Goal: Task Accomplishment & Management: Manage account settings

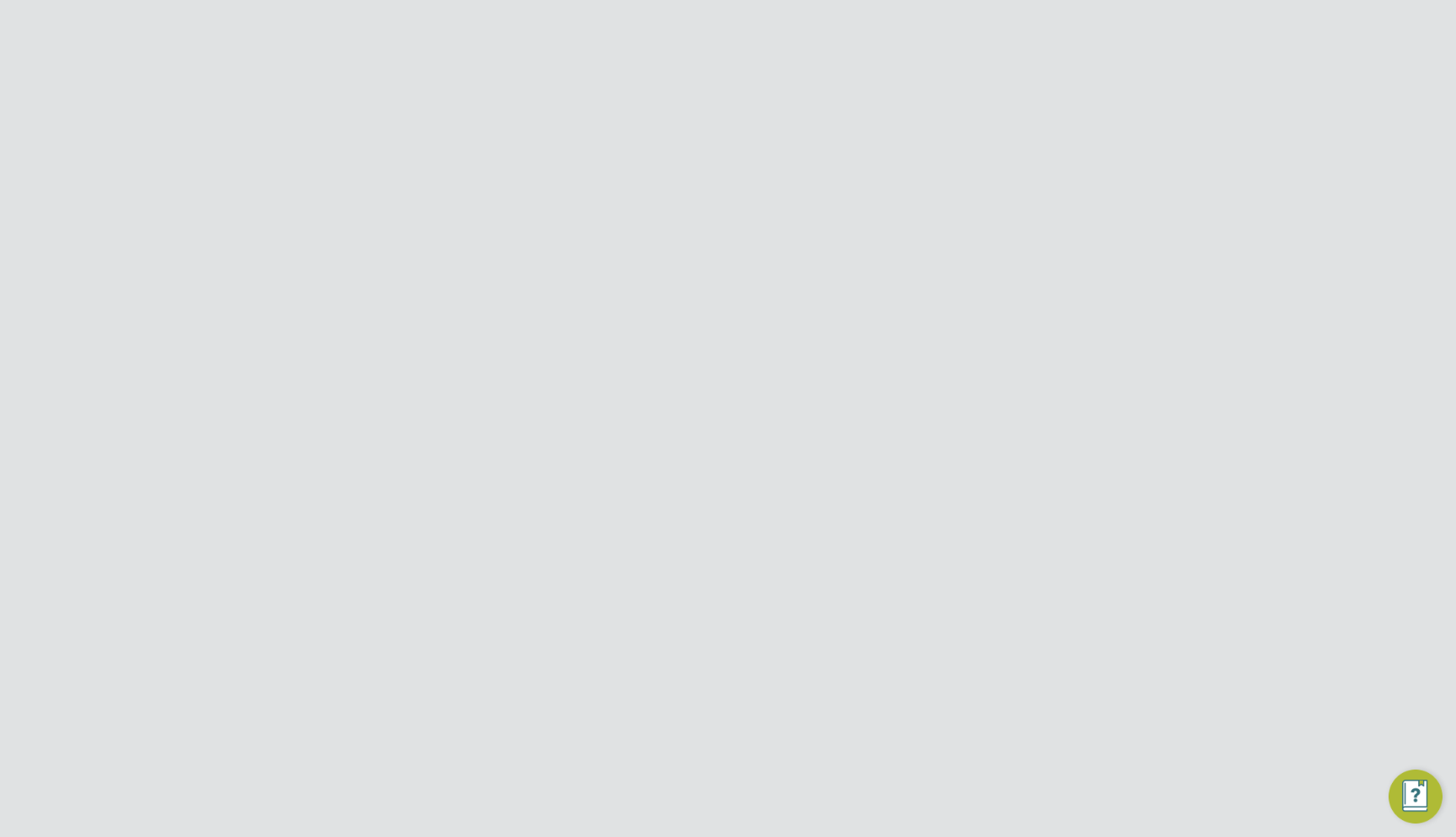
click at [814, 439] on div at bounding box center [1078, 418] width 701 height 783
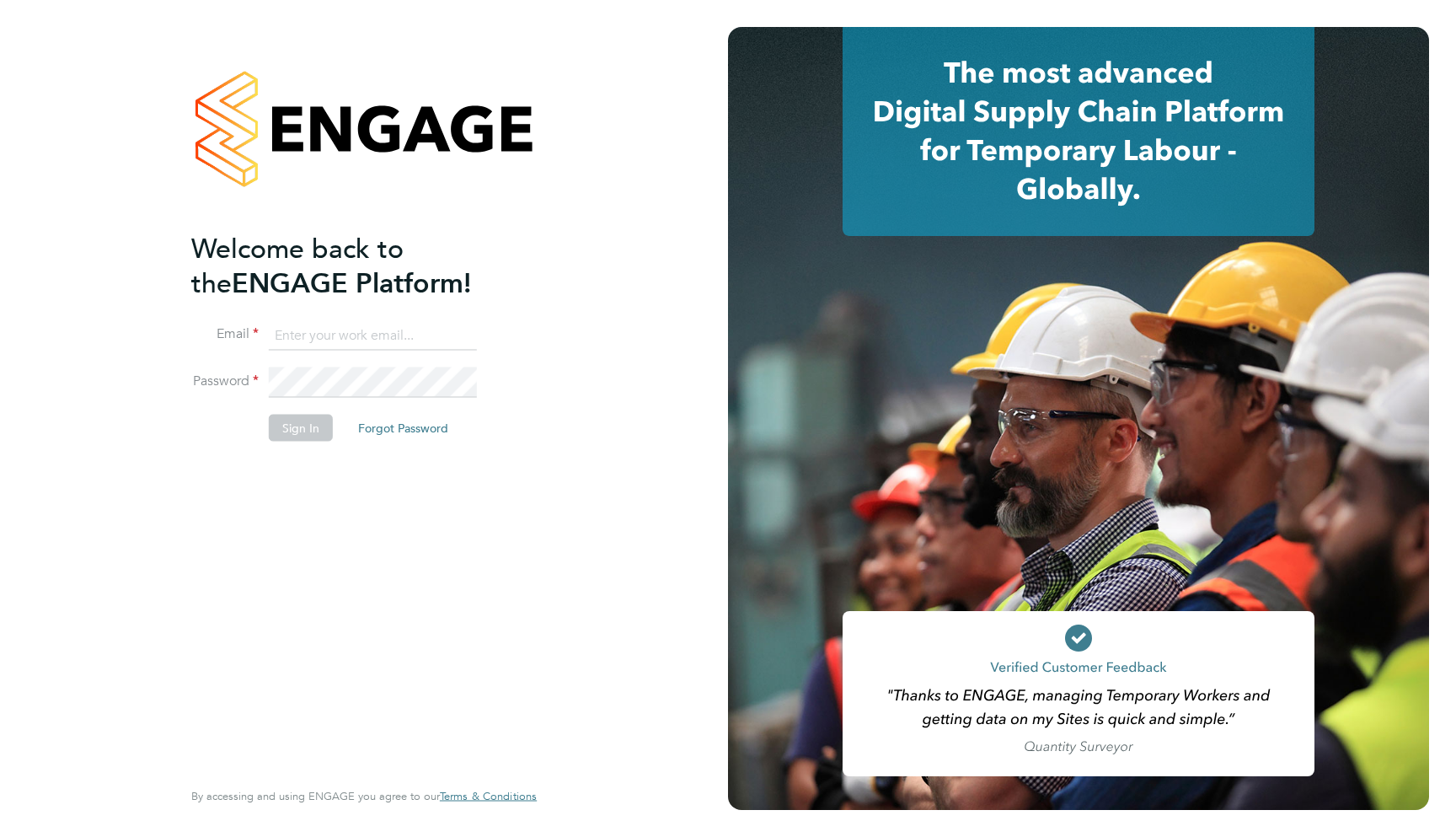
click at [379, 333] on input at bounding box center [373, 335] width 208 height 30
click at [694, 580] on div "Welcome back to the ENGAGE Platform! Email Password Sign In Forgot Password Ent…" at bounding box center [364, 418] width 728 height 837
click at [367, 334] on input at bounding box center [373, 335] width 208 height 30
click at [234, 374] on label "Password" at bounding box center [225, 382] width 68 height 18
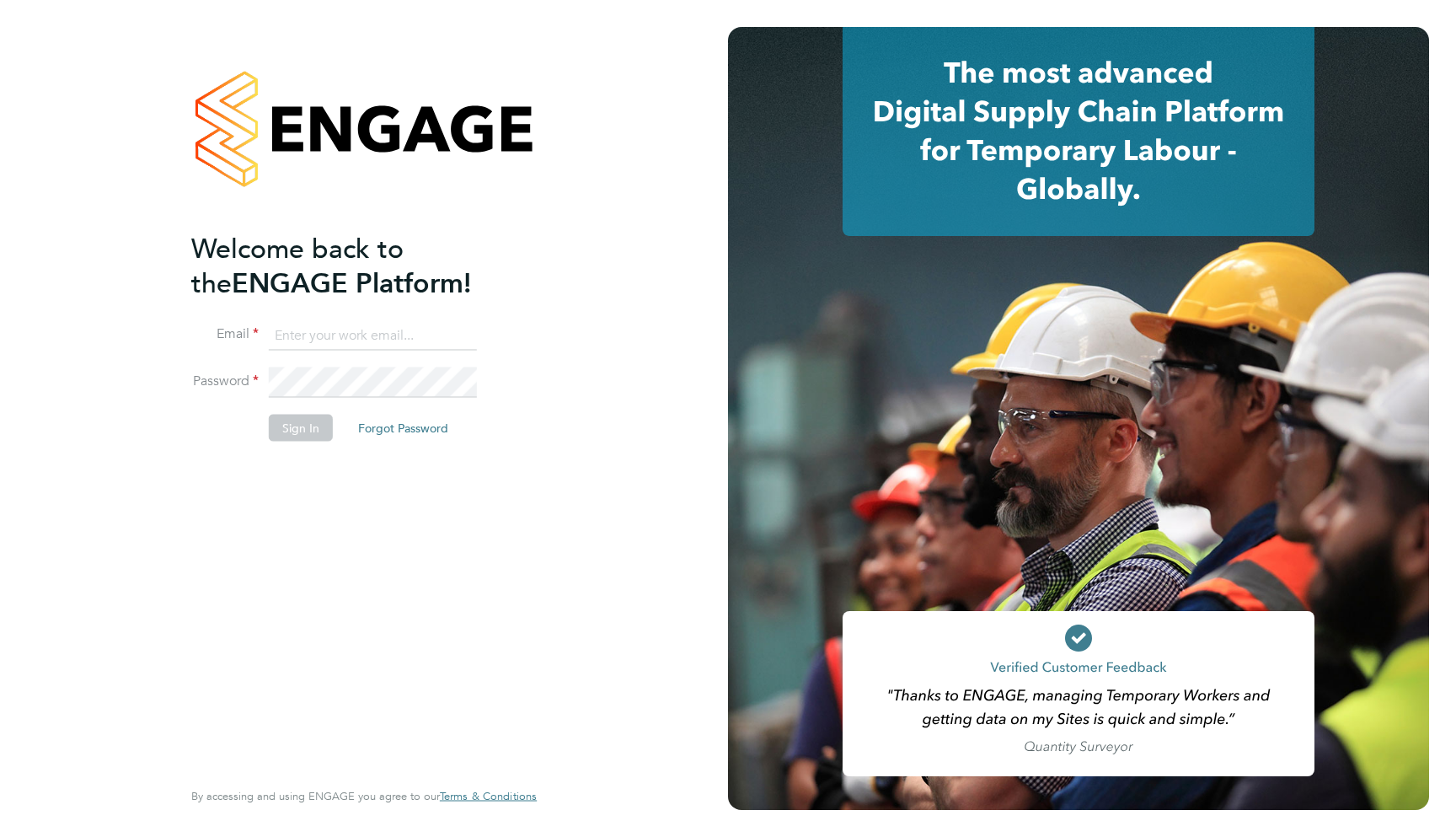
click at [291, 323] on input at bounding box center [373, 335] width 208 height 30
click at [641, 537] on div "Welcome back to the ENGAGE Platform! Email Password Sign In Forgot Password Ent…" at bounding box center [364, 418] width 728 height 837
click at [757, 356] on div at bounding box center [1078, 418] width 701 height 783
click at [241, 355] on li "Email" at bounding box center [355, 343] width 329 height 47
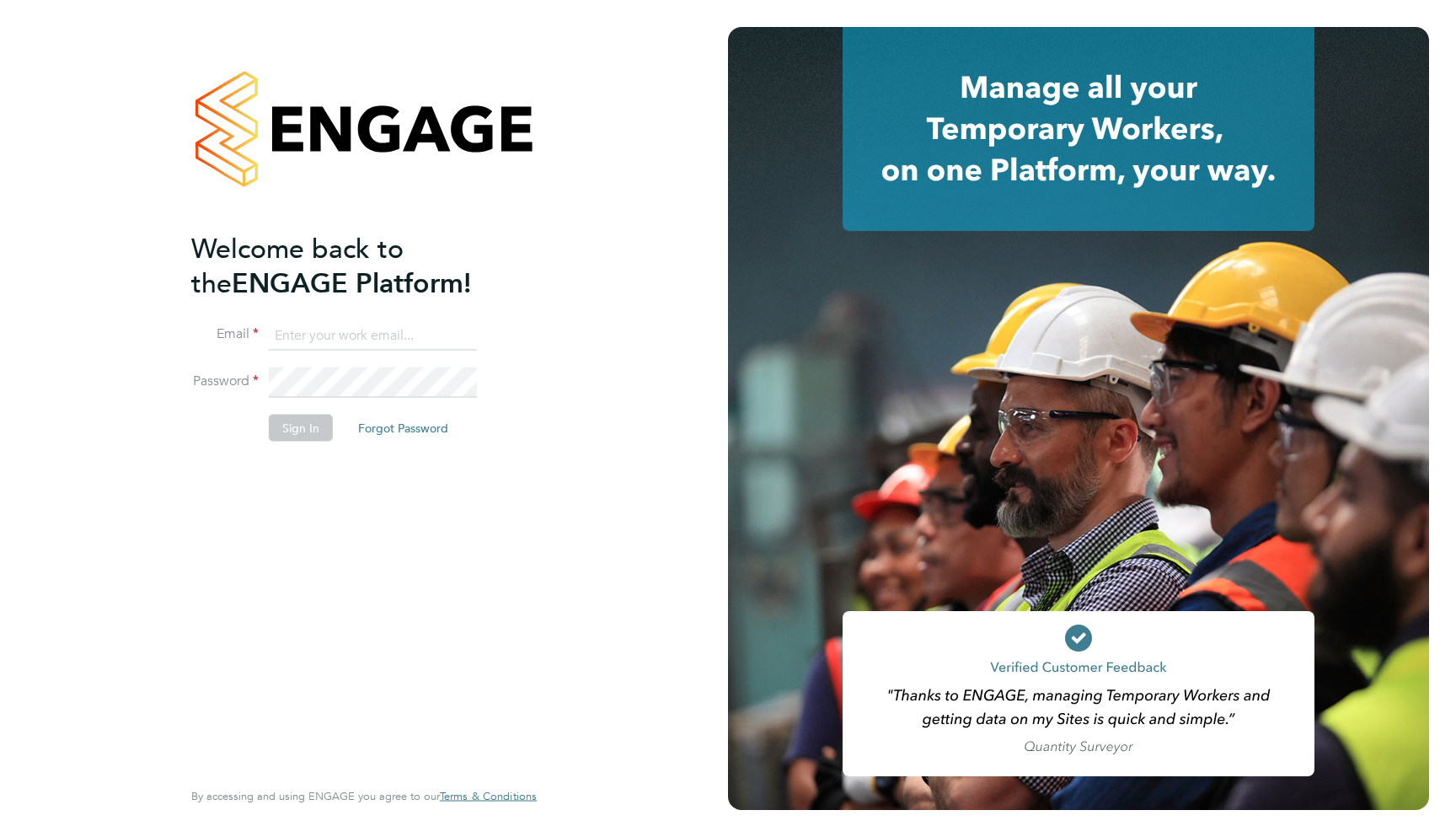
click at [366, 331] on input at bounding box center [373, 335] width 208 height 30
click at [0, 836] on com-1password-button at bounding box center [0, 837] width 0 height 0
click at [304, 344] on input at bounding box center [373, 335] width 208 height 30
type input "support@engagelabs.io"
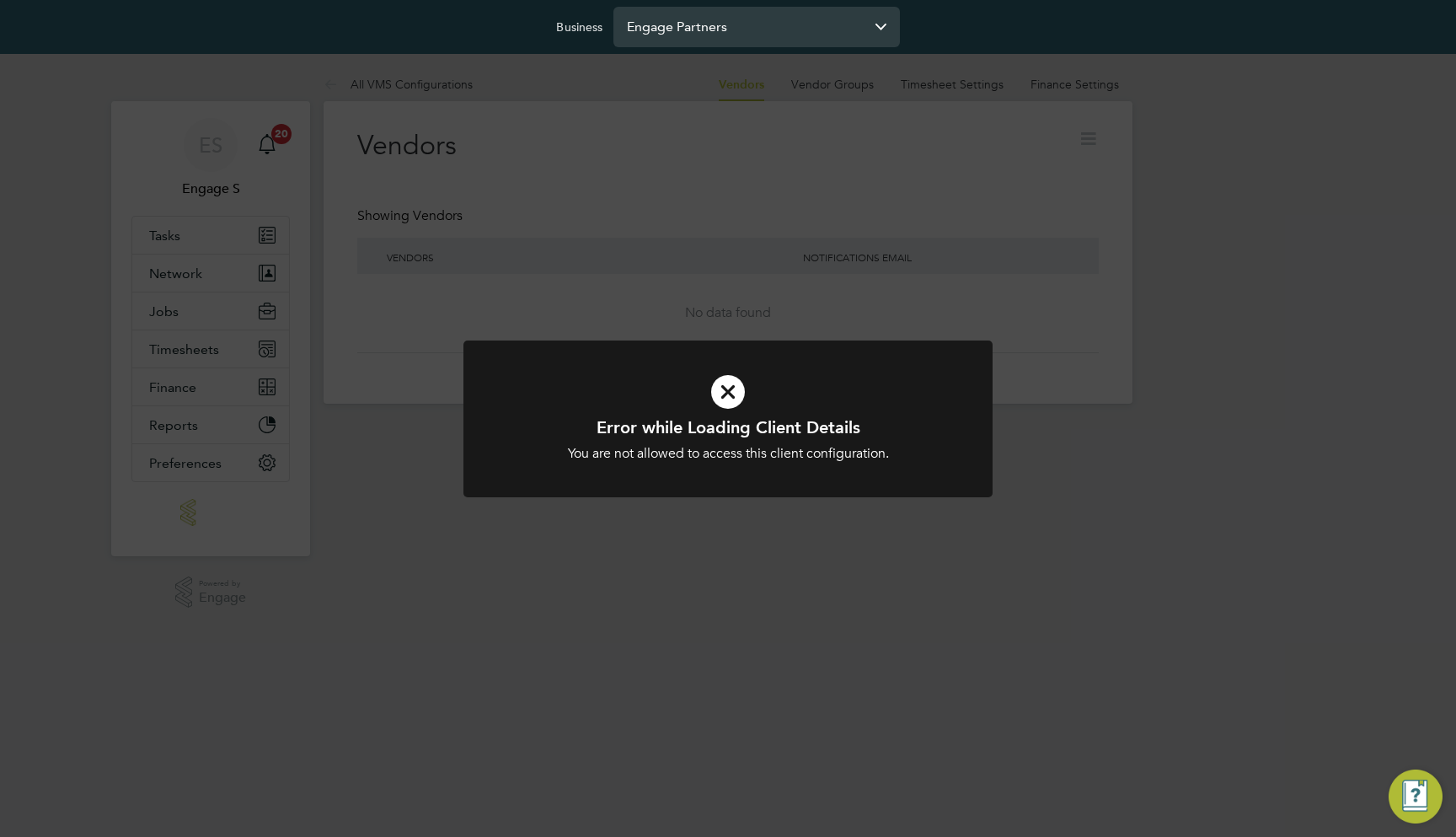
click at [752, 43] on input "Engage Partners" at bounding box center [756, 26] width 286 height 39
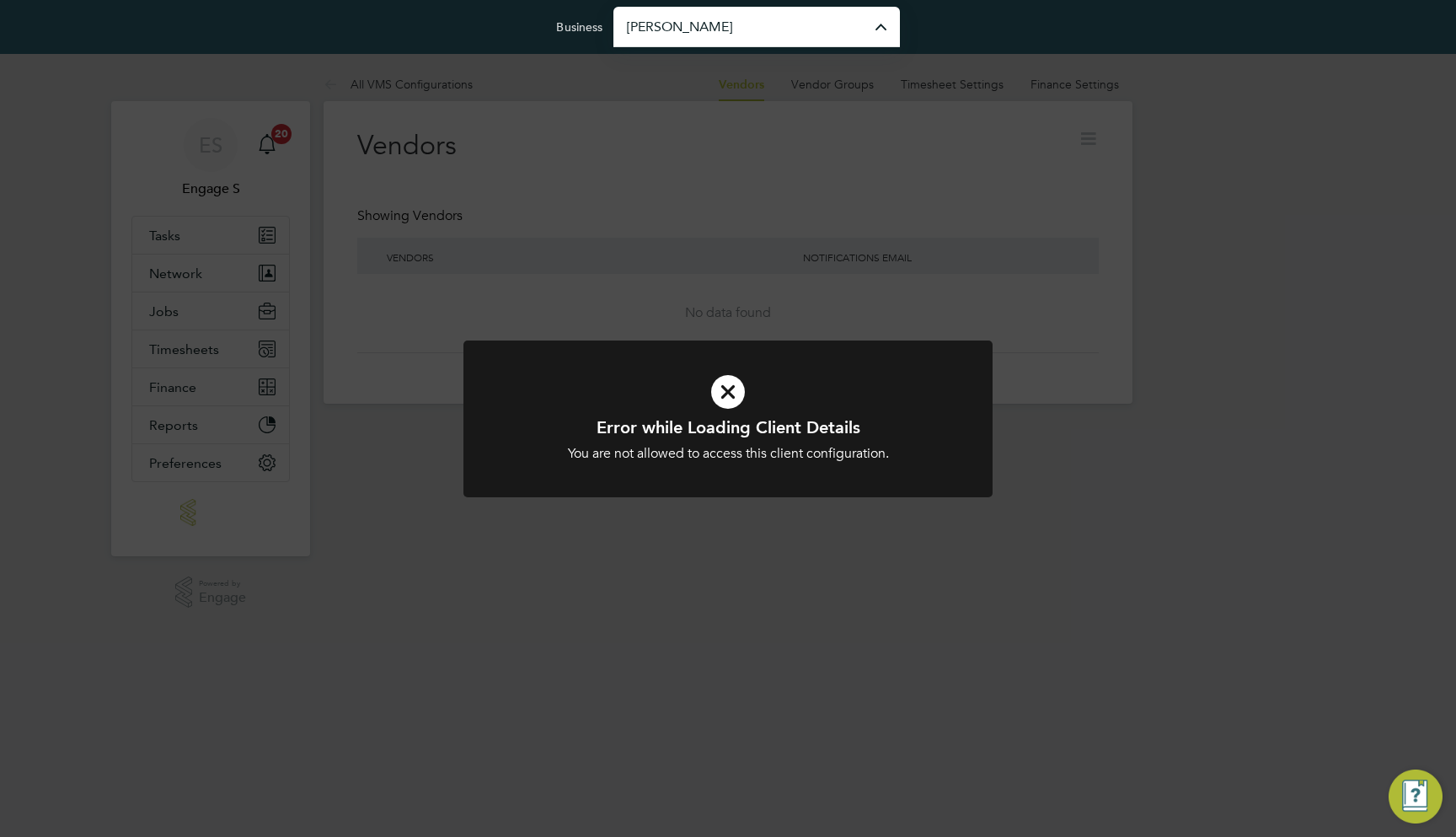
type input "Morgan Sindall Construction & Infrastructure Ltd"
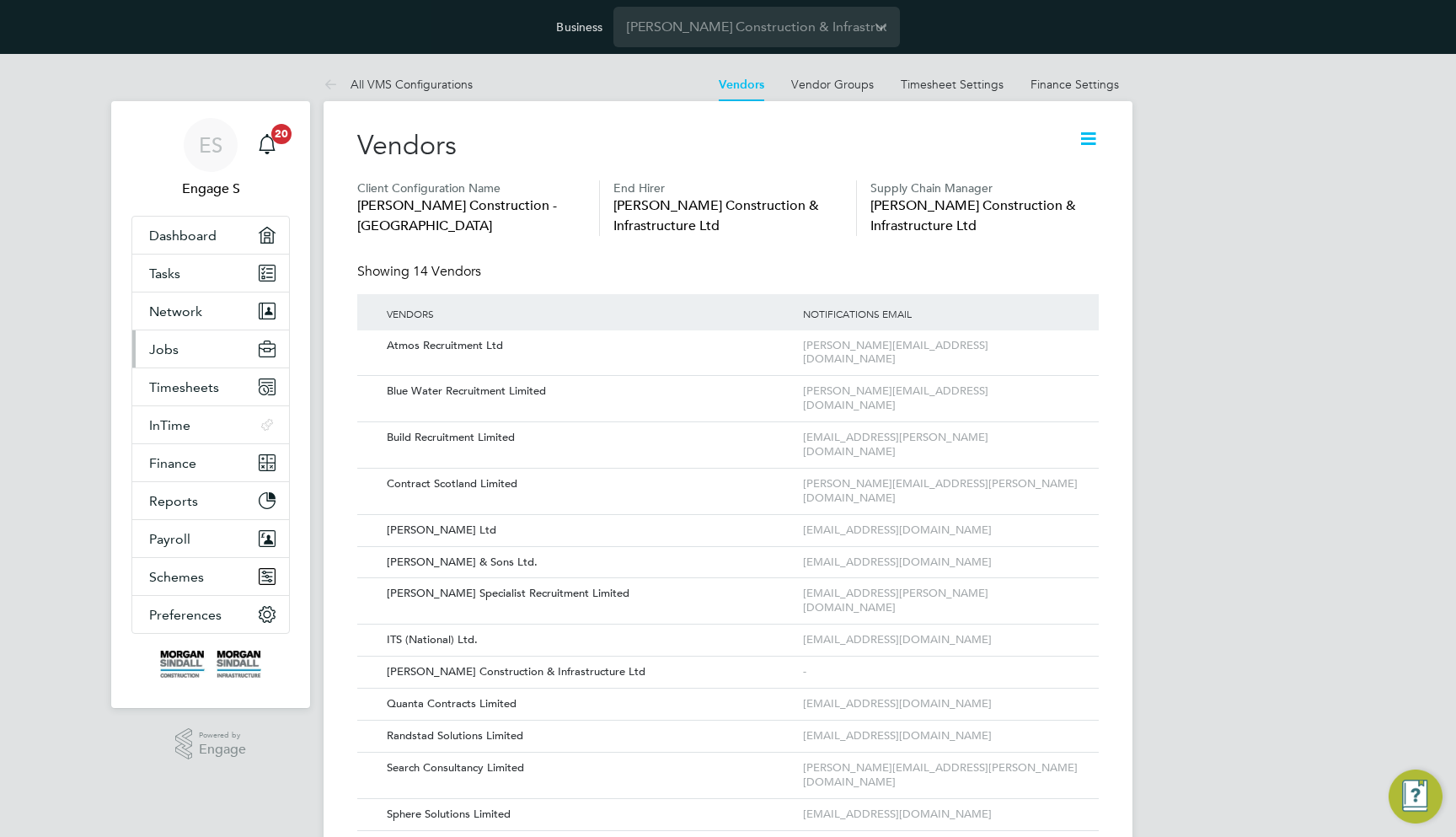
click at [211, 343] on button "Jobs" at bounding box center [211, 349] width 157 height 37
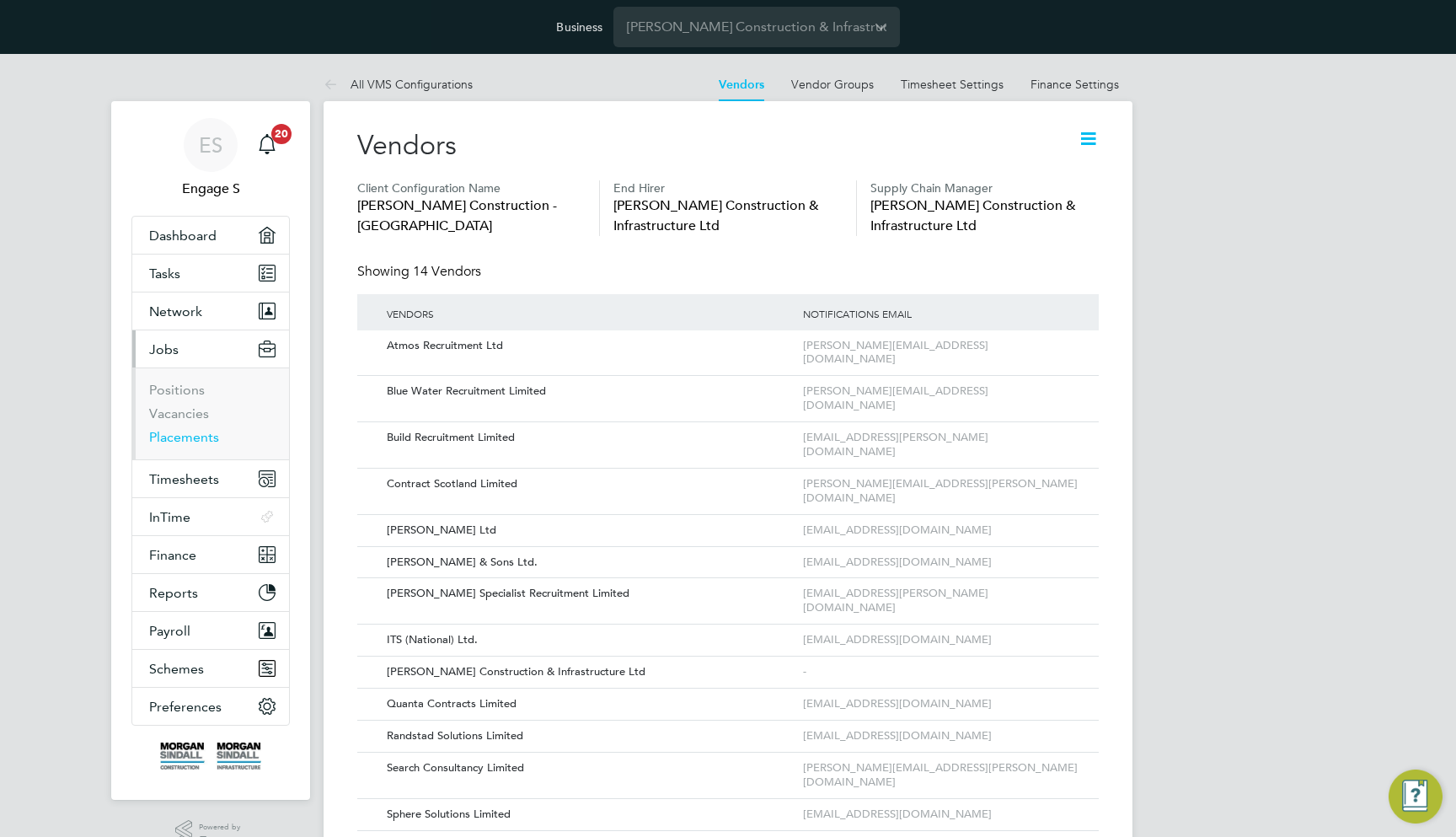
click at [193, 442] on link "Placements" at bounding box center [183, 437] width 70 height 16
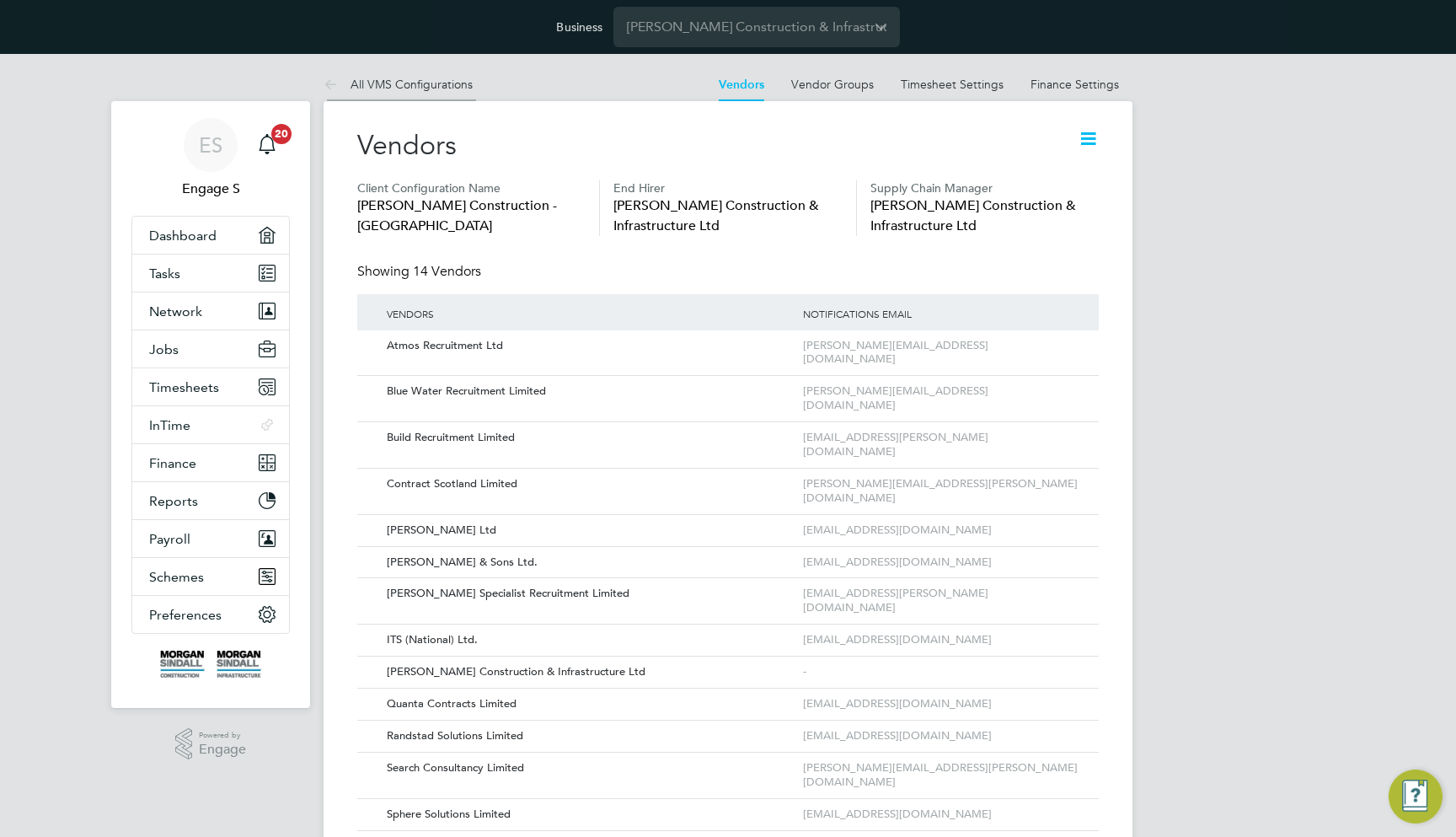
click at [446, 80] on link "All VMS Configurations" at bounding box center [398, 83] width 149 height 15
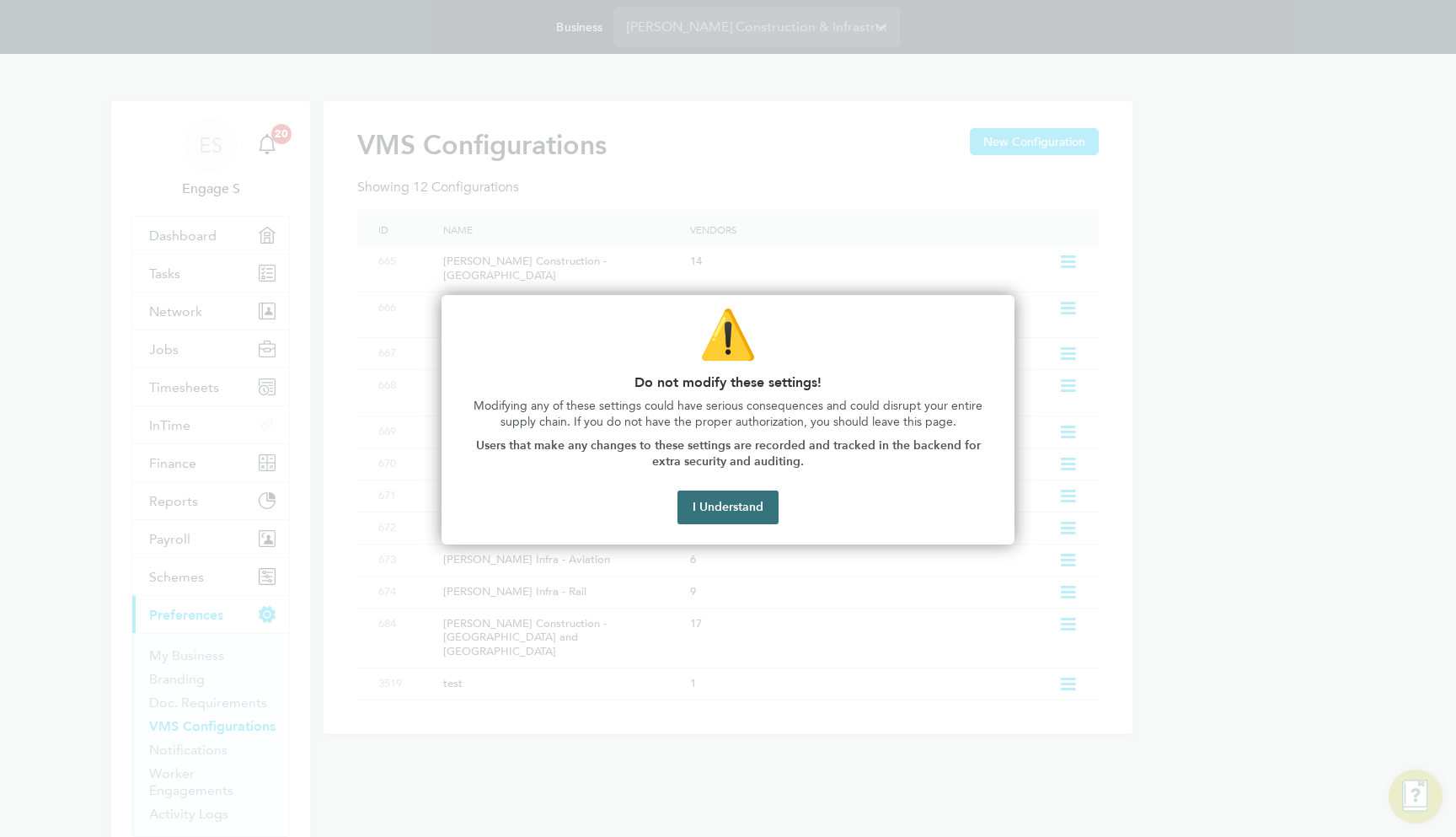
click at [756, 501] on button "I Understand" at bounding box center [727, 507] width 101 height 33
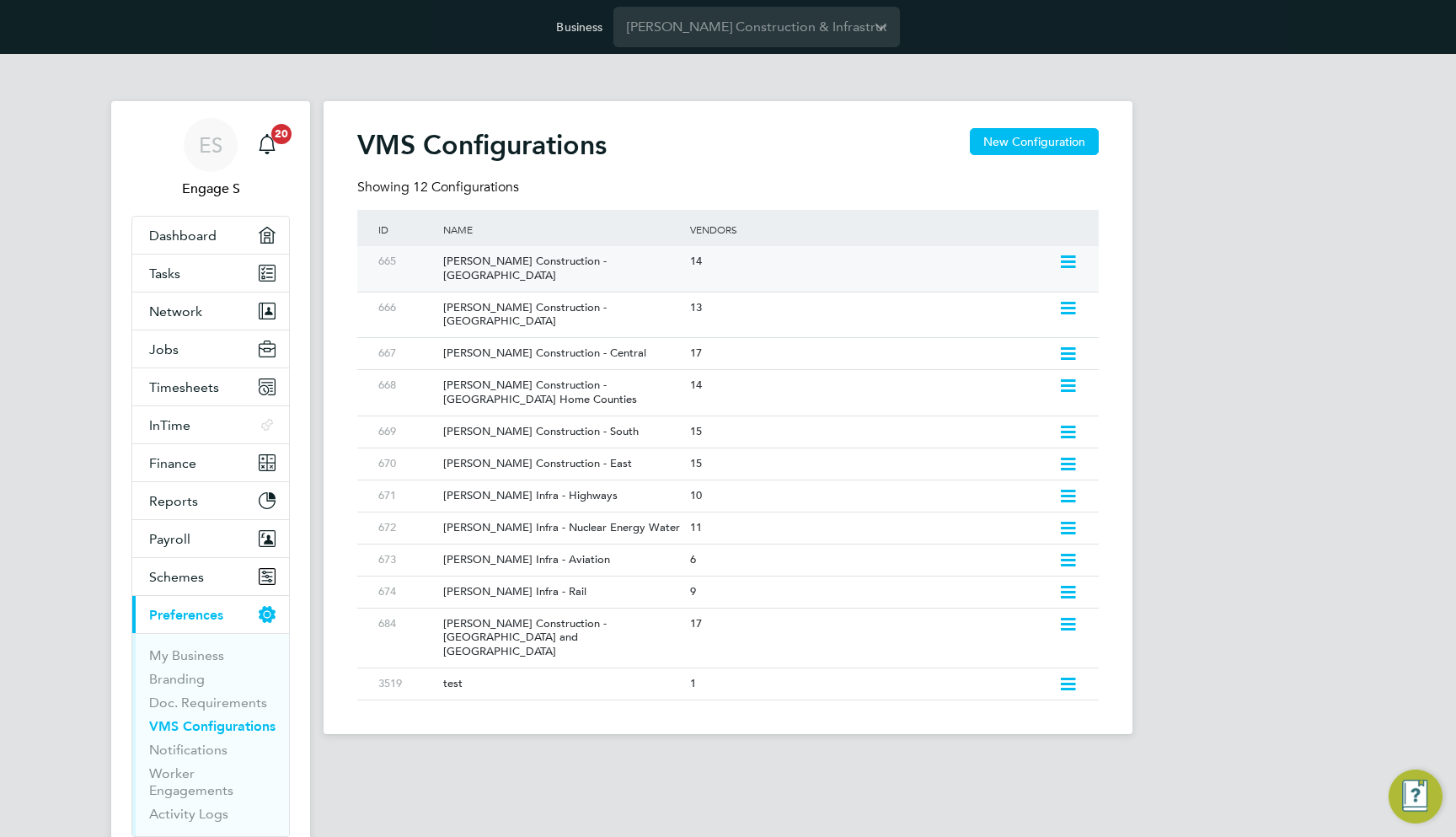
click at [639, 256] on div "Morgan Sindall Construction - Scotland" at bounding box center [557, 269] width 254 height 45
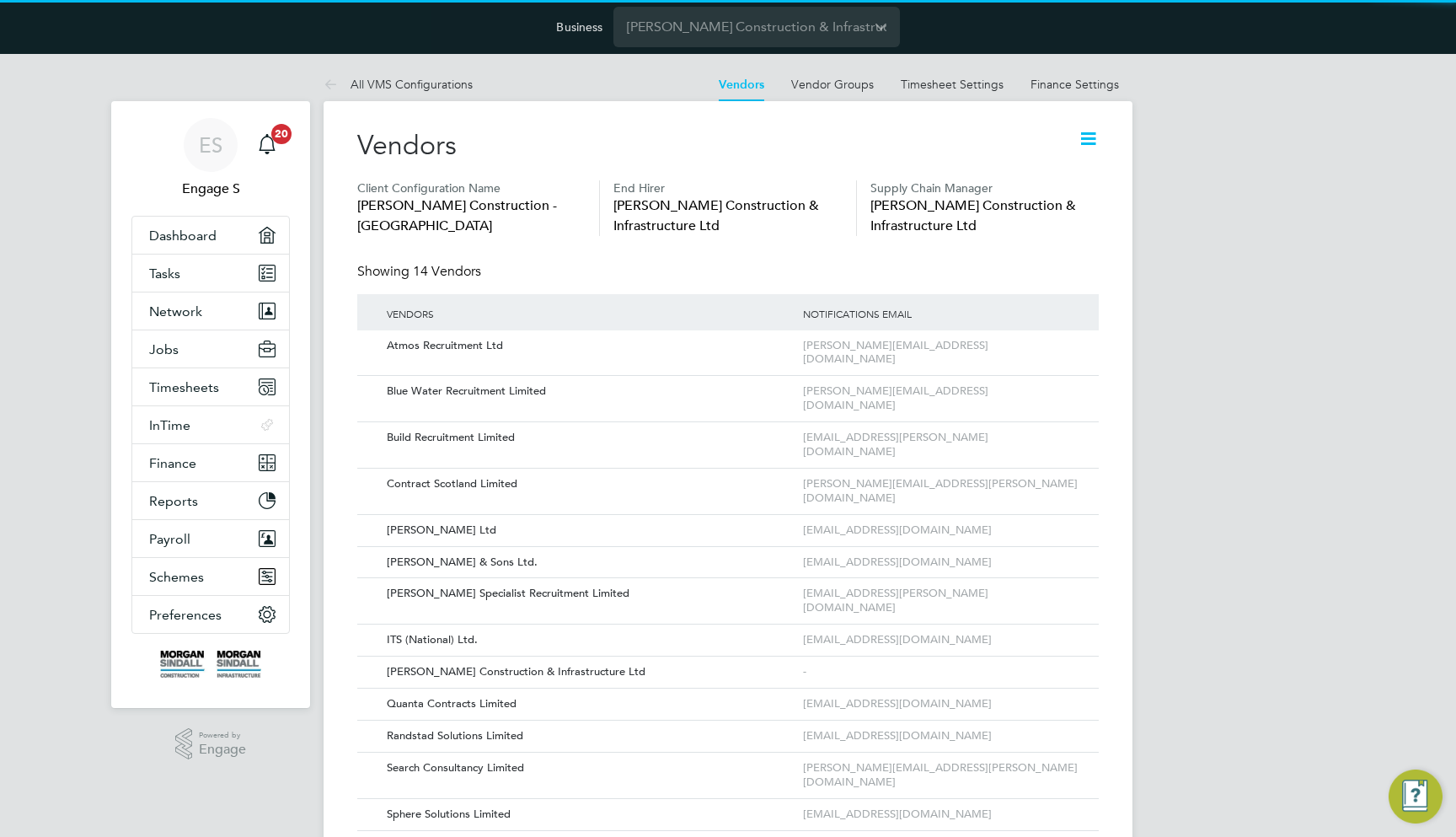
click at [1091, 140] on icon at bounding box center [1087, 138] width 21 height 21
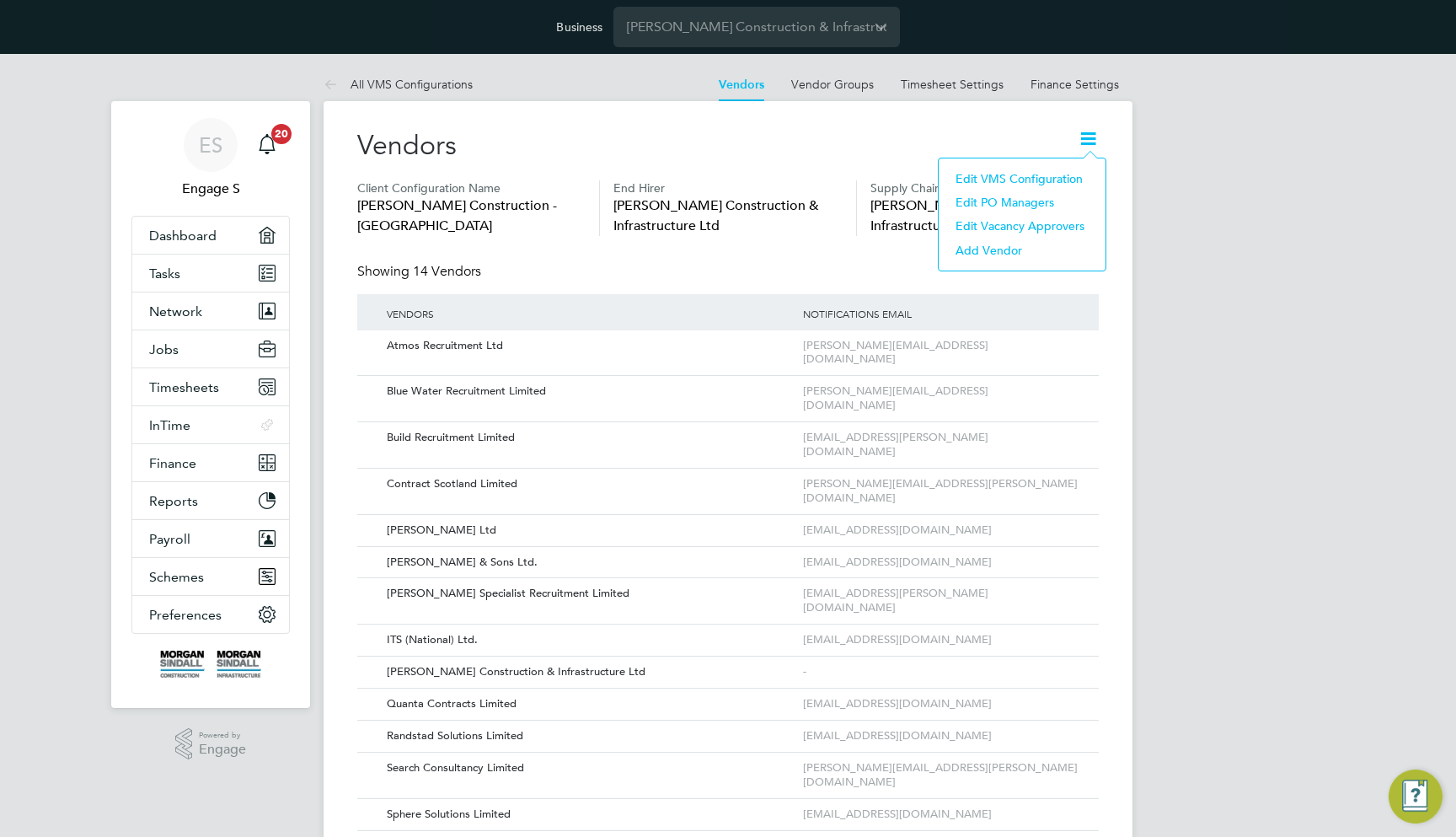
drag, startPoint x: 1200, startPoint y: 134, endPoint x: 1330, endPoint y: 49, distance: 155.3
click at [1201, 134] on div "ES Engage S Notifications 20 Applications: Dashboard Tasks Network Team Members…" at bounding box center [728, 503] width 1456 height 900
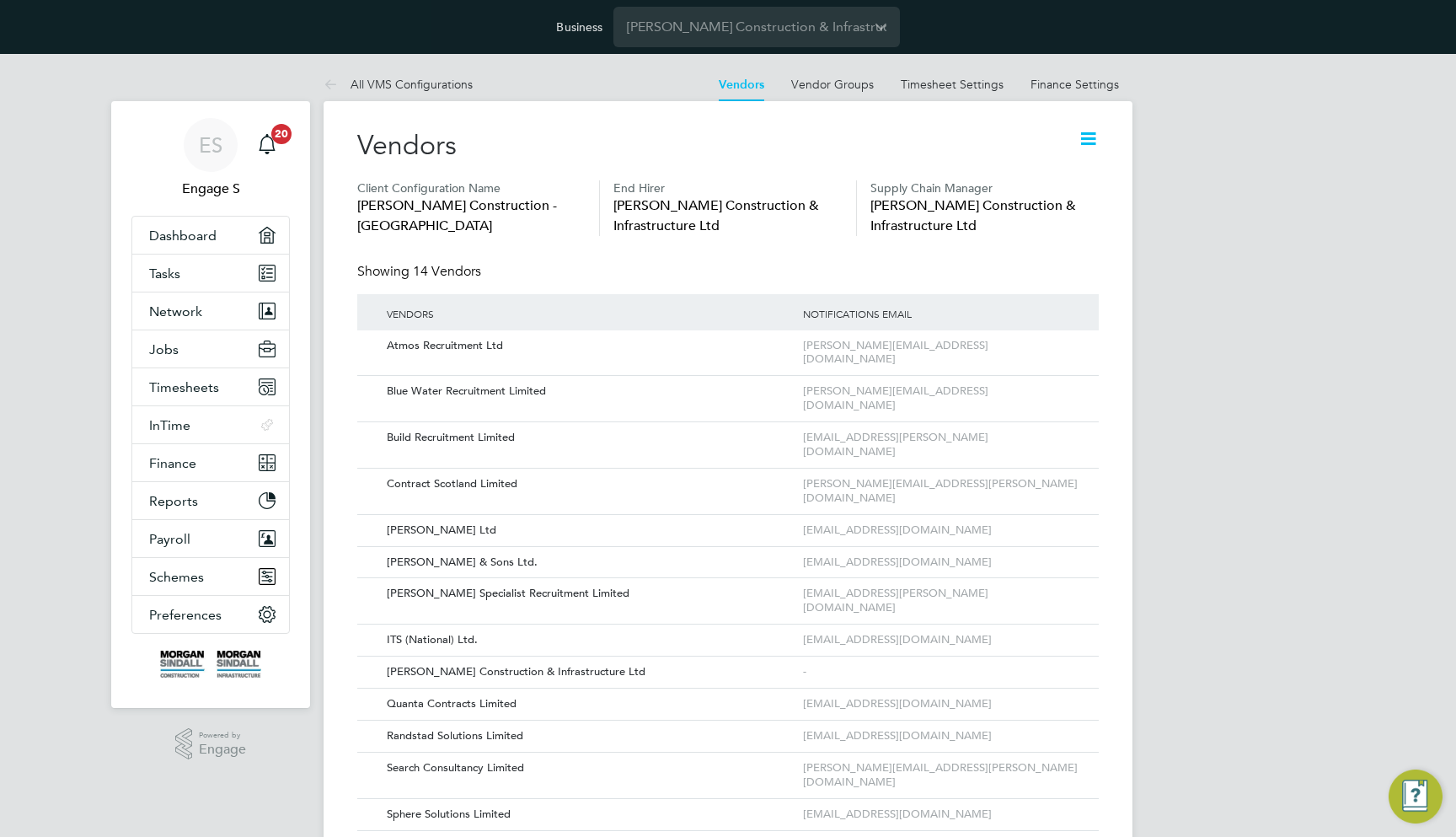
click at [1077, 149] on icon at bounding box center [1087, 138] width 21 height 21
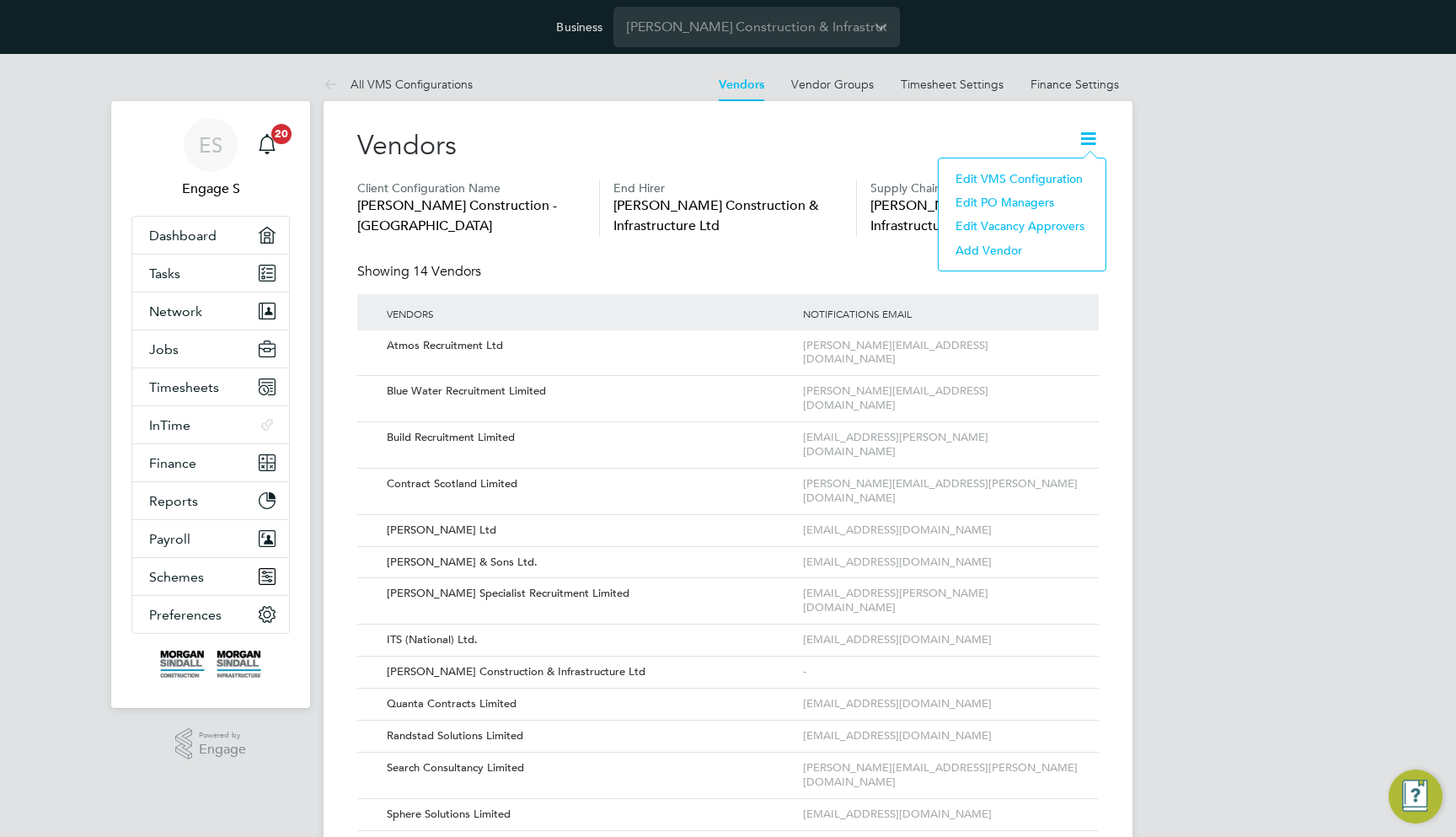
click at [1073, 166] on div "Edit VMS Configuration Edit PO Managers Edit Vacancy Approvers Add Vendor" at bounding box center [1022, 215] width 169 height 114
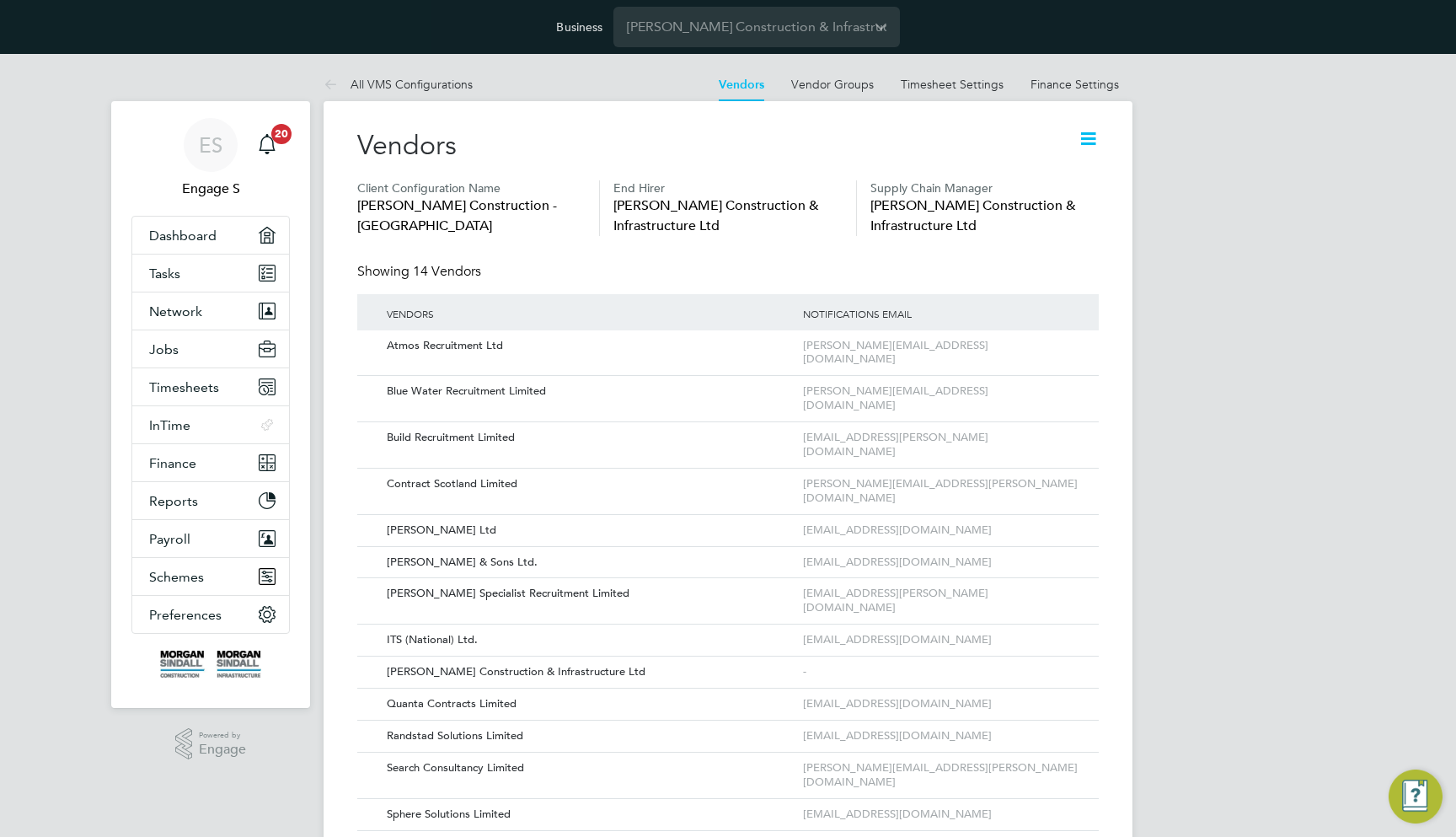
click at [1087, 146] on icon at bounding box center [1087, 138] width 21 height 21
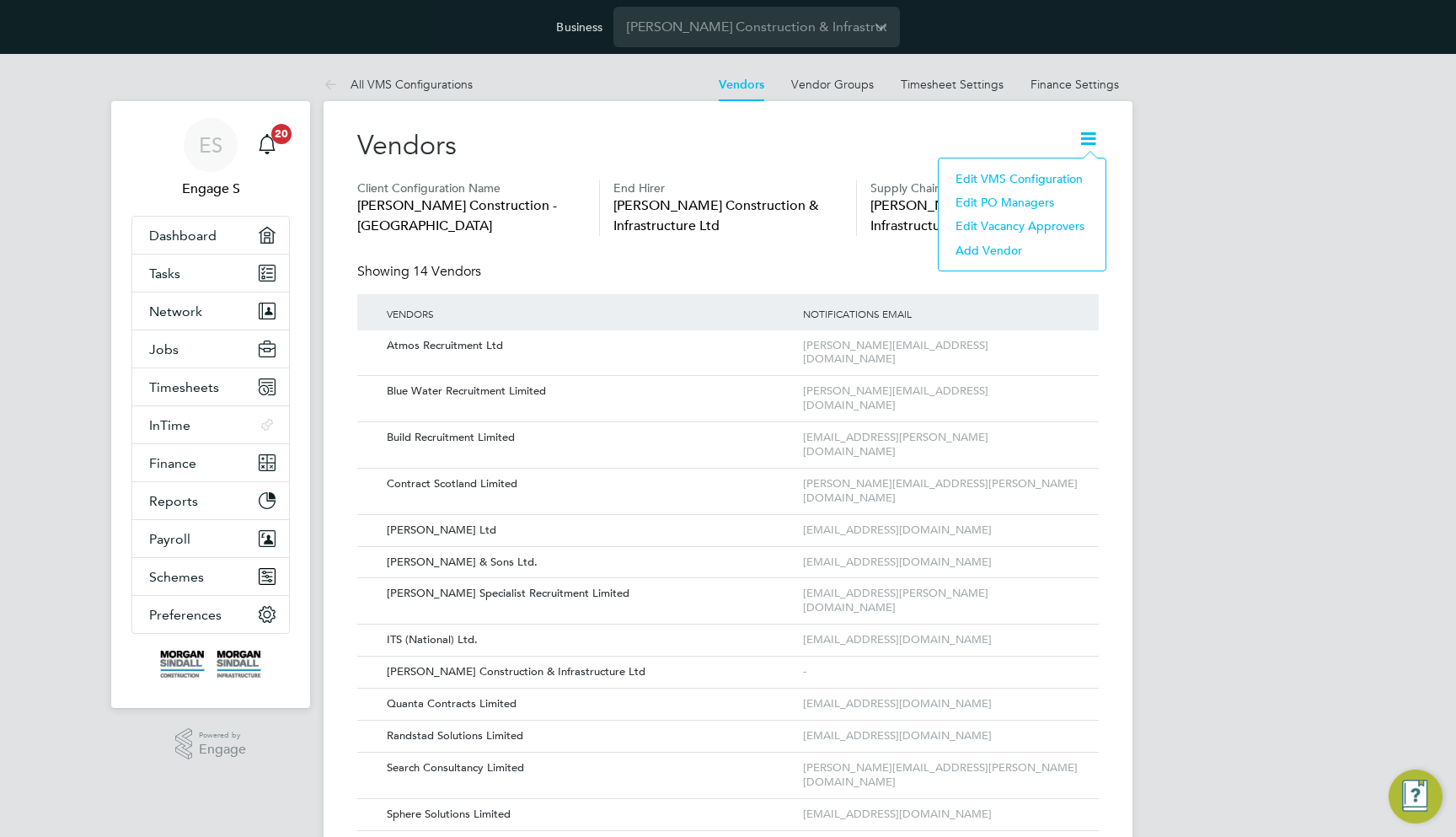
click at [1078, 171] on li "Edit VMS Configuration" at bounding box center [1021, 179] width 150 height 24
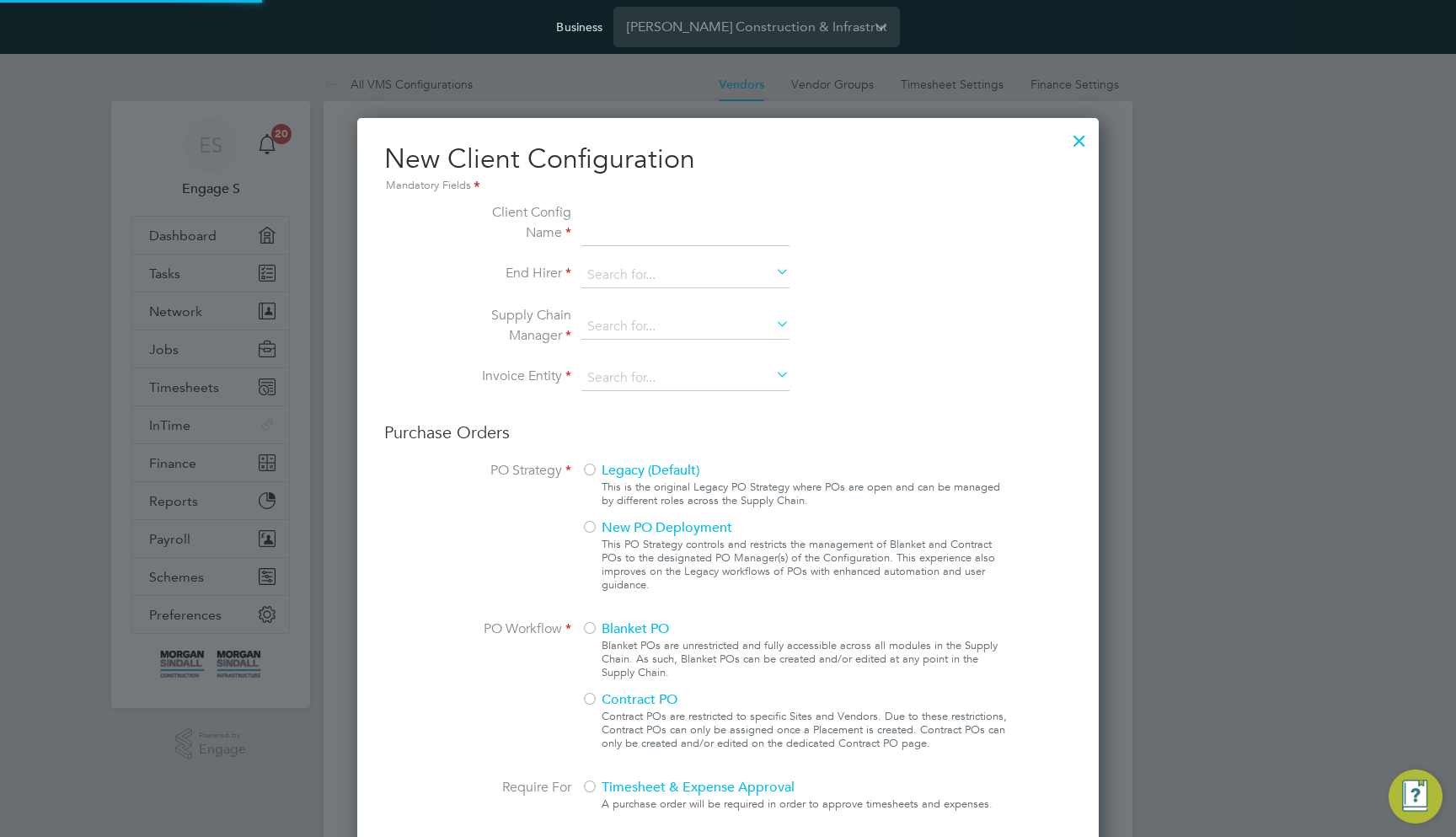
type input "[PERSON_NAME] Construction - [GEOGRAPHIC_DATA]"
type input "[PERSON_NAME] Construction & Infrastructure Ltd"
type input "Custom"
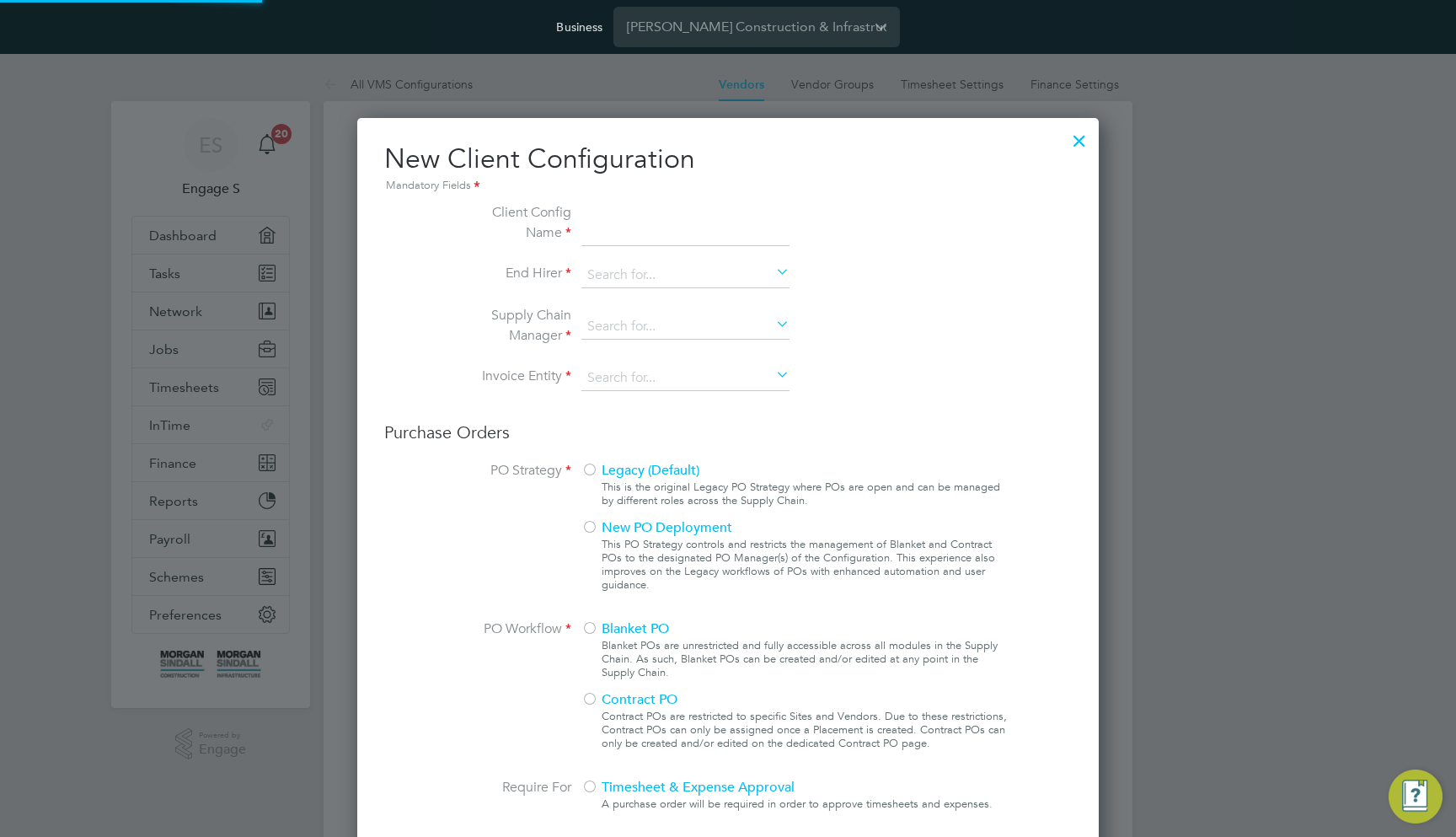
type input "By Vendor Group"
type input "No Limits"
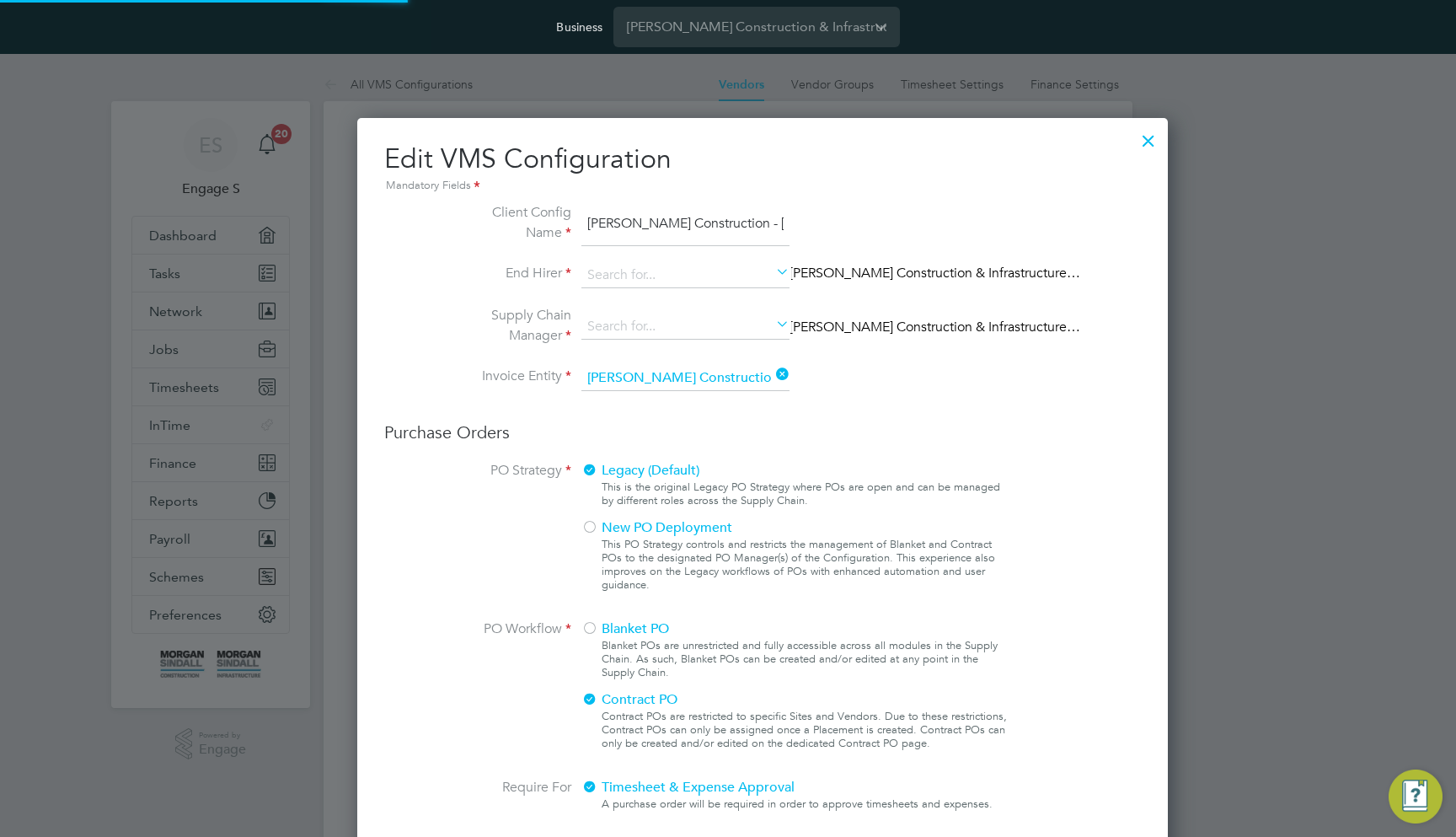
scroll to position [1970, 743]
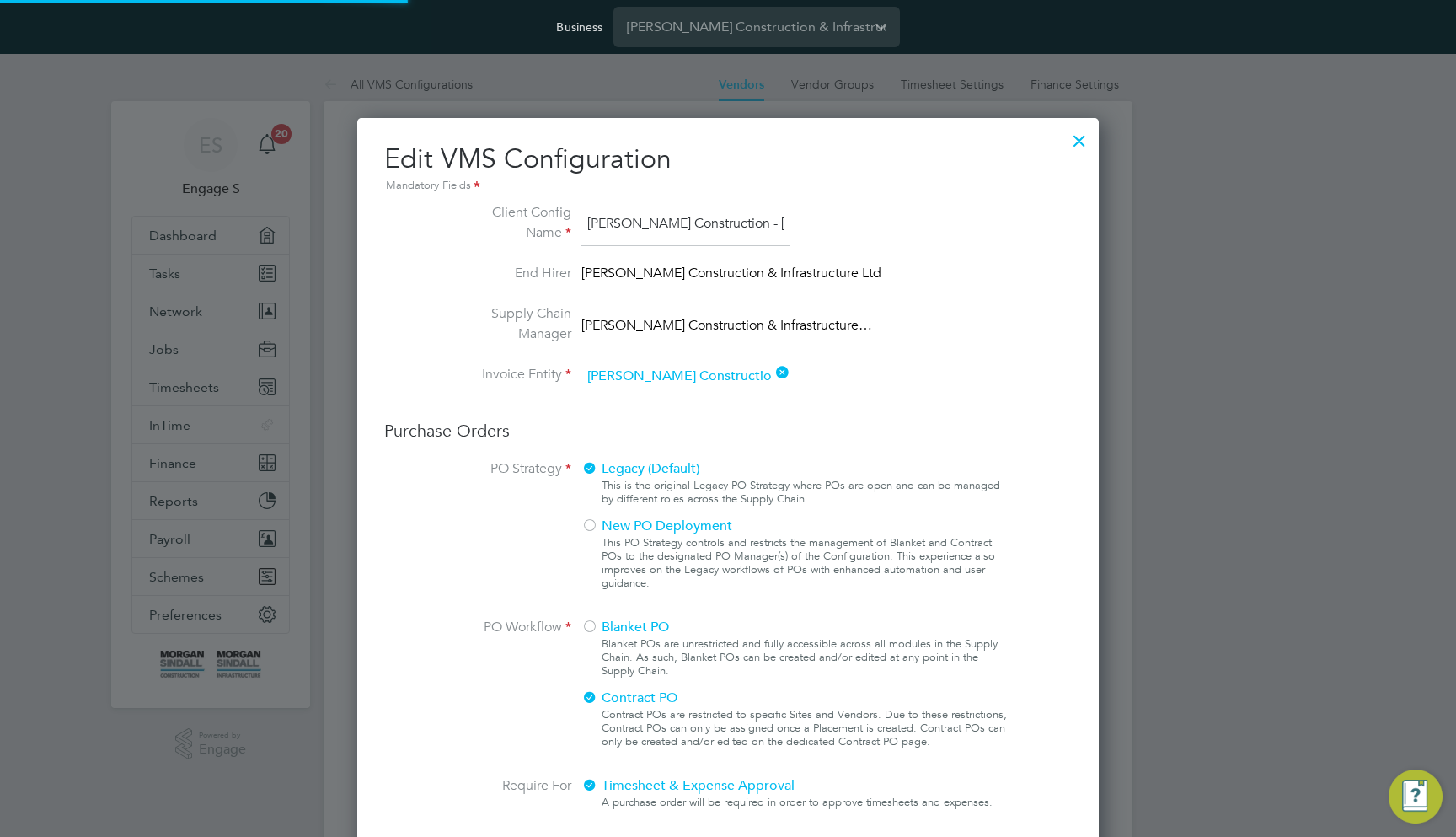
type input "Labour Desk"
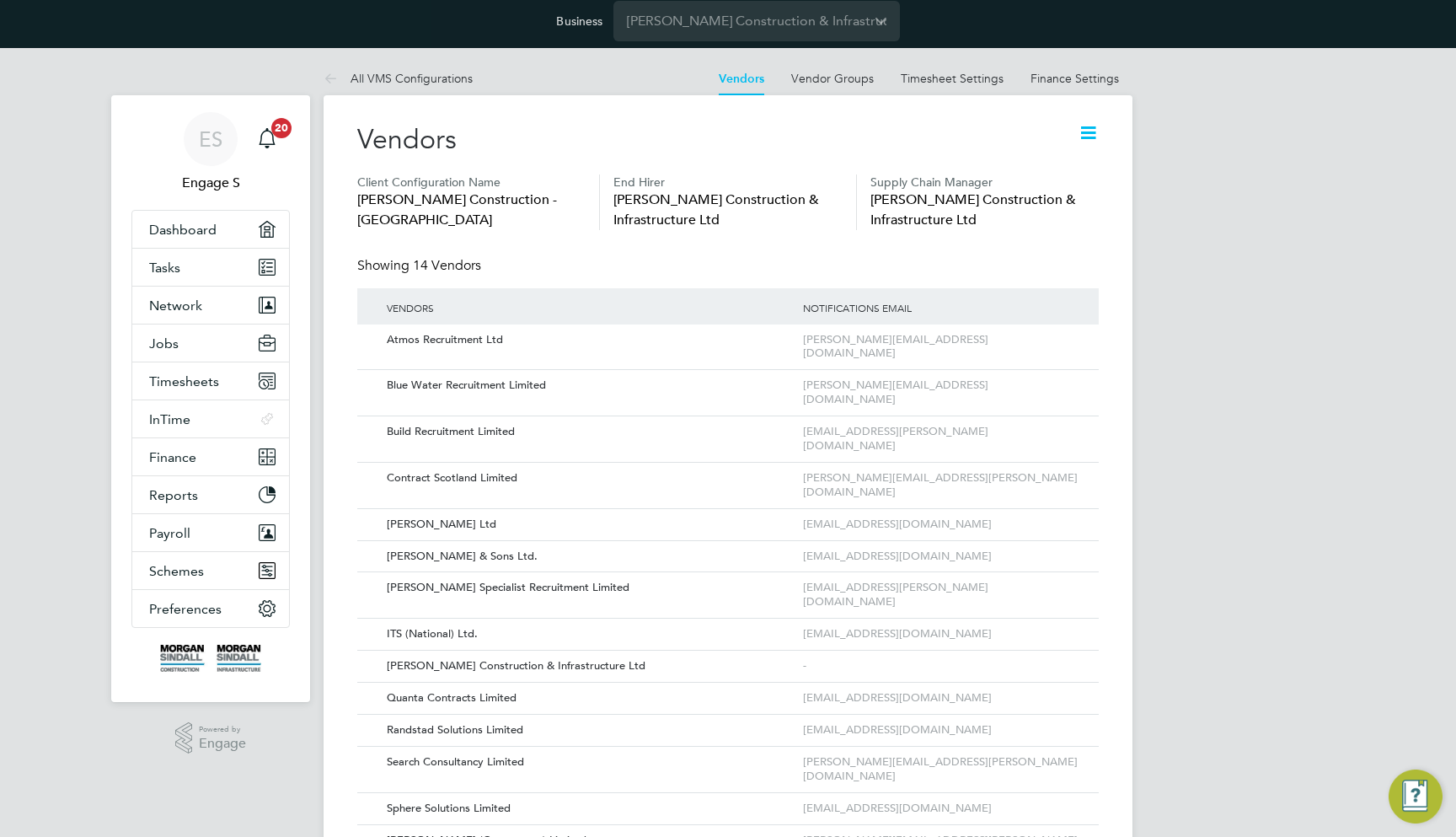
scroll to position [0, 0]
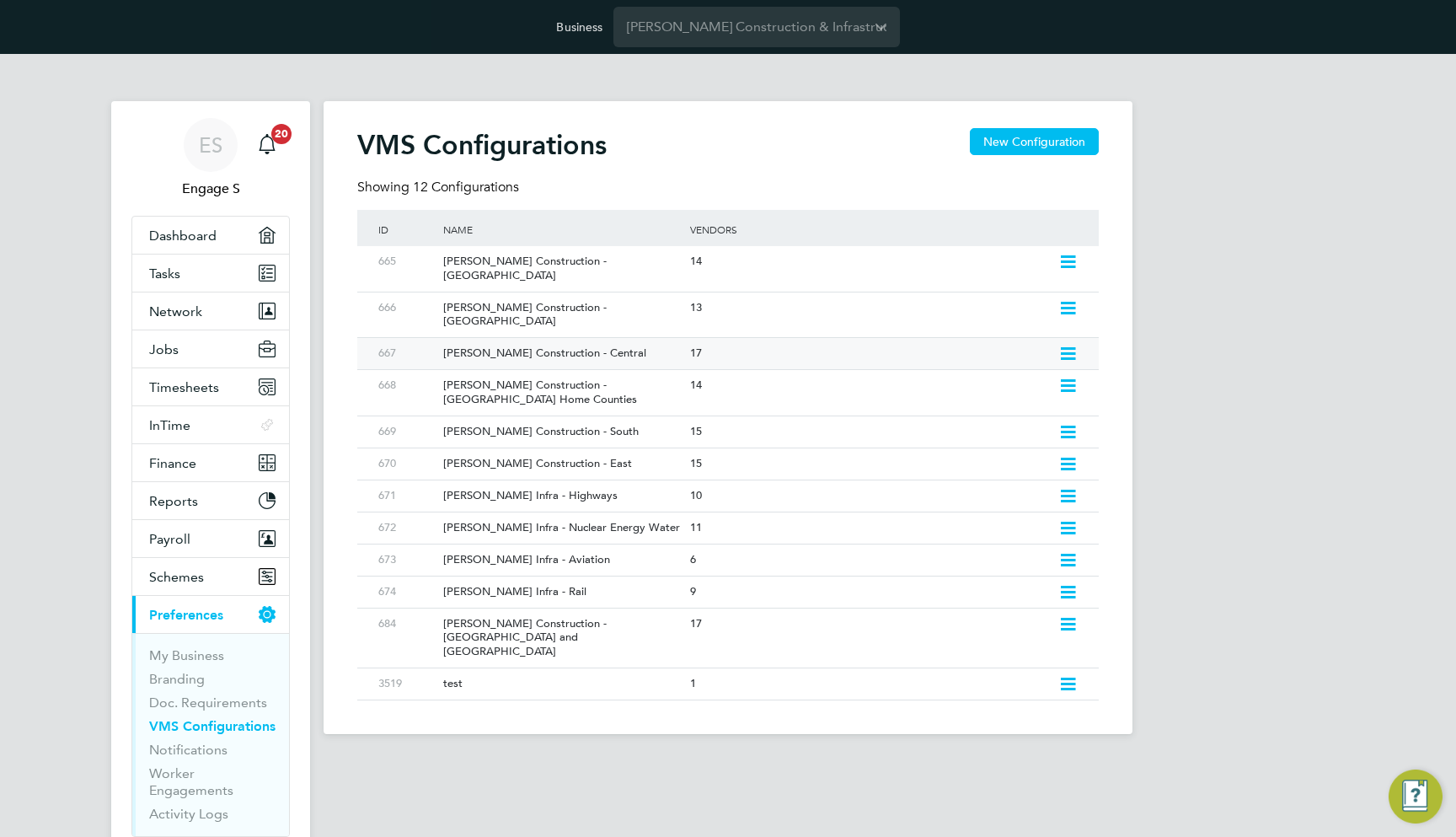
click at [665, 338] on div "Morgan Sindall Construction - Central" at bounding box center [557, 353] width 254 height 31
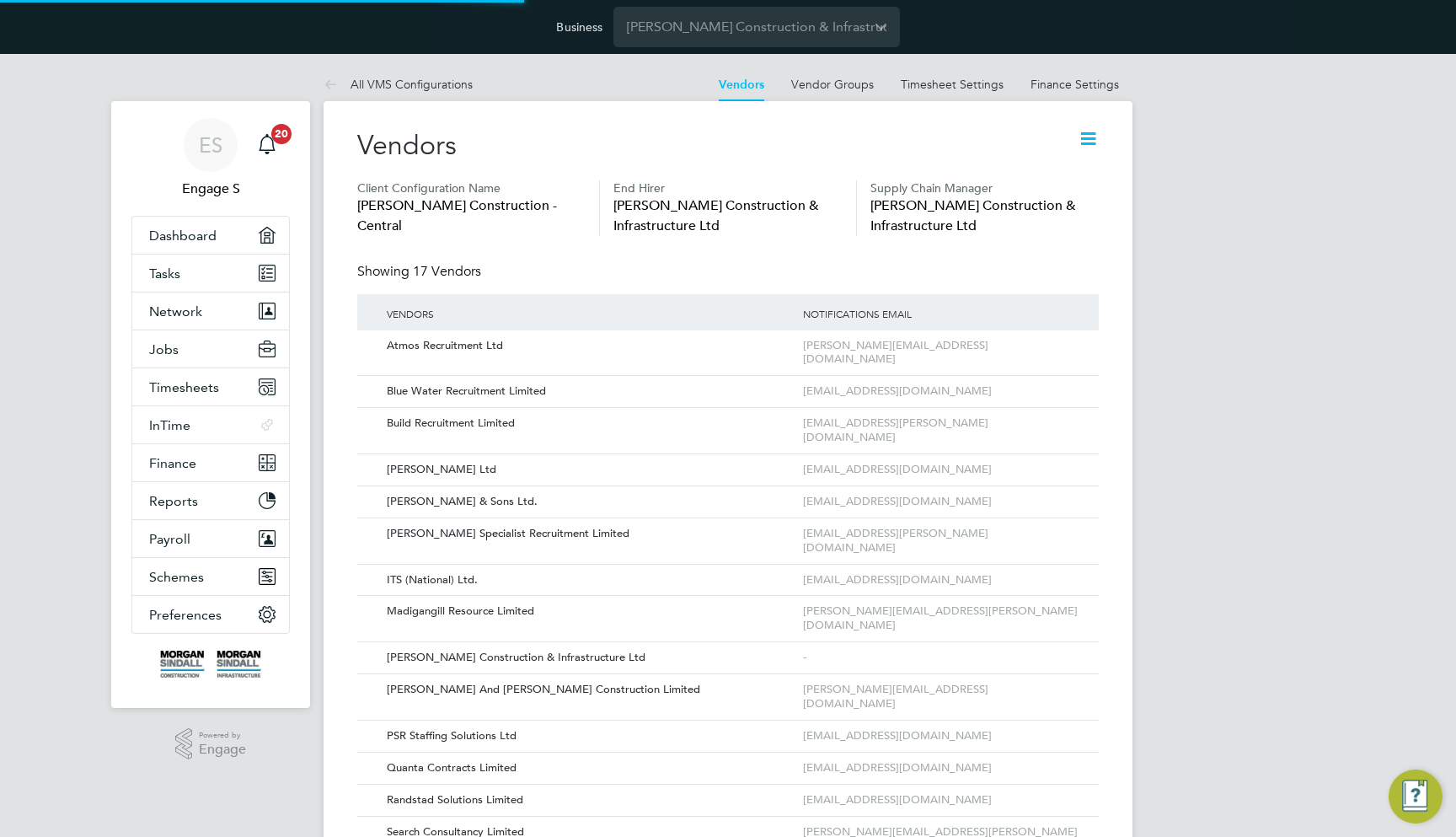
click at [1091, 138] on icon at bounding box center [1087, 138] width 21 height 21
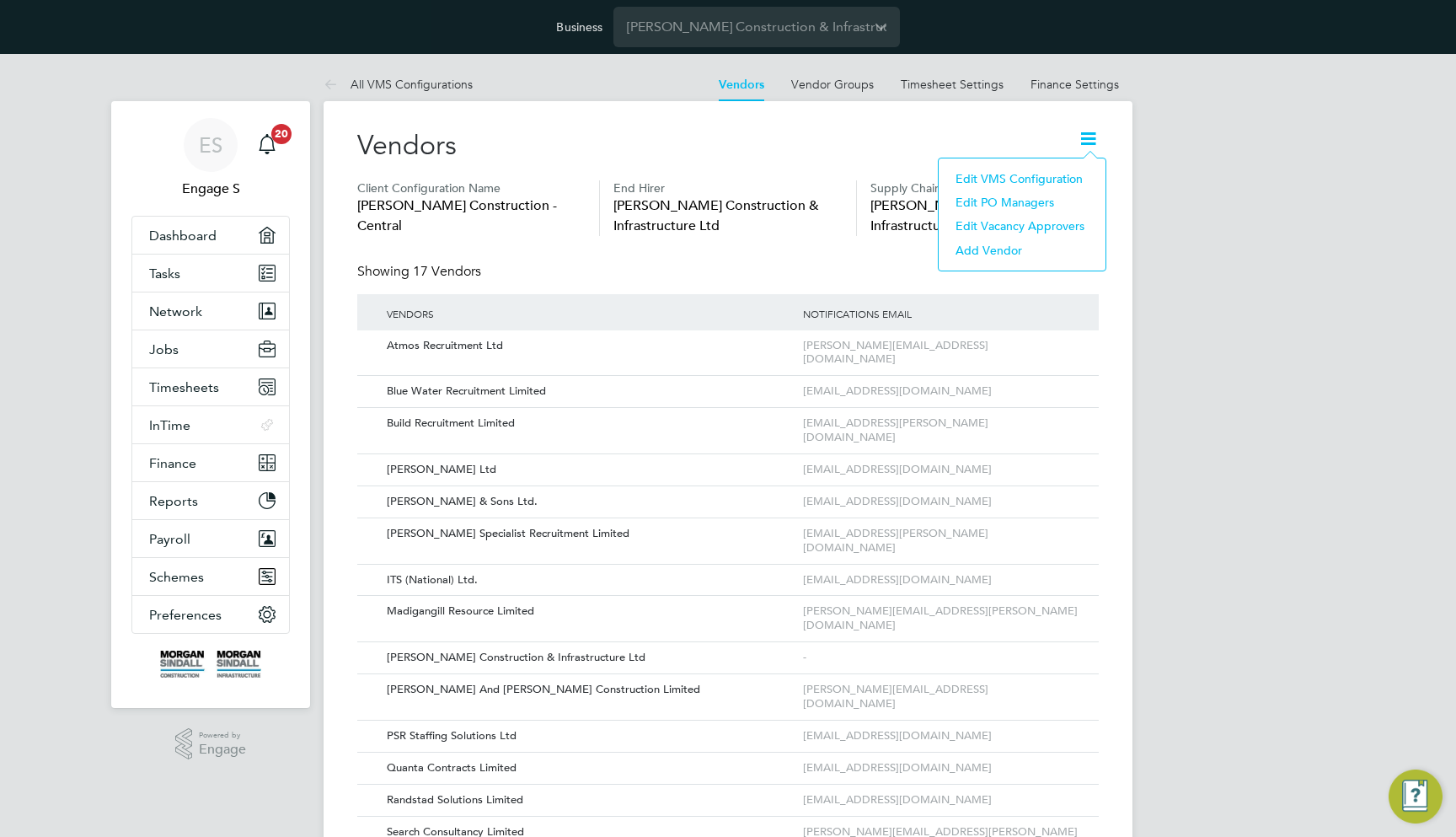
click at [1073, 178] on li "Edit VMS Configuration" at bounding box center [1021, 179] width 150 height 24
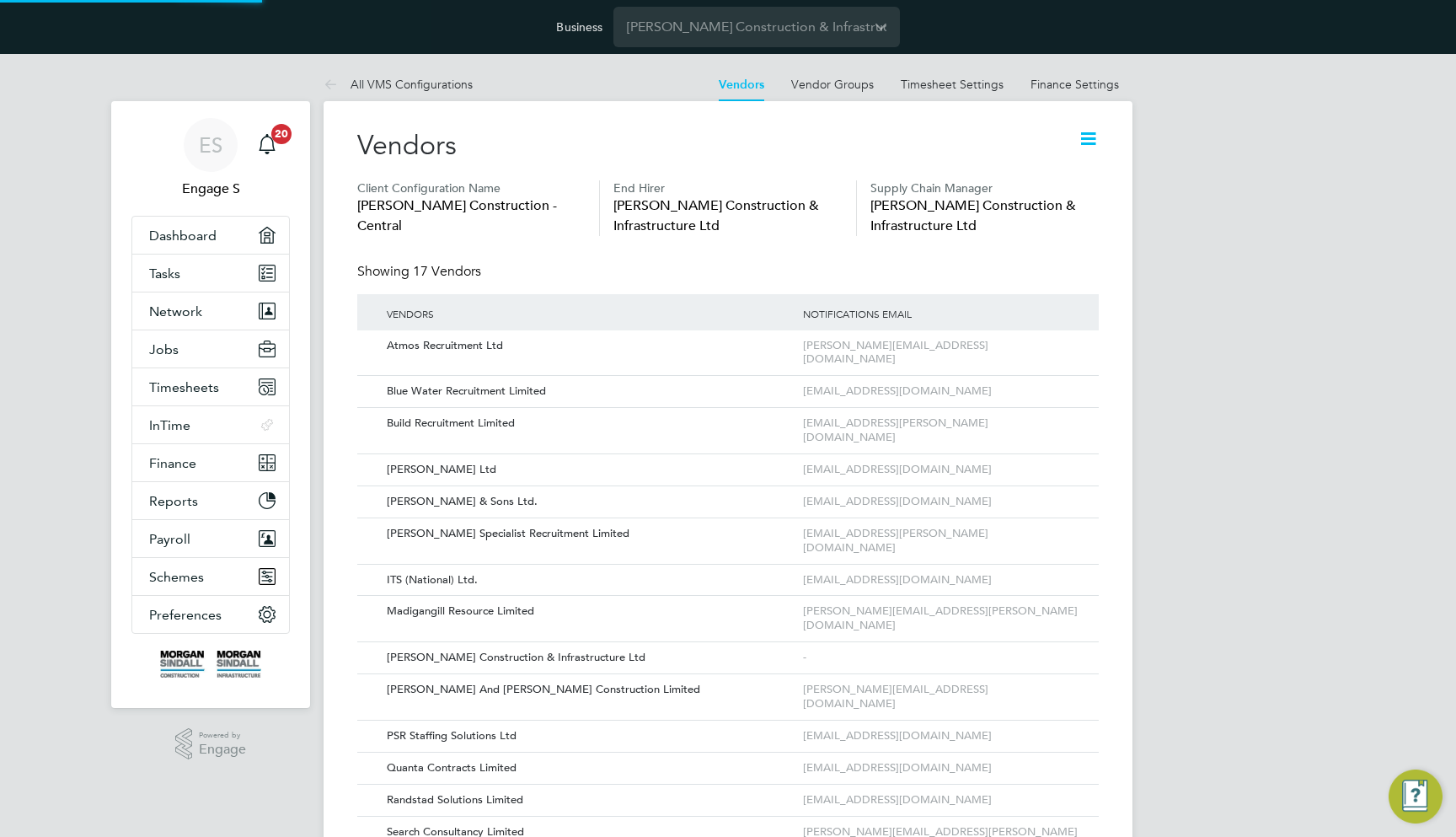
scroll to position [1530, 743]
type input "Morgan Sindall Construction - Central"
type input "[PERSON_NAME] Construction & Infrastructure Ltd"
type input "Any Text"
type input "By Vendor Group"
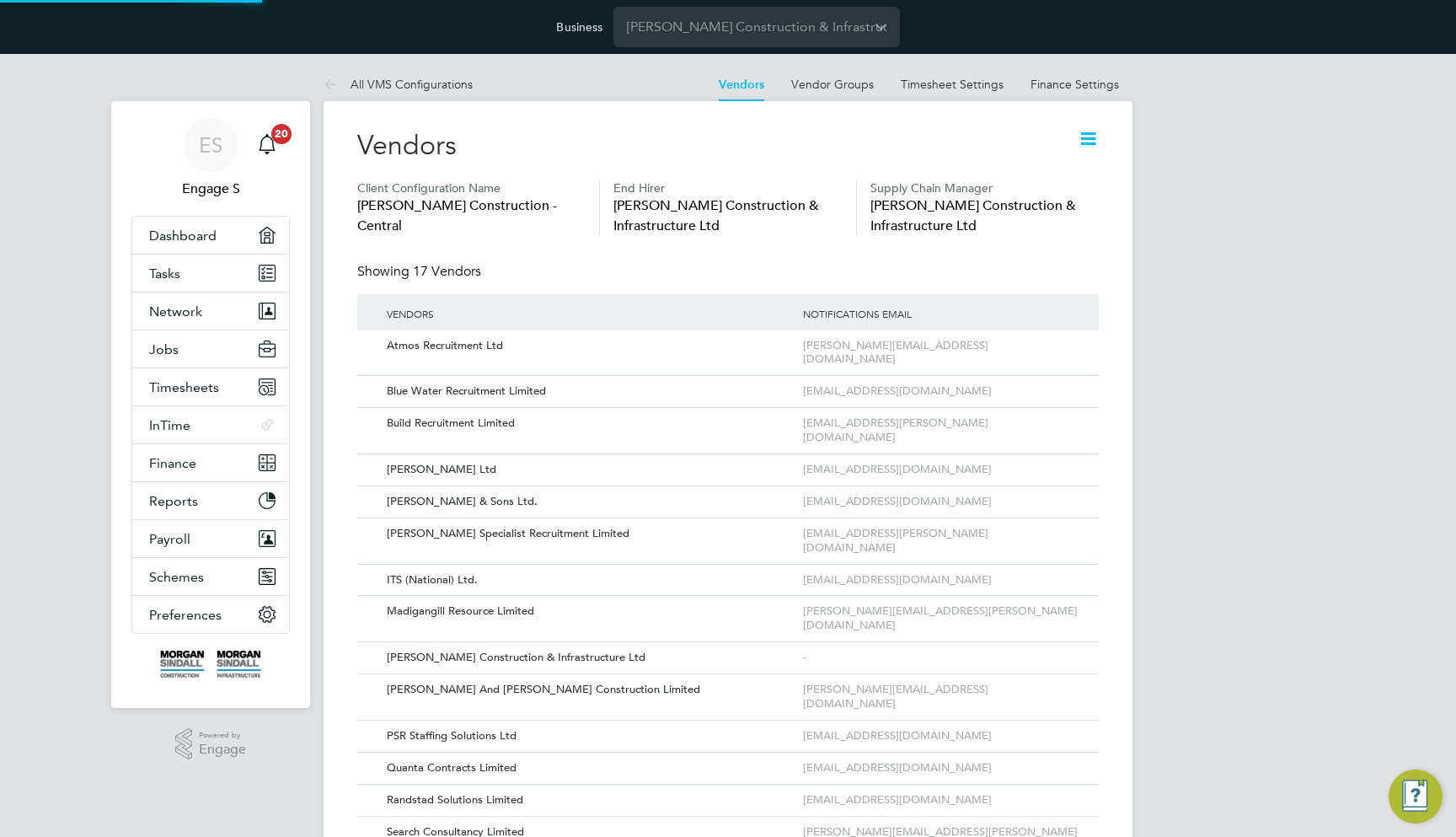
type input "No Limits"
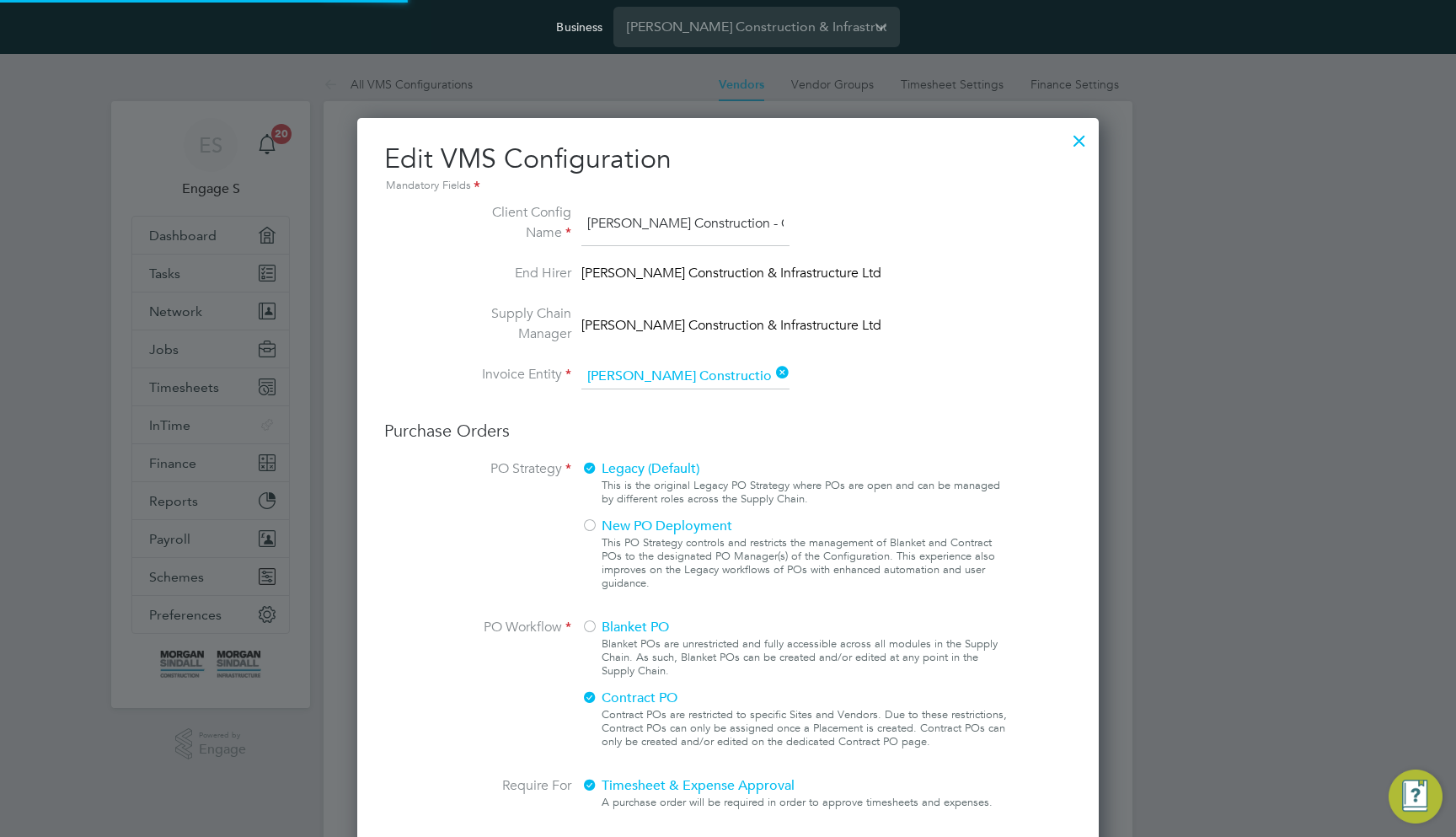
scroll to position [1771, 743]
type input "Labour Desk"
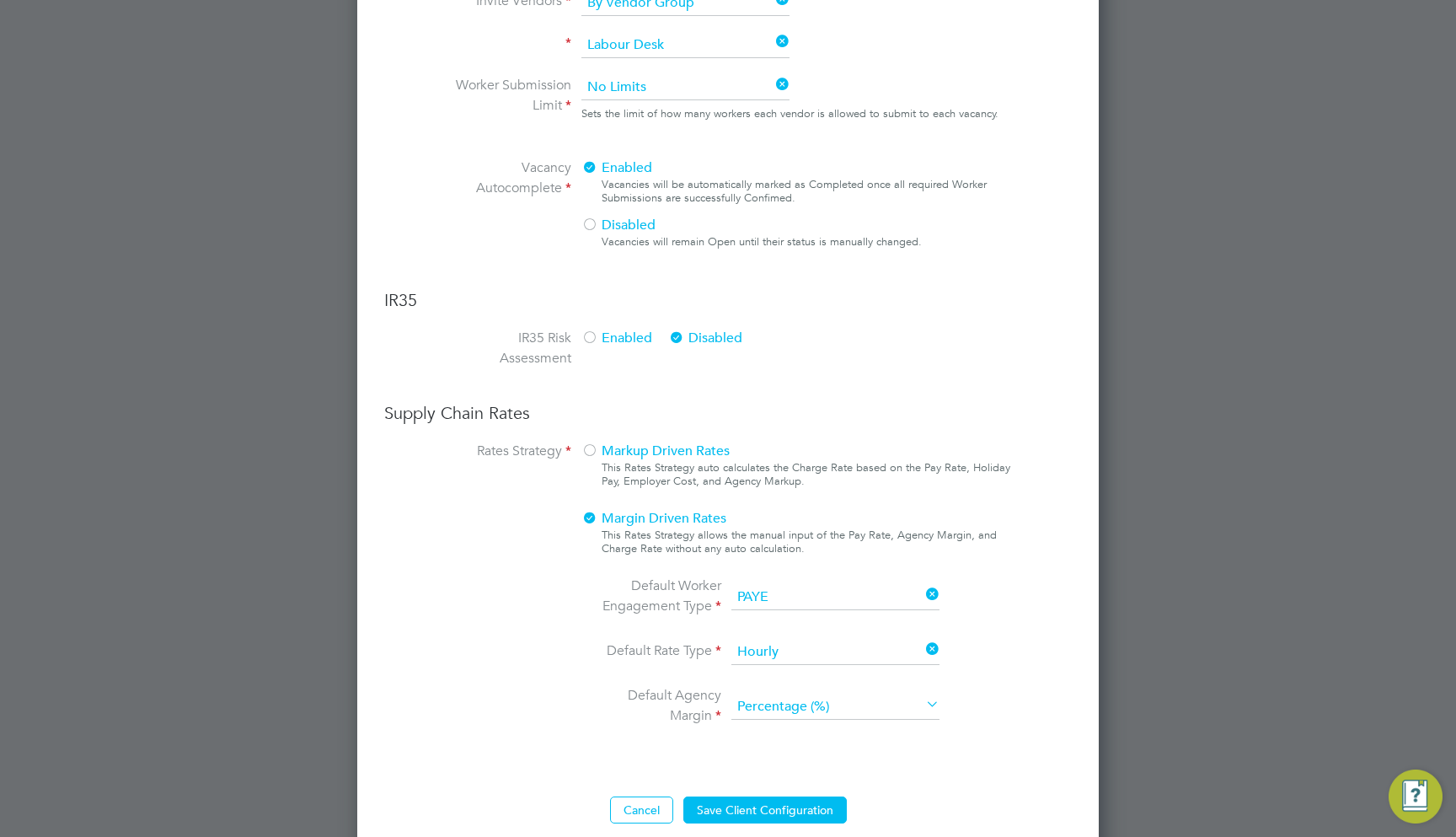
scroll to position [1052, 0]
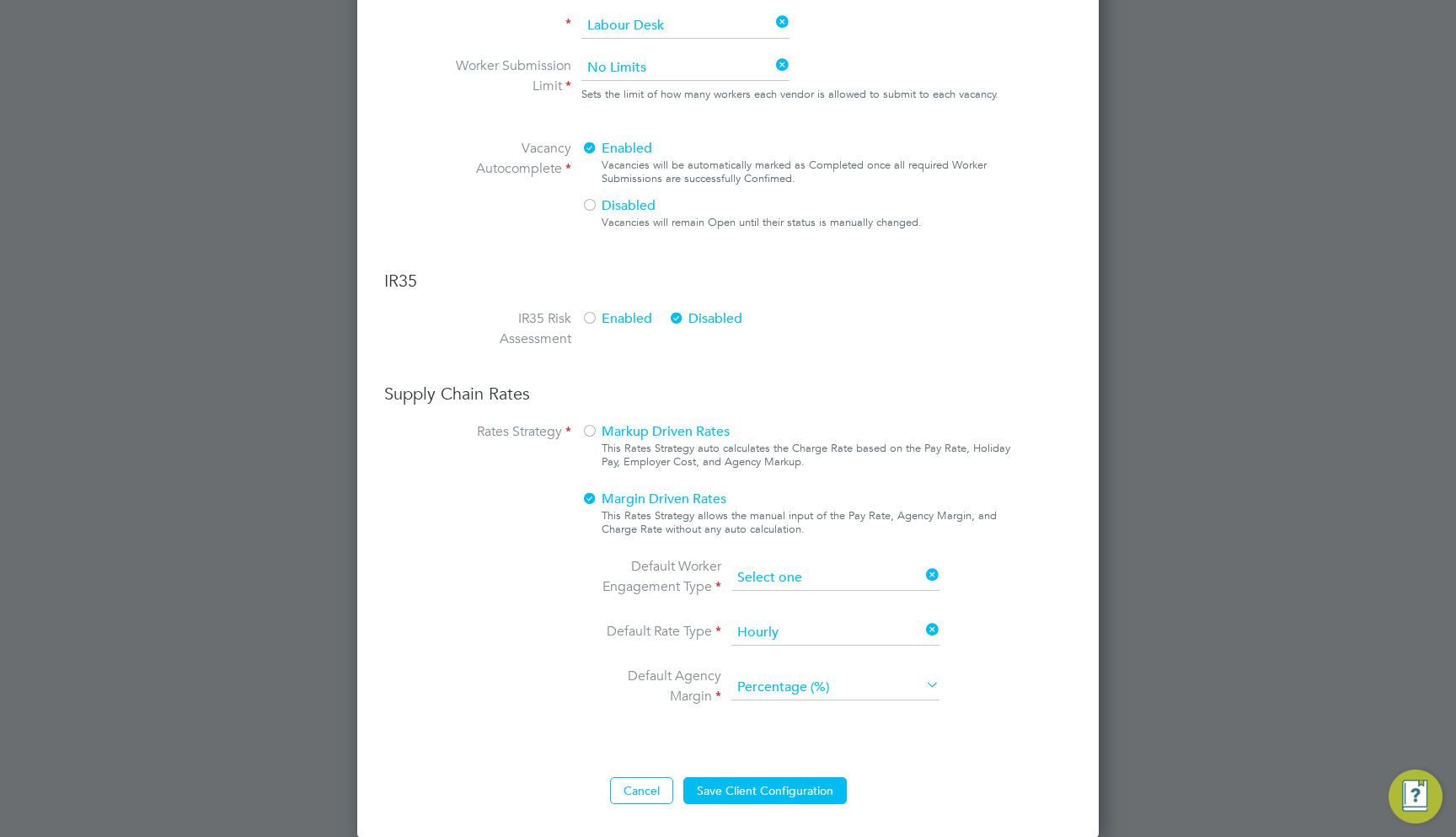
click at [814, 577] on input at bounding box center [835, 578] width 208 height 26
click at [1003, 535] on div "Markup Driven Rates This Rates Strategy auto calculates the Charge Rate based o…" at bounding box center [797, 583] width 430 height 325
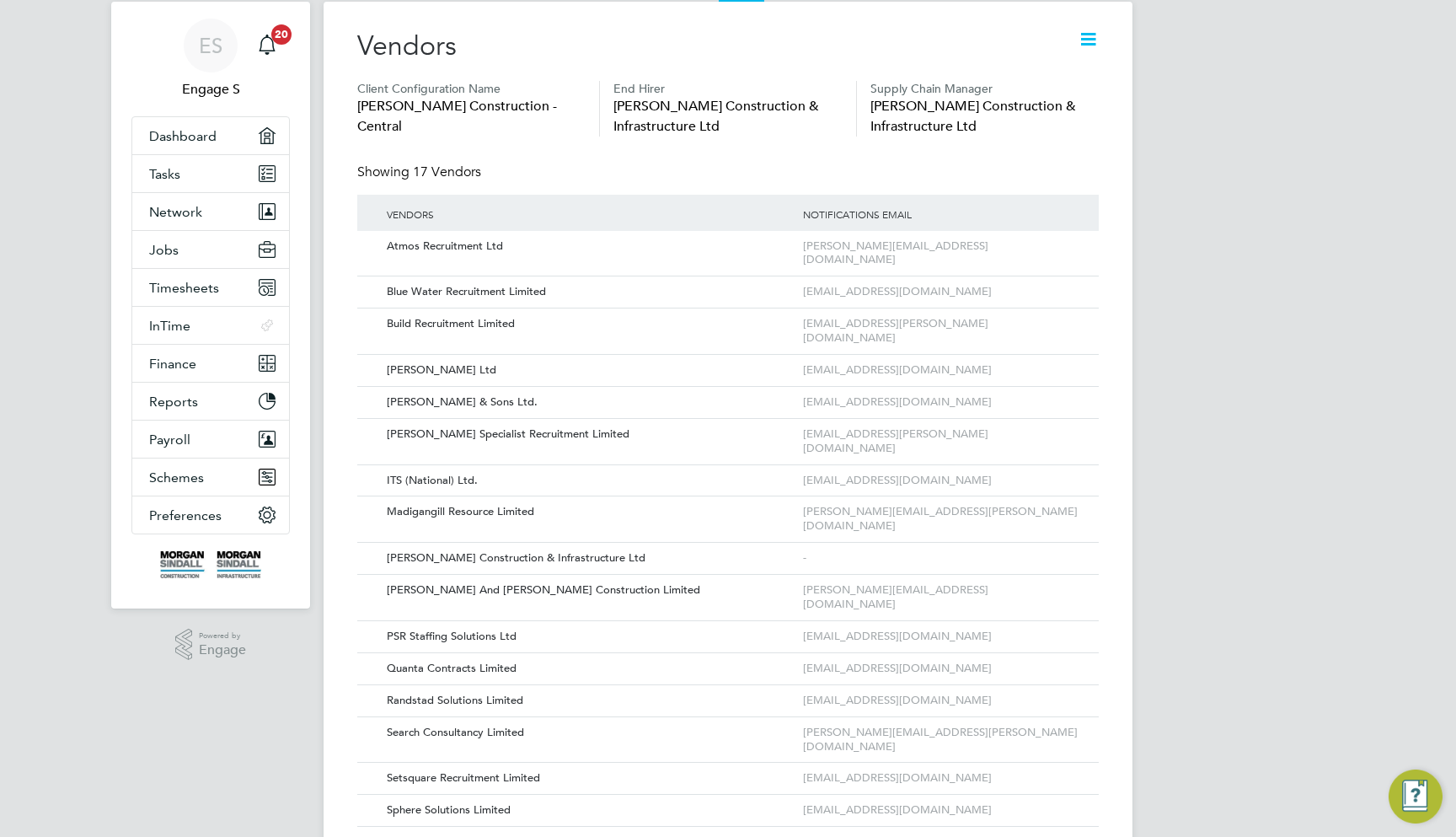
scroll to position [0, 0]
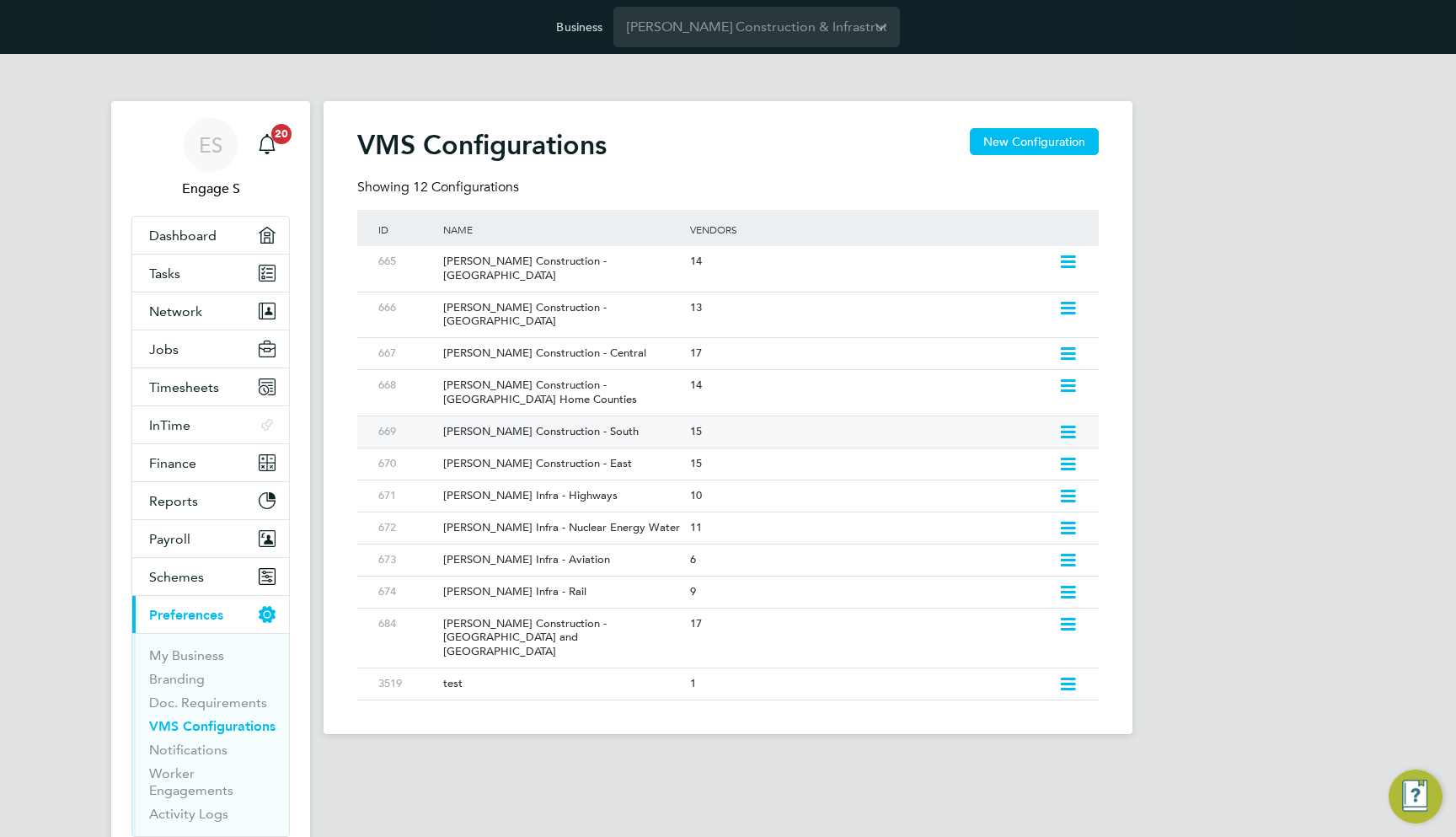
click at [1071, 426] on icon at bounding box center [1067, 433] width 21 height 14
click at [1049, 441] on li "Edit VMS Configuration" at bounding box center [995, 439] width 162 height 24
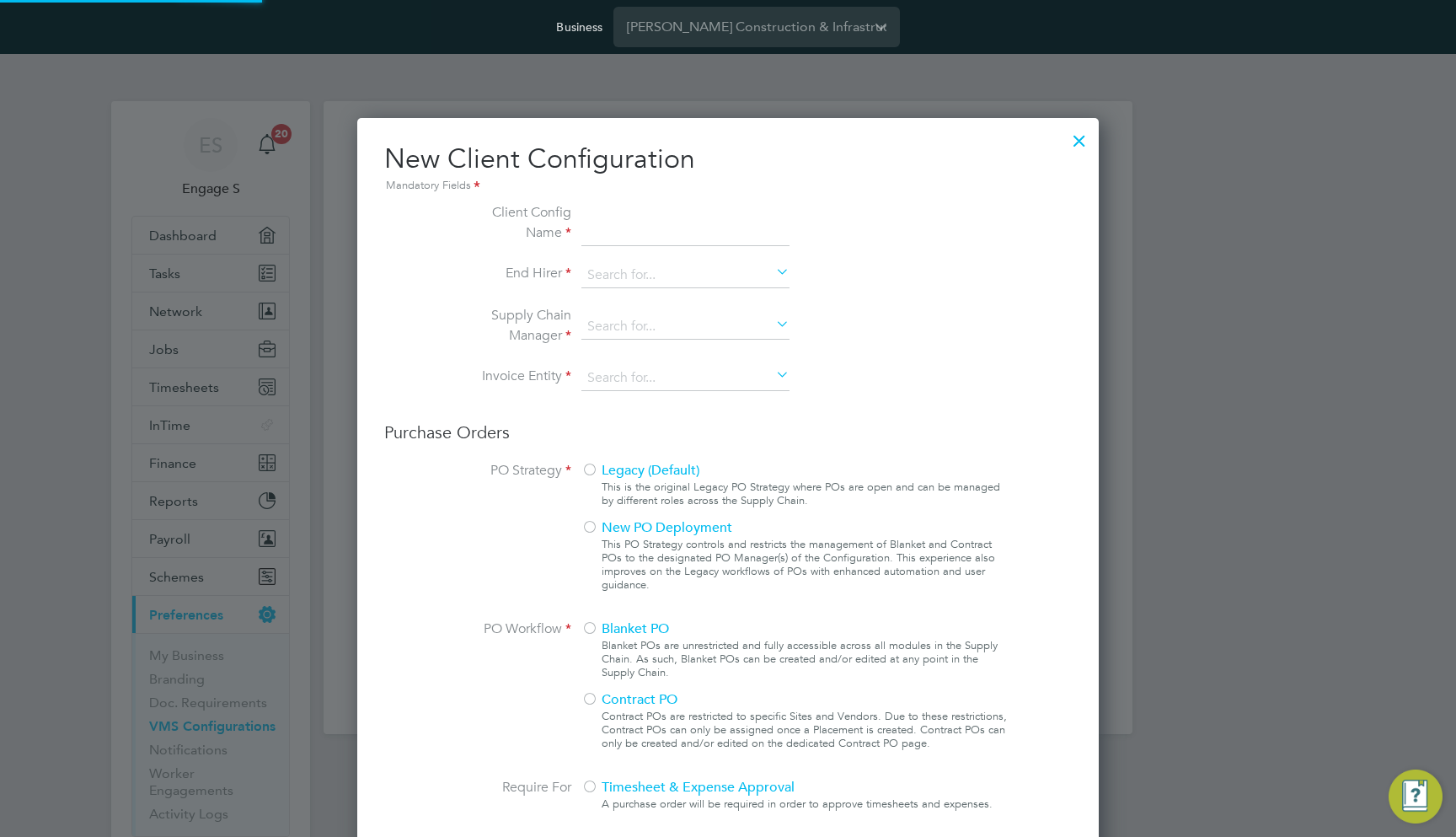
type input "Morgan Sindall Construction - South"
type input "[PERSON_NAME] Construction & Infrastructure Ltd"
type input "Custom"
type input "By Vendor Group"
type input "No Limits"
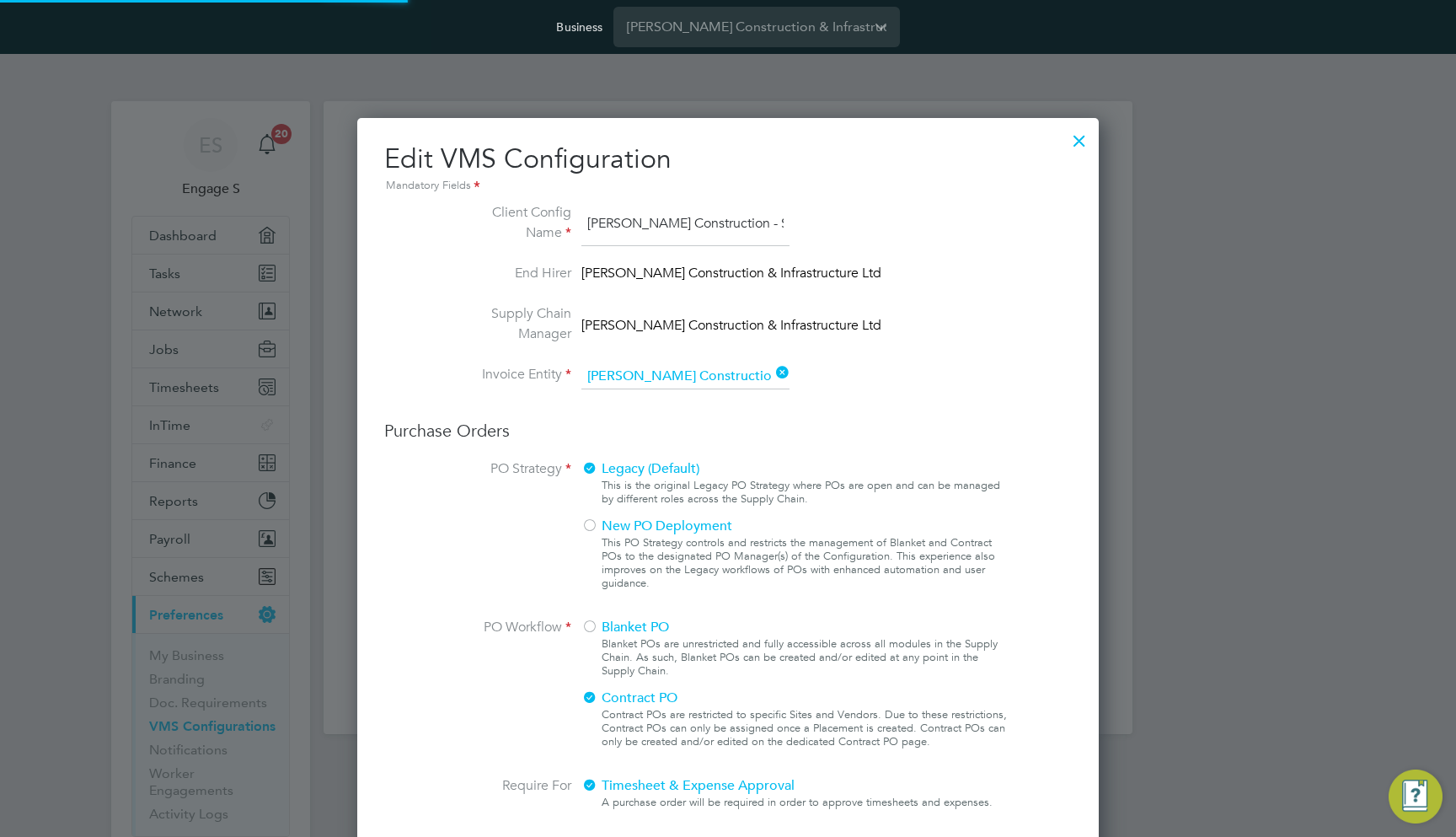
scroll to position [62, 567]
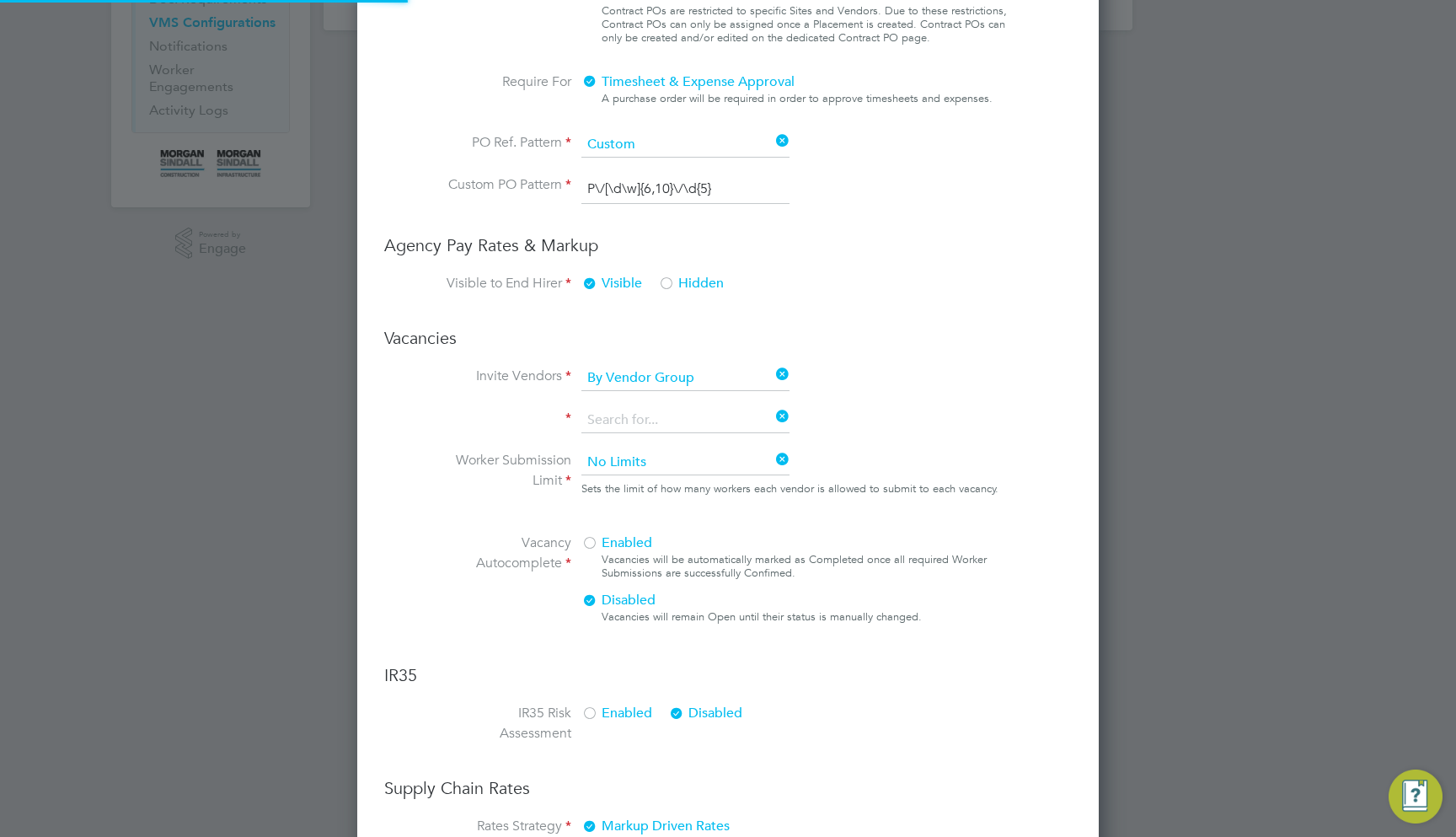
type input "Labour Desk"
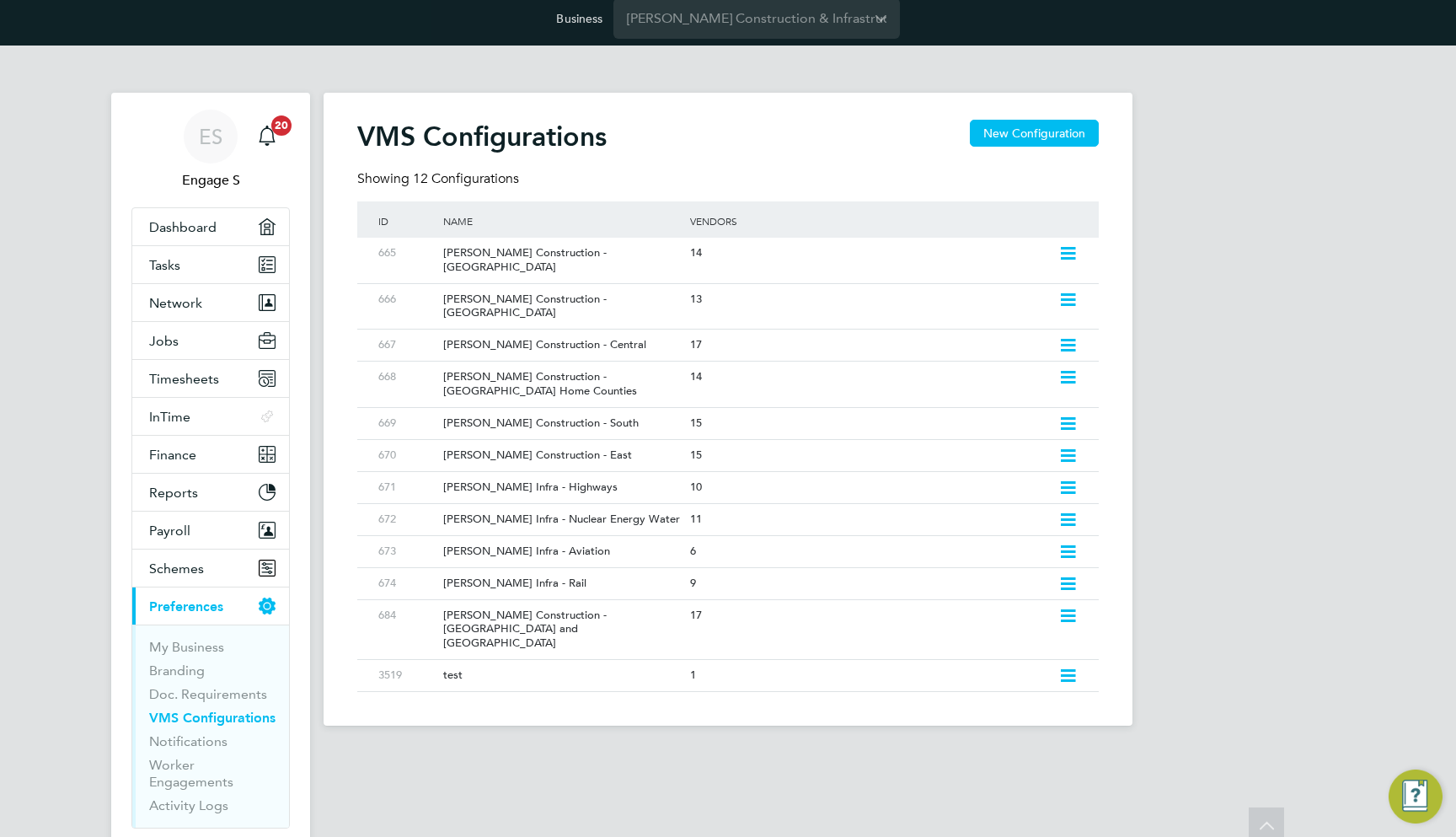
scroll to position [0, 0]
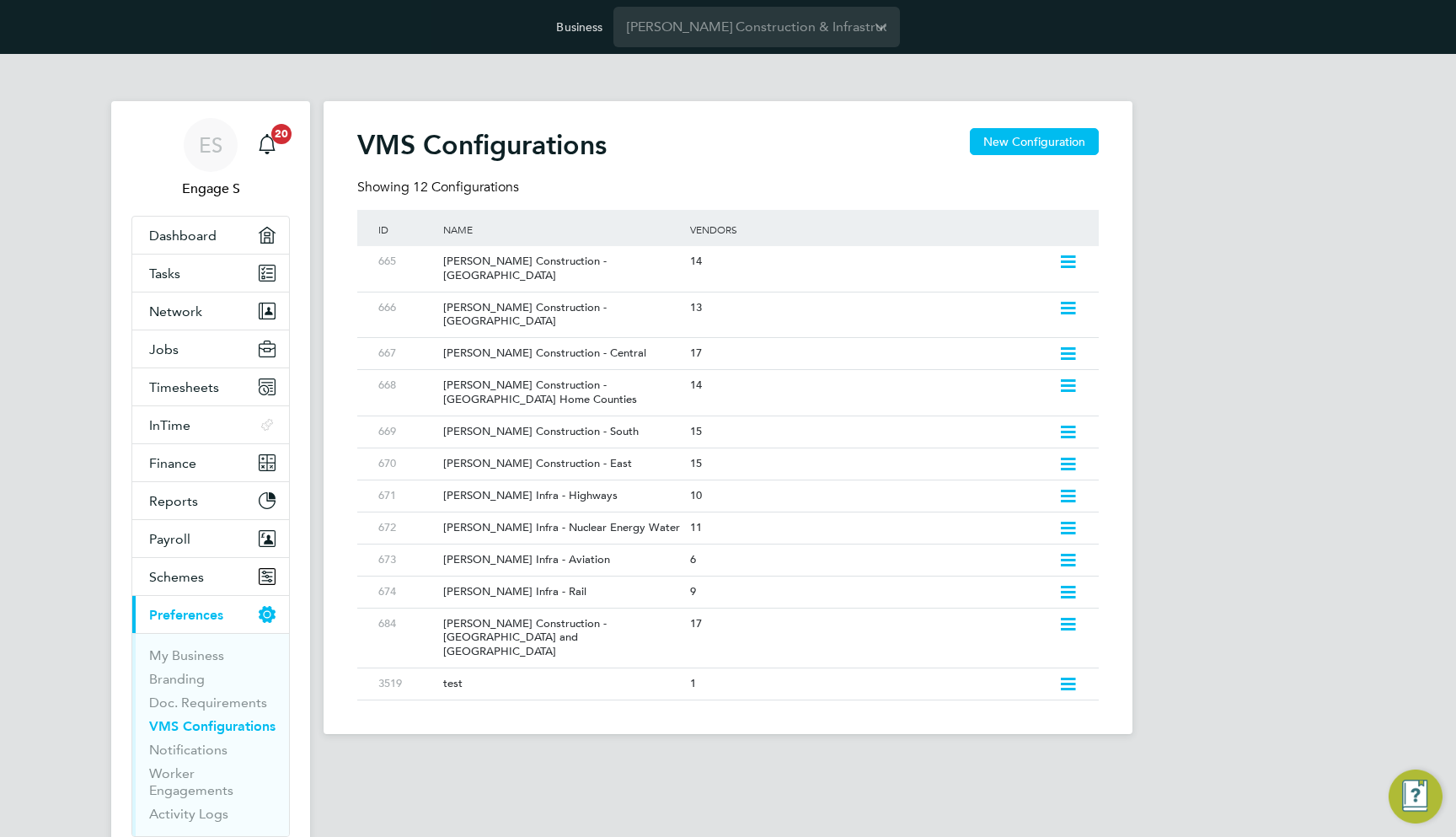
click at [1231, 240] on div "ES Engage S Notifications 20 Applications: Dashboard Tasks Network Team Members…" at bounding box center [728, 407] width 1456 height 706
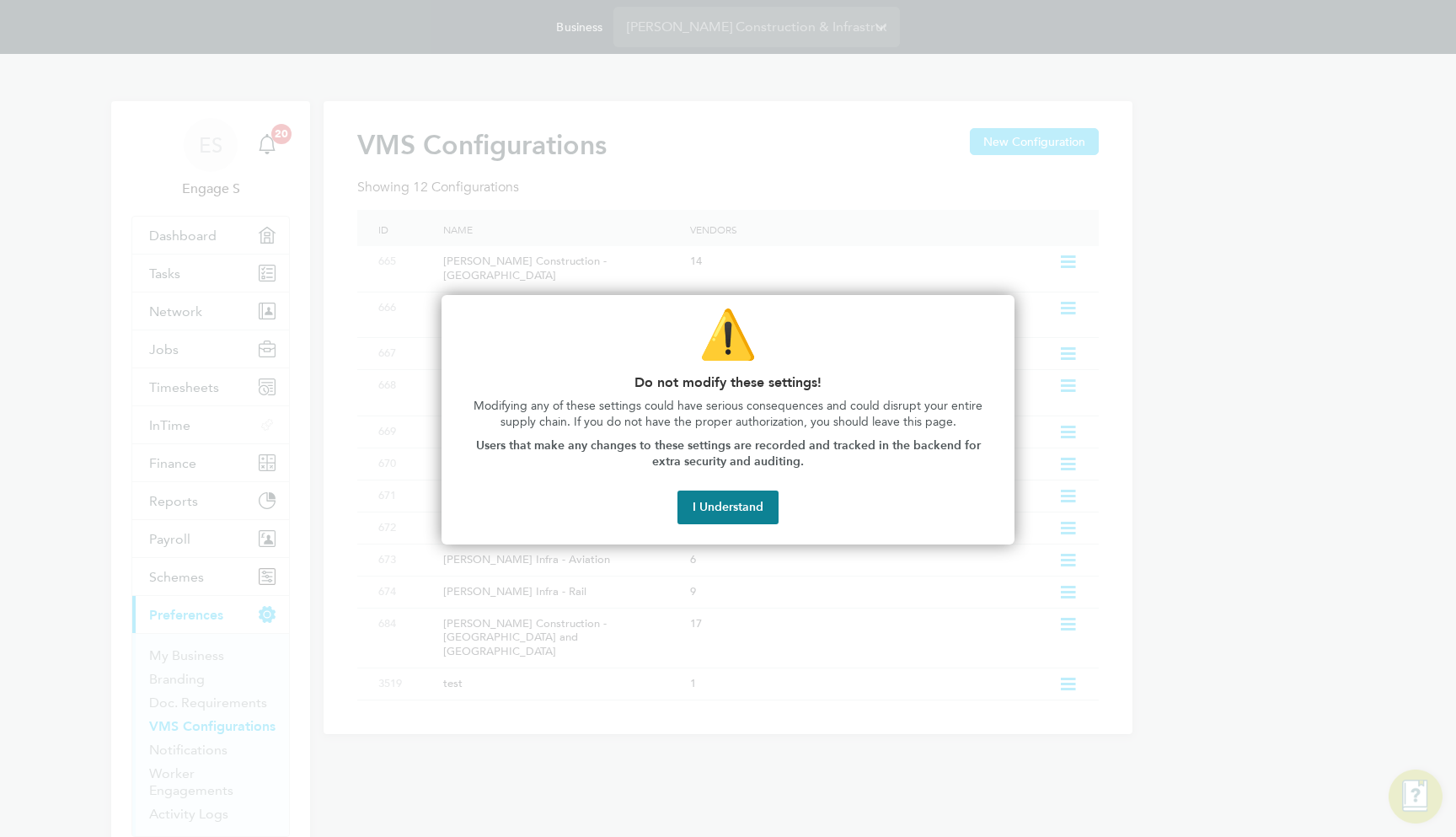
click at [747, 487] on div "⚠️ Do not modify these settings! Modifying any of these settings could have ser…" at bounding box center [728, 420] width 573 height 249
click at [745, 499] on button "I Understand" at bounding box center [727, 507] width 101 height 33
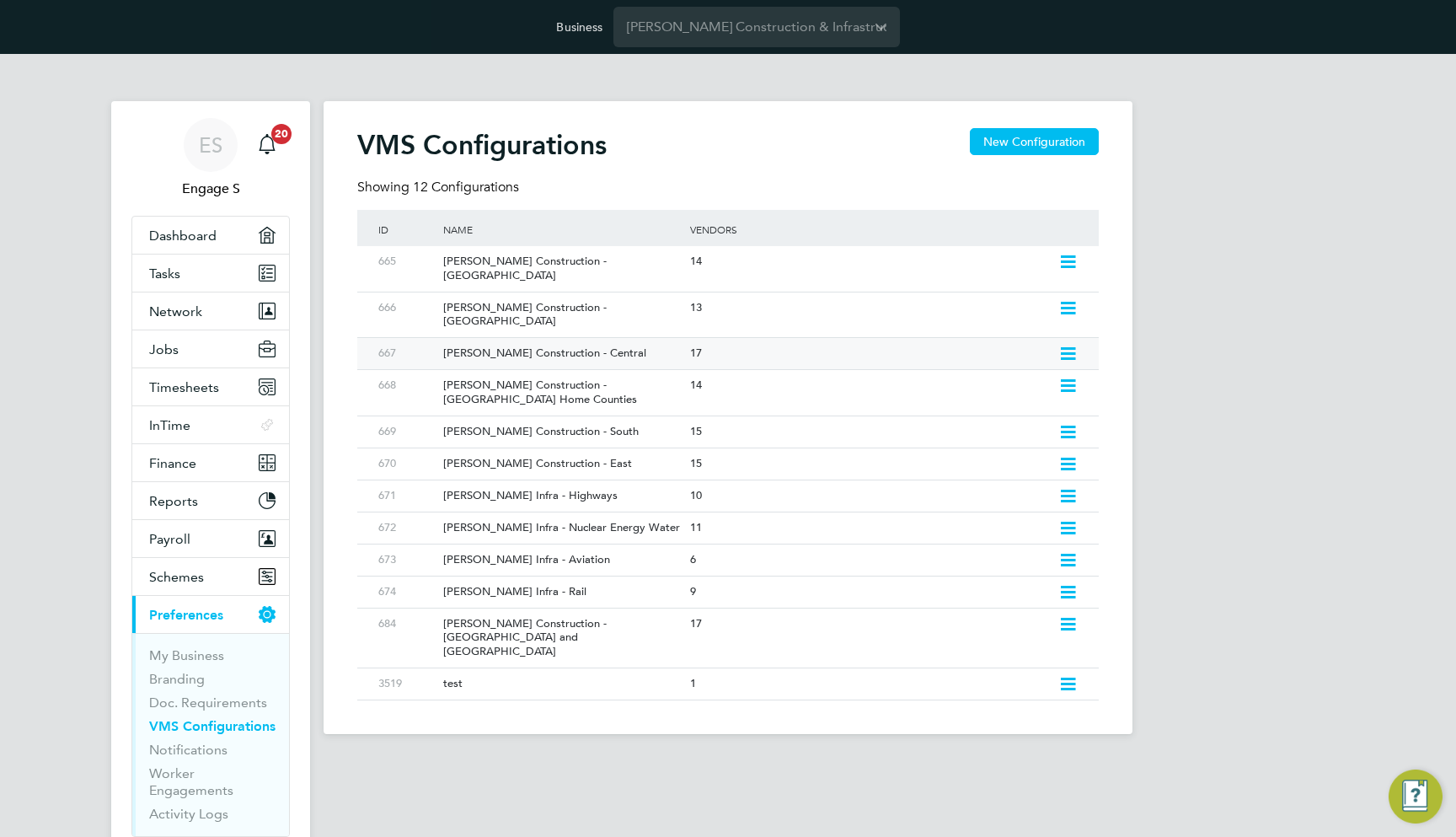
click at [724, 338] on div "17" at bounding box center [869, 353] width 368 height 31
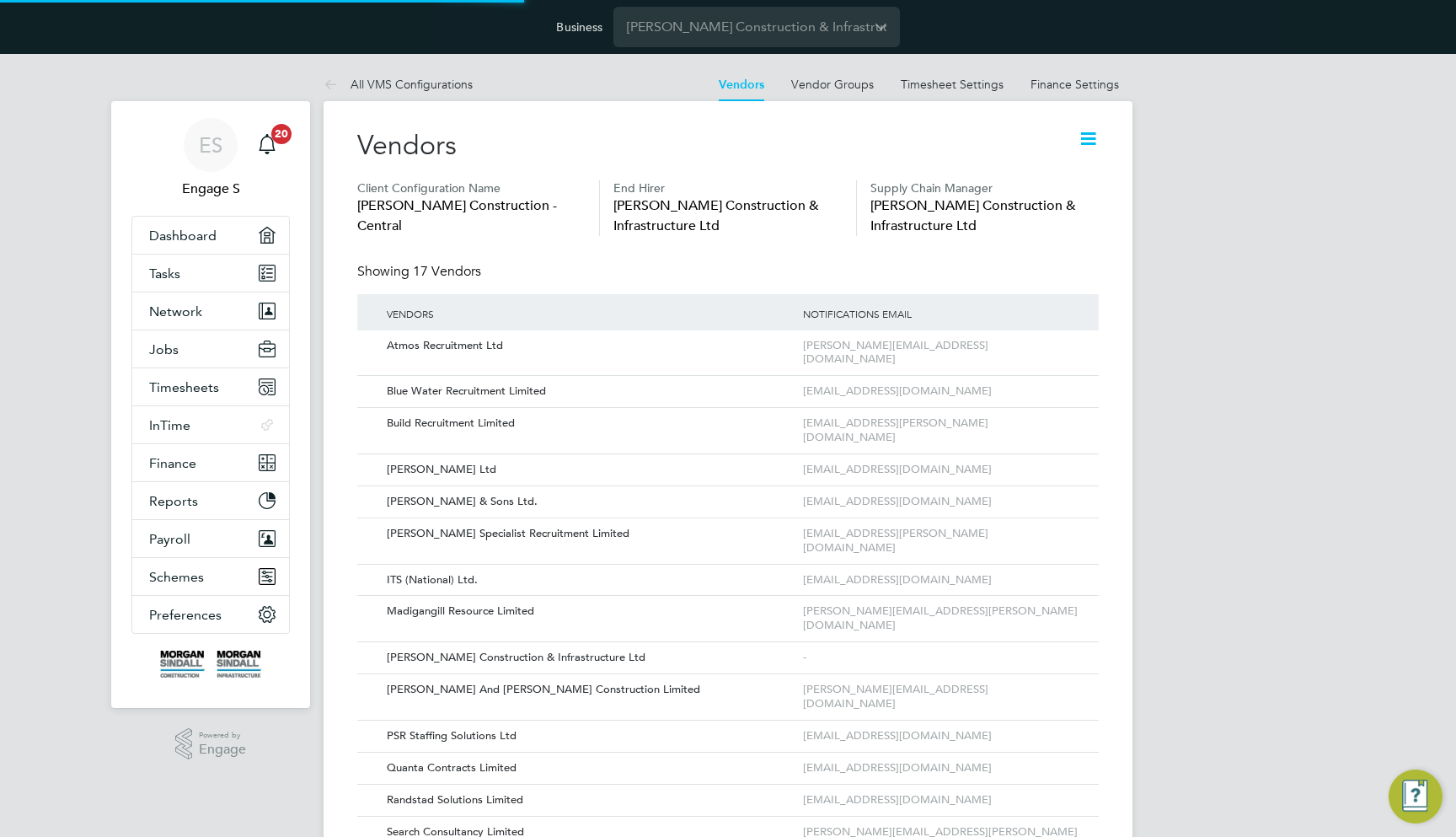
click at [1088, 145] on icon at bounding box center [1087, 138] width 21 height 21
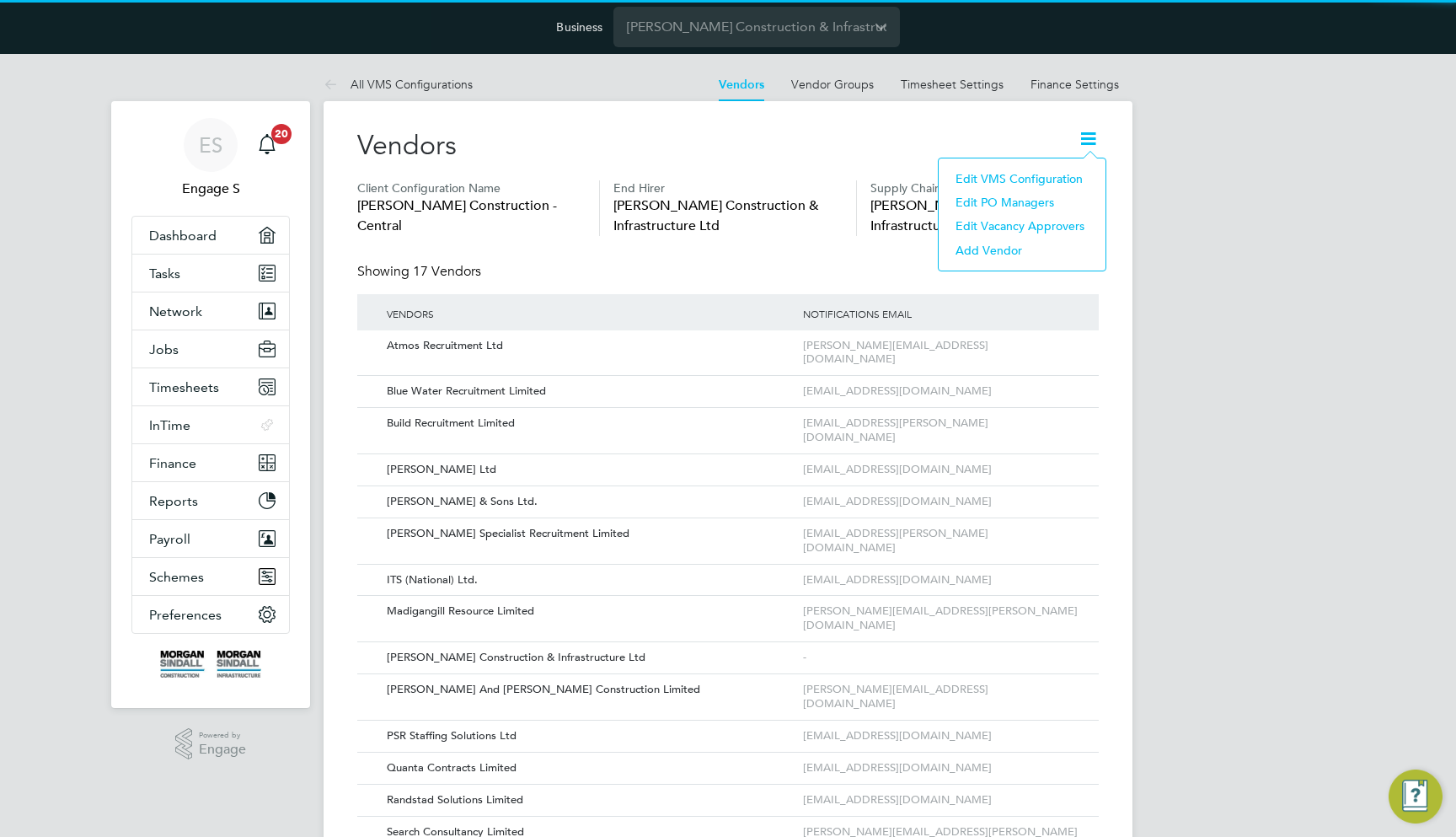
click at [1065, 187] on li "Edit VMS Configuration" at bounding box center [1021, 179] width 150 height 24
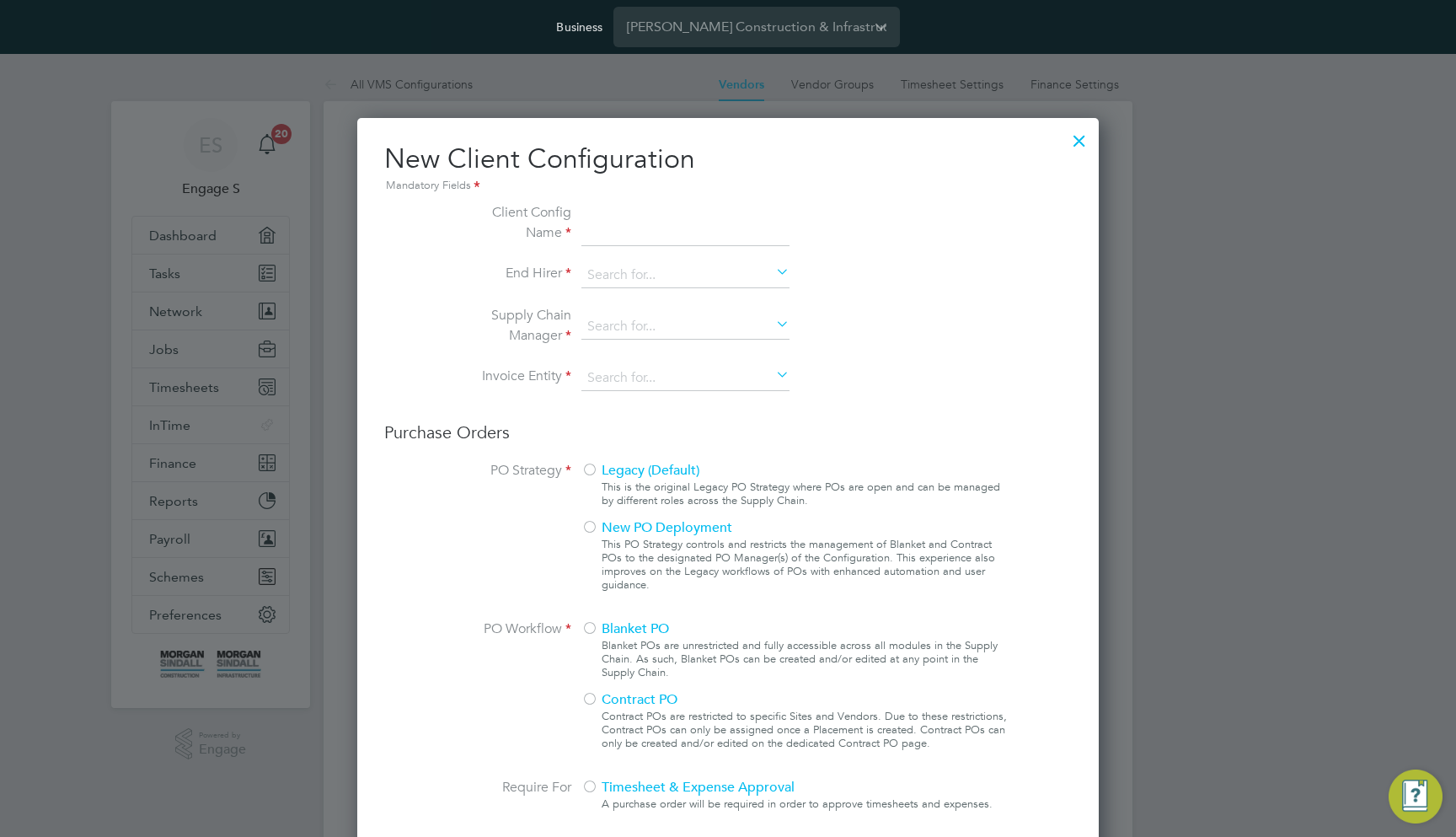
type input "Morgan Sindall Construction - Central"
type input "[PERSON_NAME] Construction & Infrastructure Ltd"
type input "Any Text"
type input "By Vendor Group"
type input "No Limits"
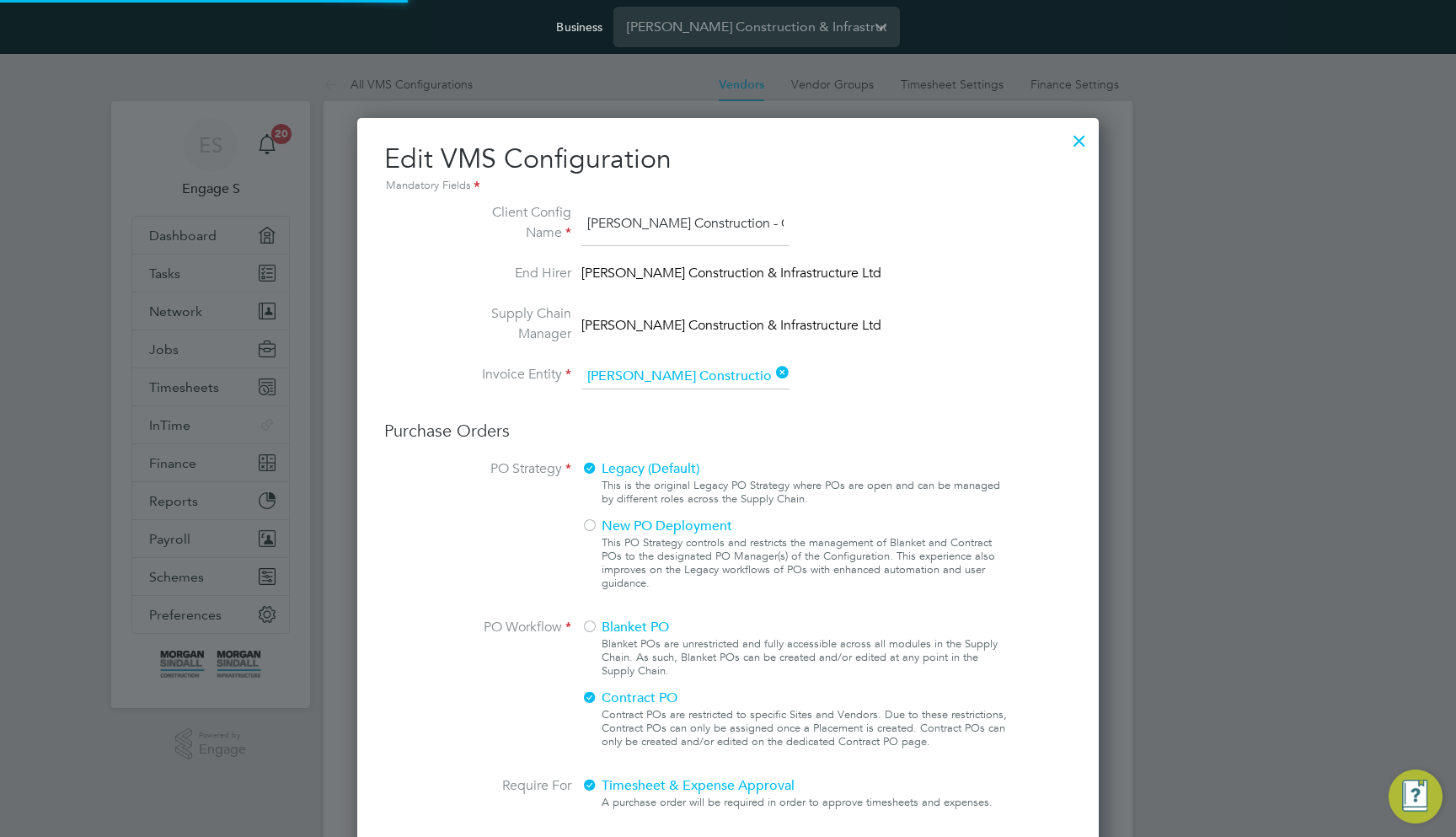
scroll to position [62, 567]
type input "Labour Desk"
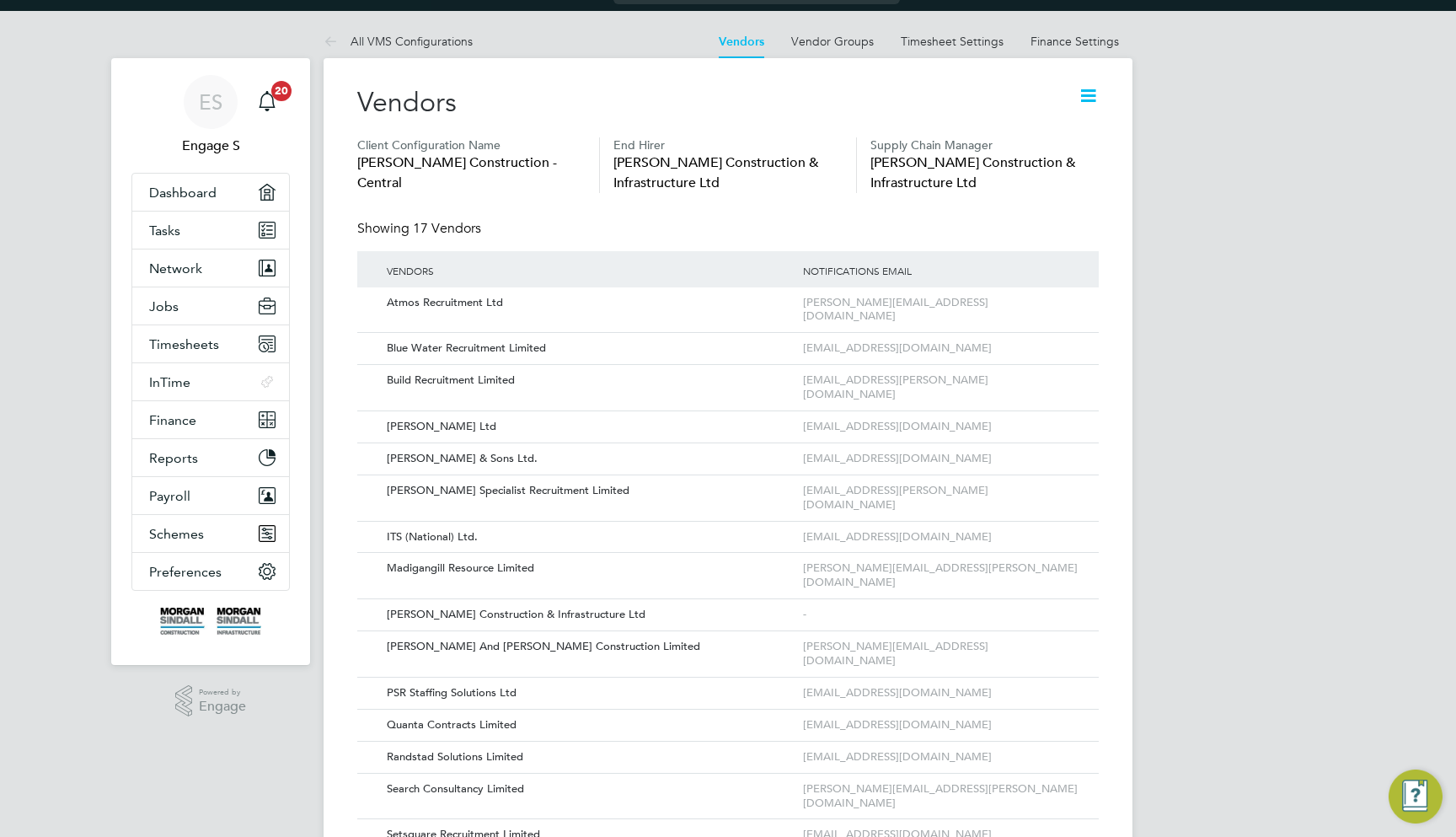
scroll to position [0, 0]
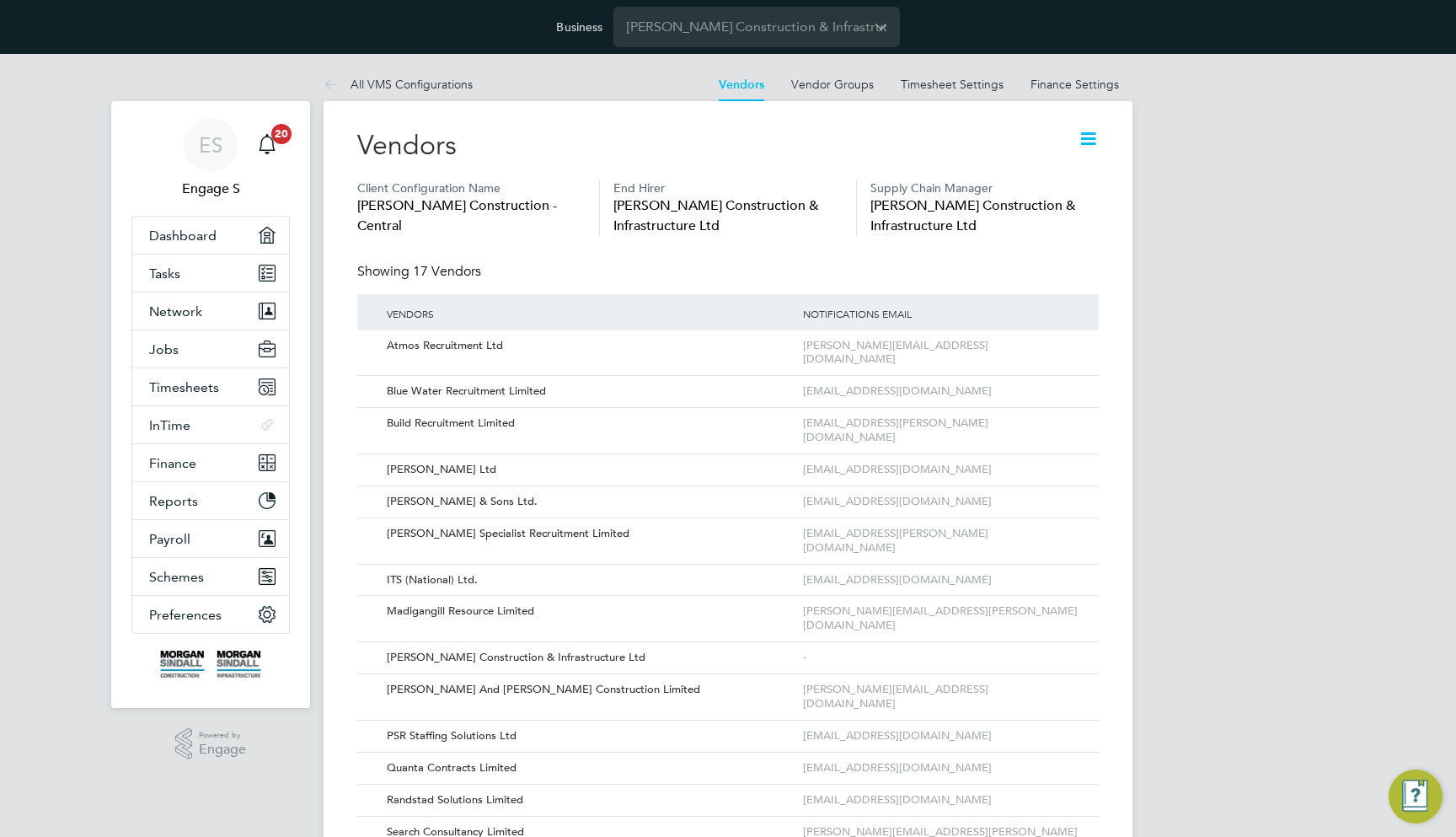
click at [1090, 131] on icon at bounding box center [1087, 138] width 21 height 21
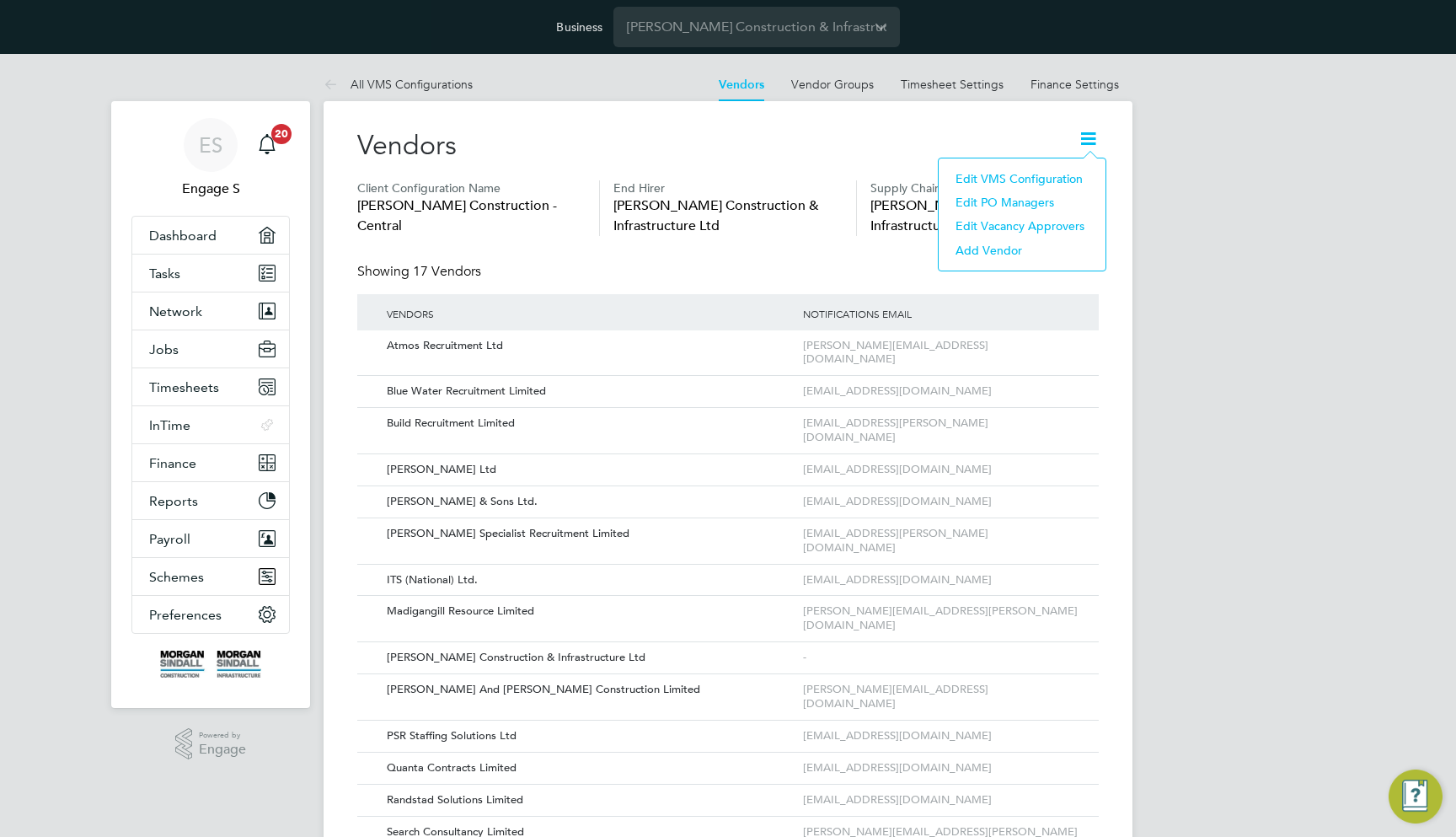
click at [1014, 173] on li "Edit VMS Configuration" at bounding box center [1021, 179] width 150 height 24
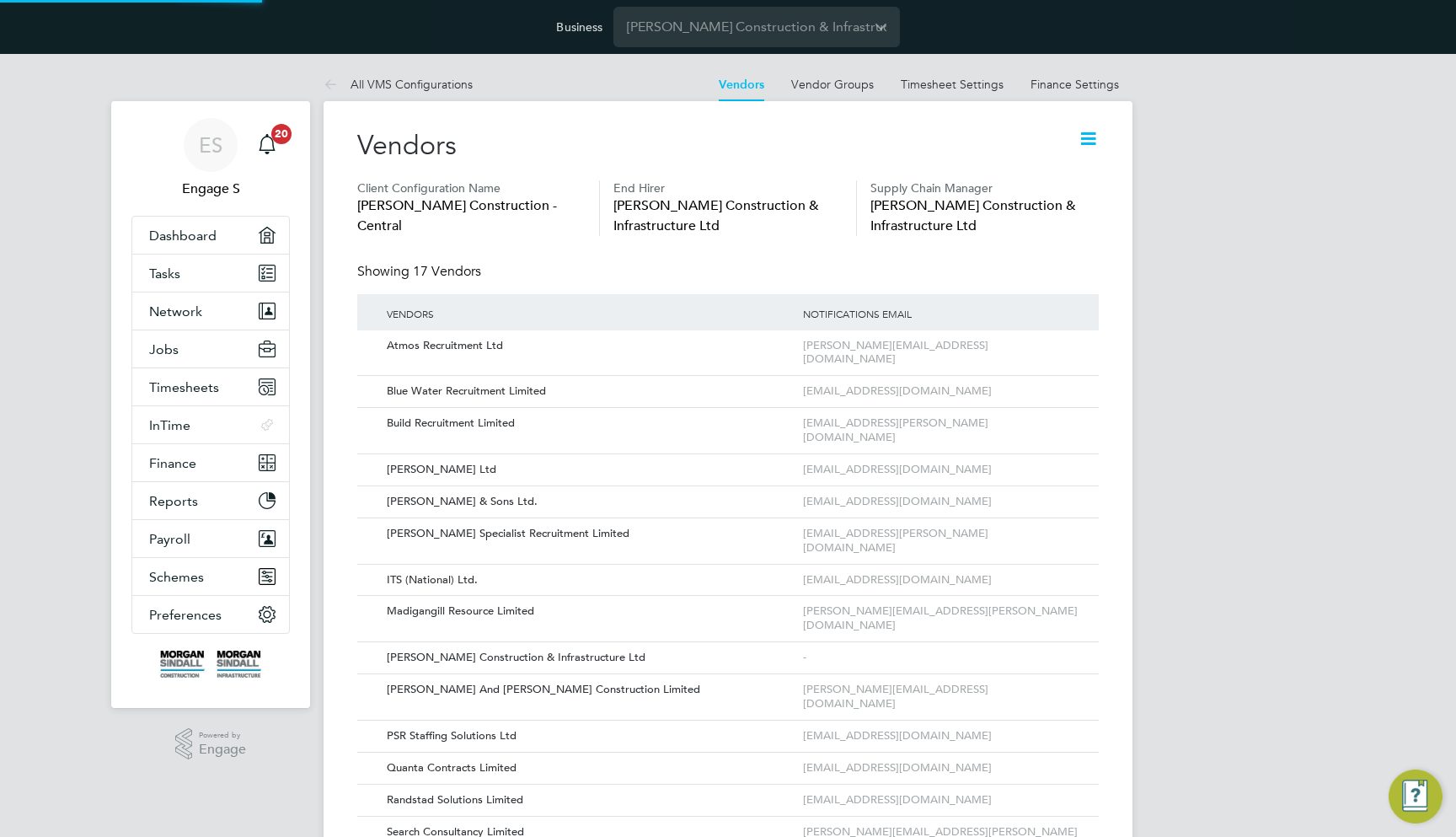
scroll to position [1530, 743]
type input "Morgan Sindall Construction - Central"
type input "[PERSON_NAME] Construction & Infrastructure Ltd"
type input "Any Text"
type input "By Vendor Group"
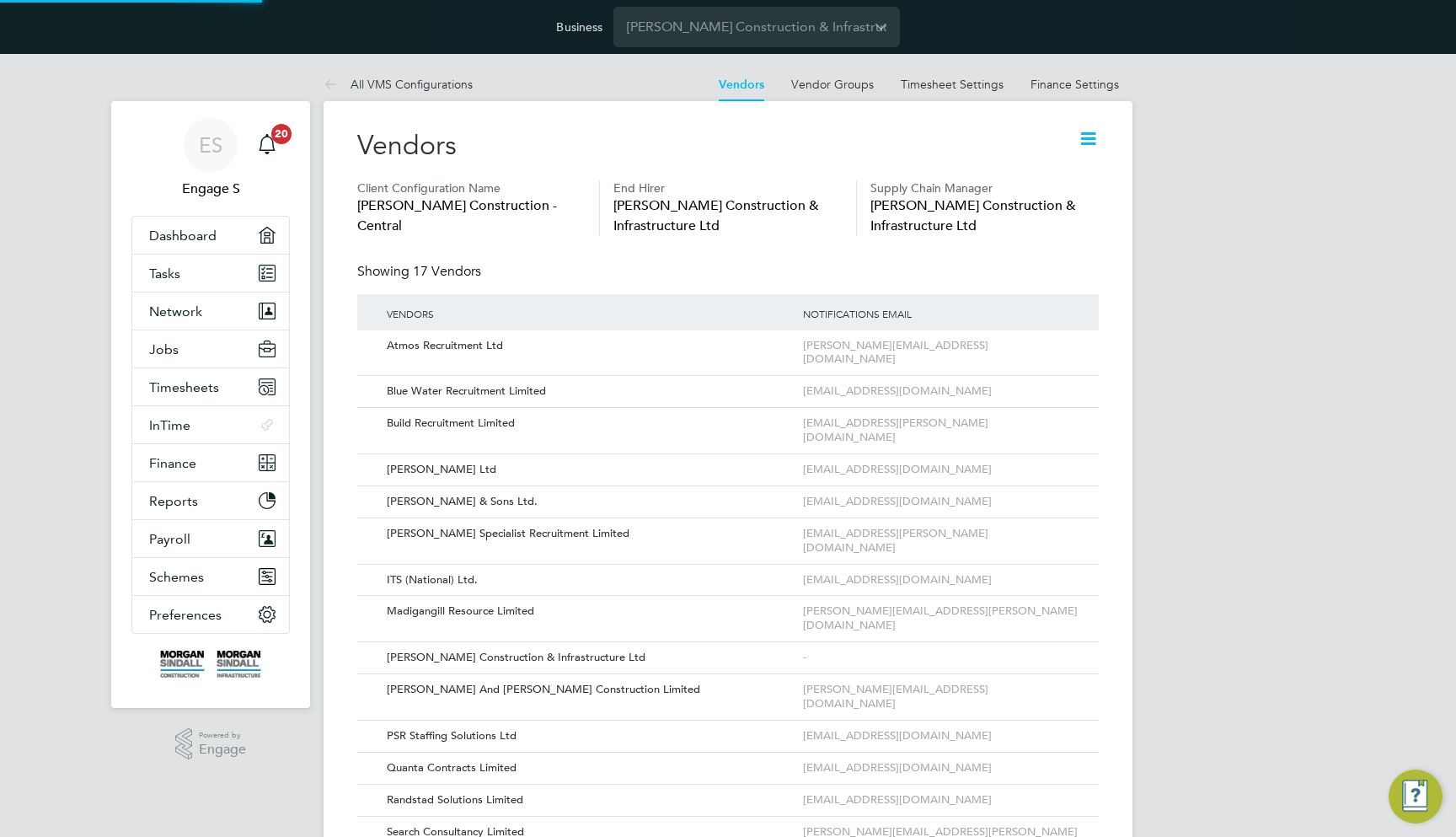
type input "No Limits"
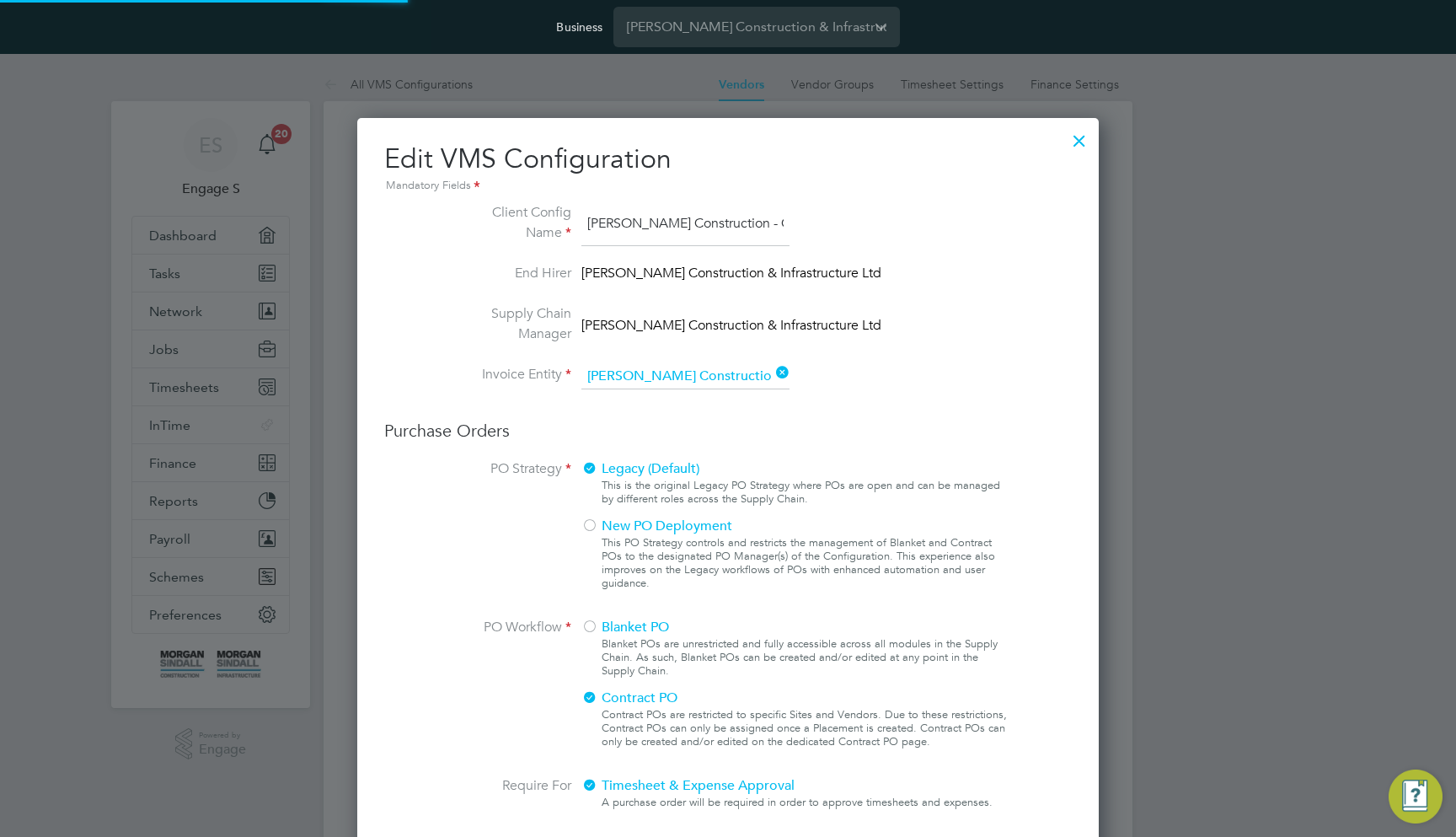
scroll to position [1771, 743]
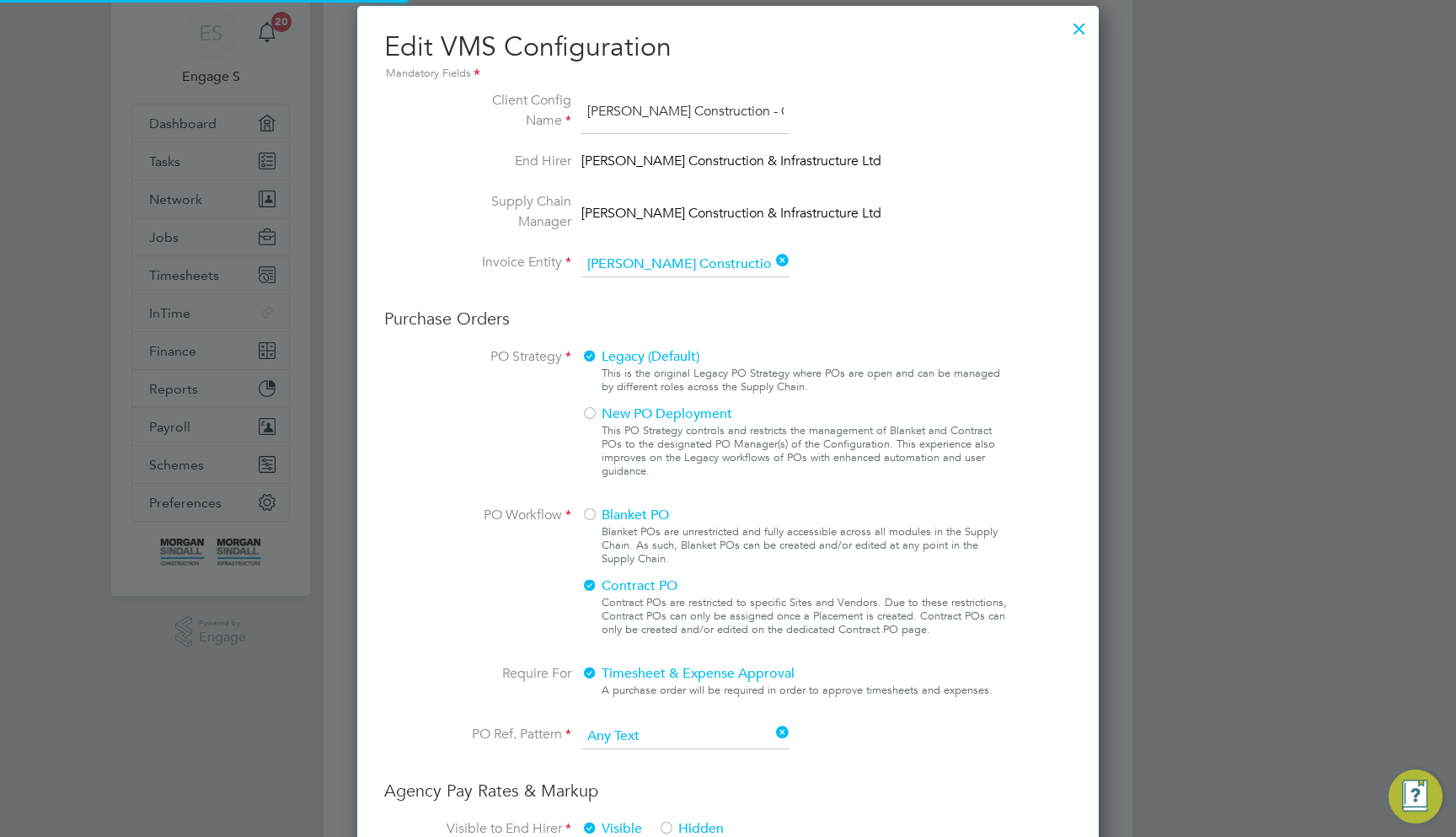
type input "Labour Desk"
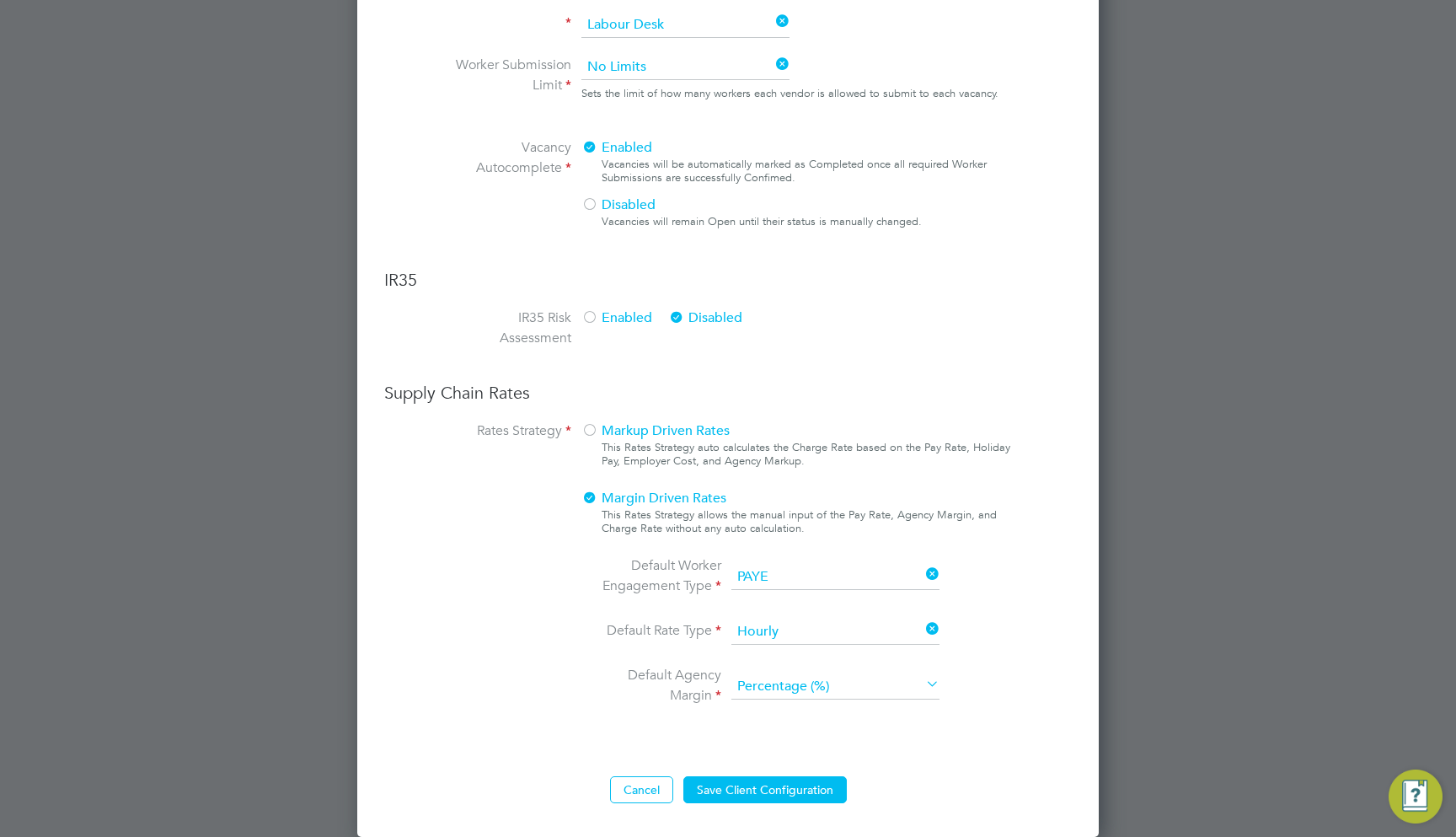
scroll to position [1052, 0]
click at [772, 572] on input at bounding box center [835, 578] width 208 height 26
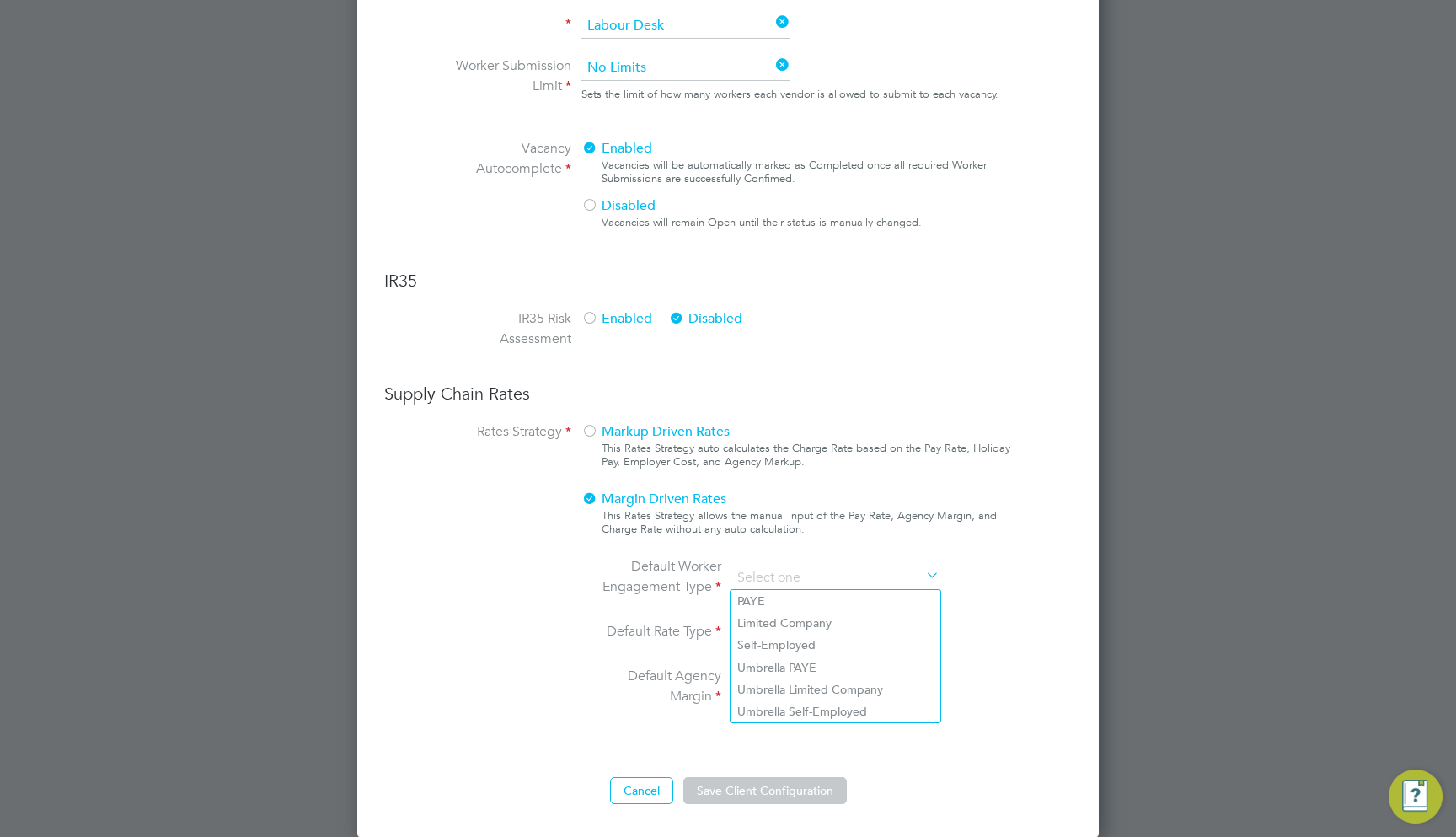
click at [826, 506] on div "Markup Driven Rates This Rates Strategy auto calculates the Charge Rate based o…" at bounding box center [797, 583] width 430 height 325
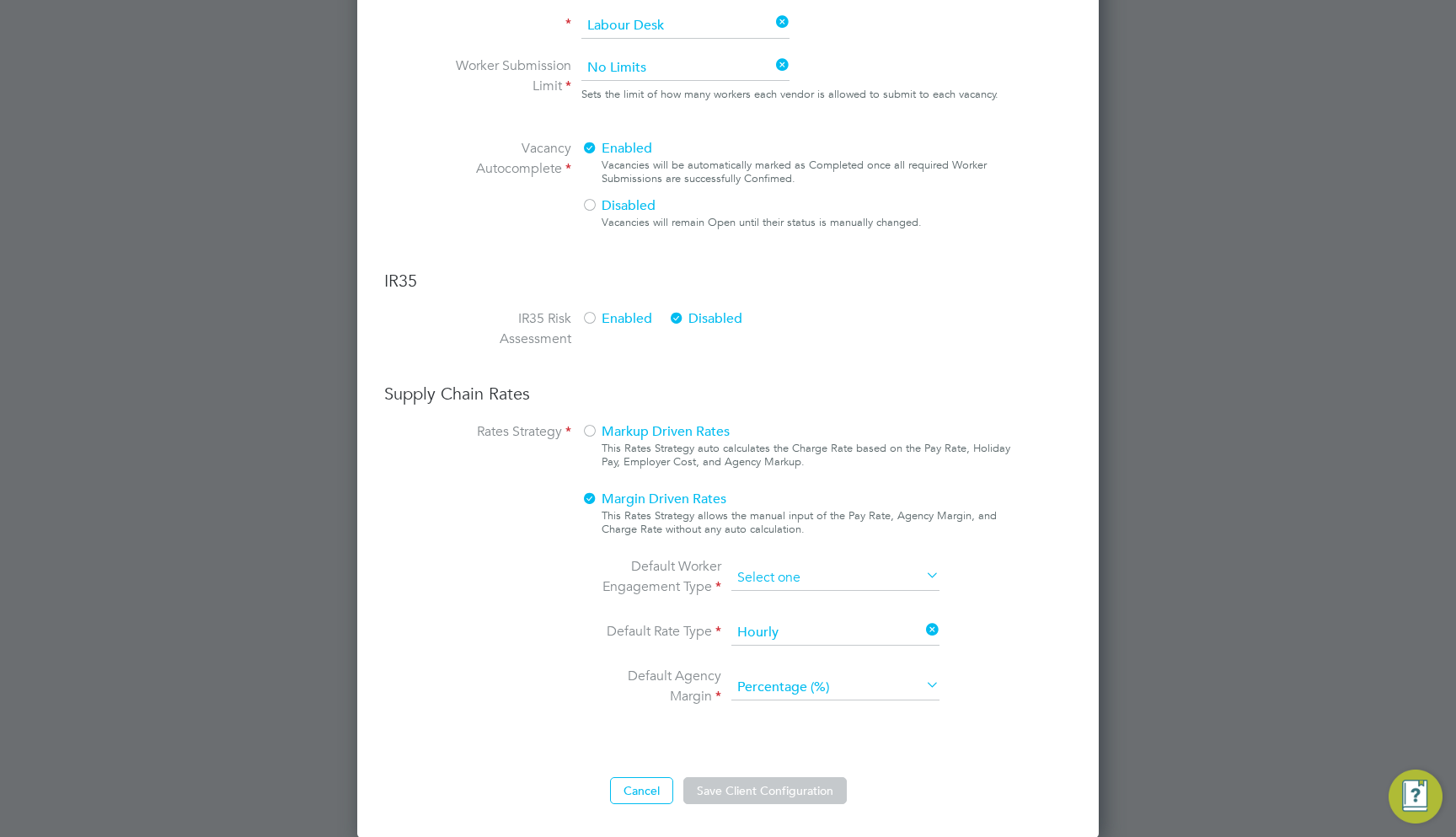
click at [786, 569] on input at bounding box center [835, 578] width 208 height 26
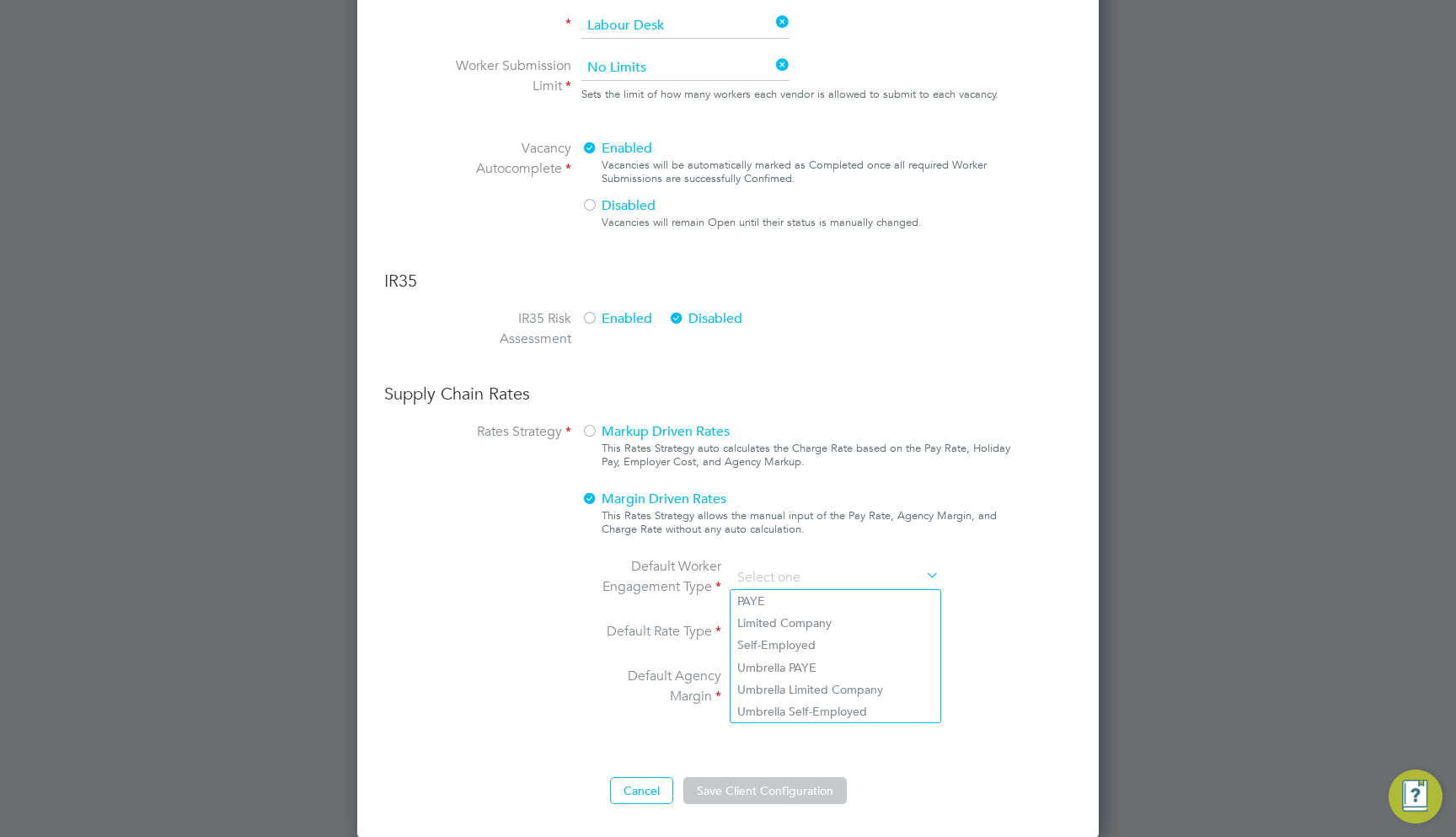
click at [739, 480] on div "Markup Driven Rates This Rates Strategy auto calculates the Charge Rate based o…" at bounding box center [797, 583] width 430 height 325
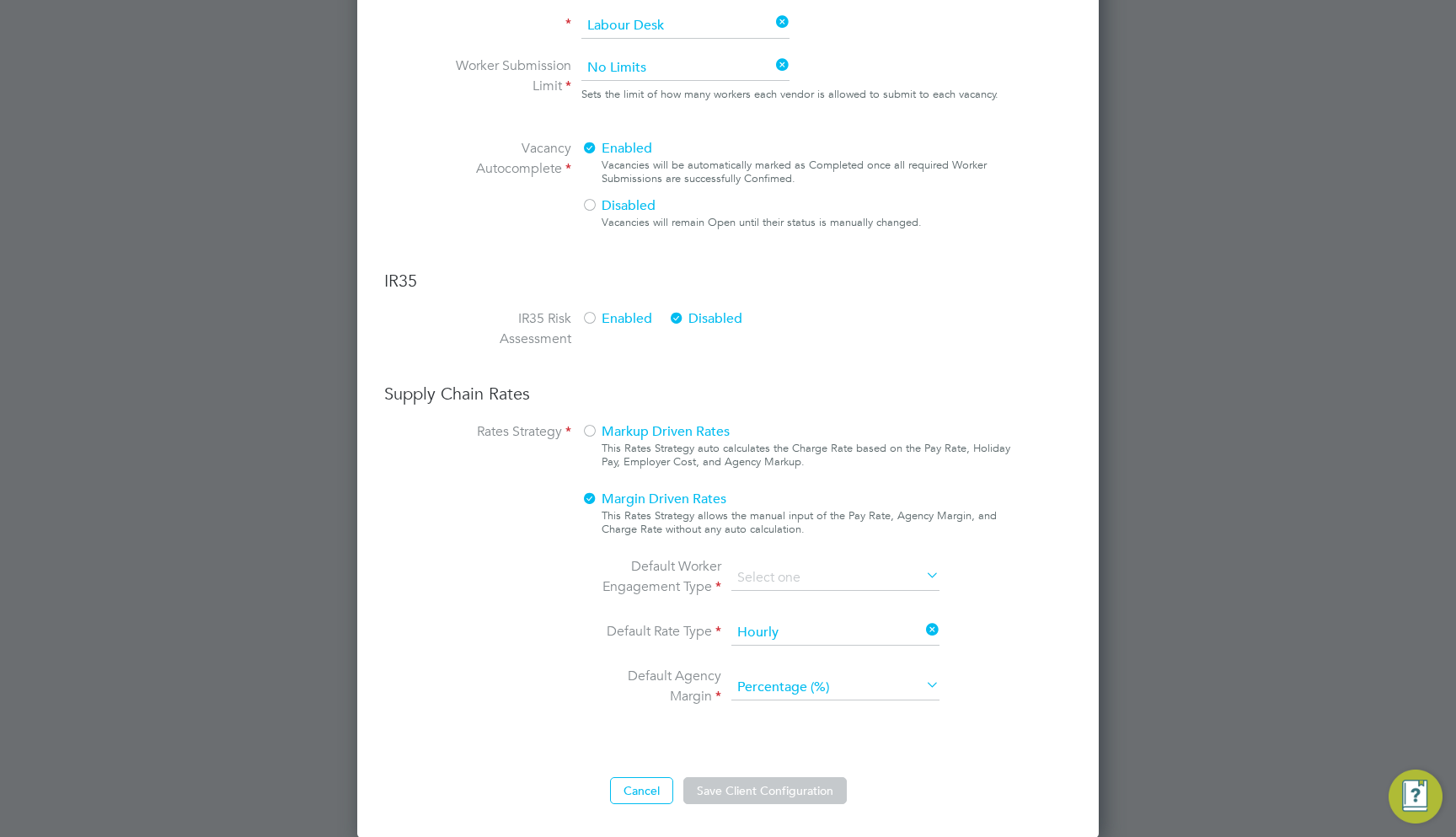
click at [665, 437] on span "Markup Driven Rates" at bounding box center [655, 431] width 148 height 17
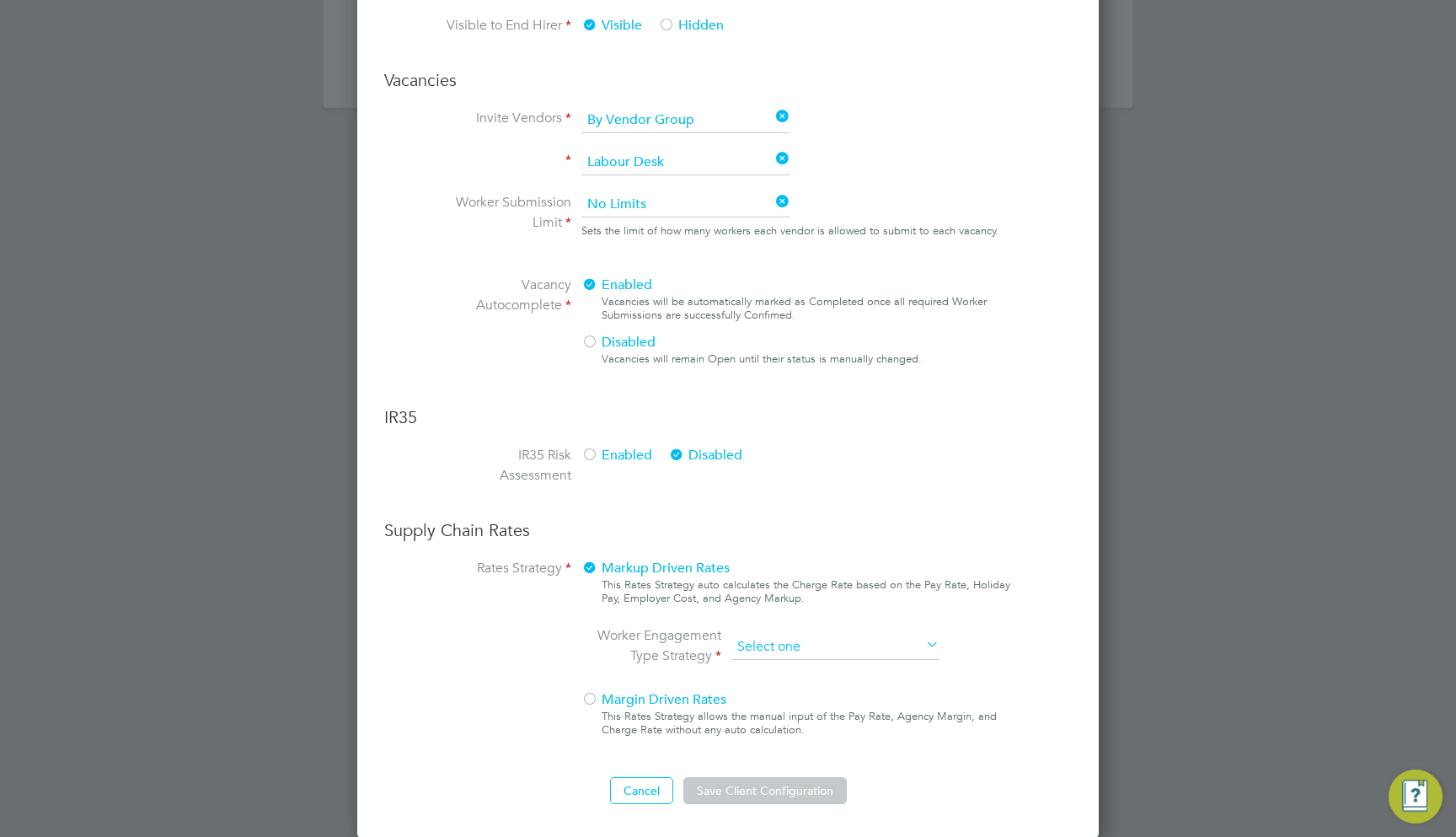
click at [815, 636] on input at bounding box center [835, 648] width 208 height 26
click at [808, 570] on div "Markup Driven Rates This Rates Strategy auto calculates the Charge Rate based o…" at bounding box center [797, 652] width 430 height 188
click at [670, 698] on span "Margin Driven Rates" at bounding box center [654, 699] width 145 height 17
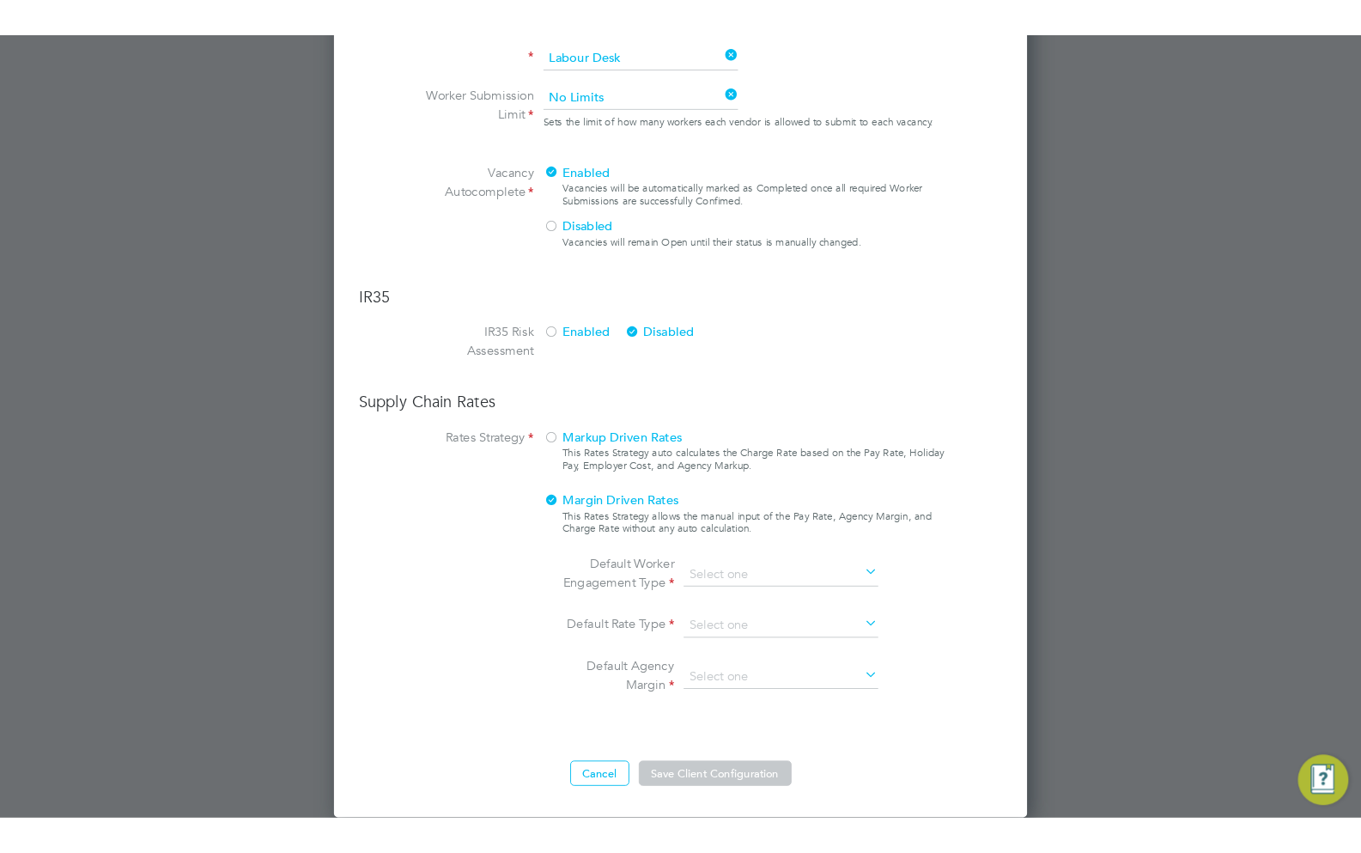
scroll to position [1072, 0]
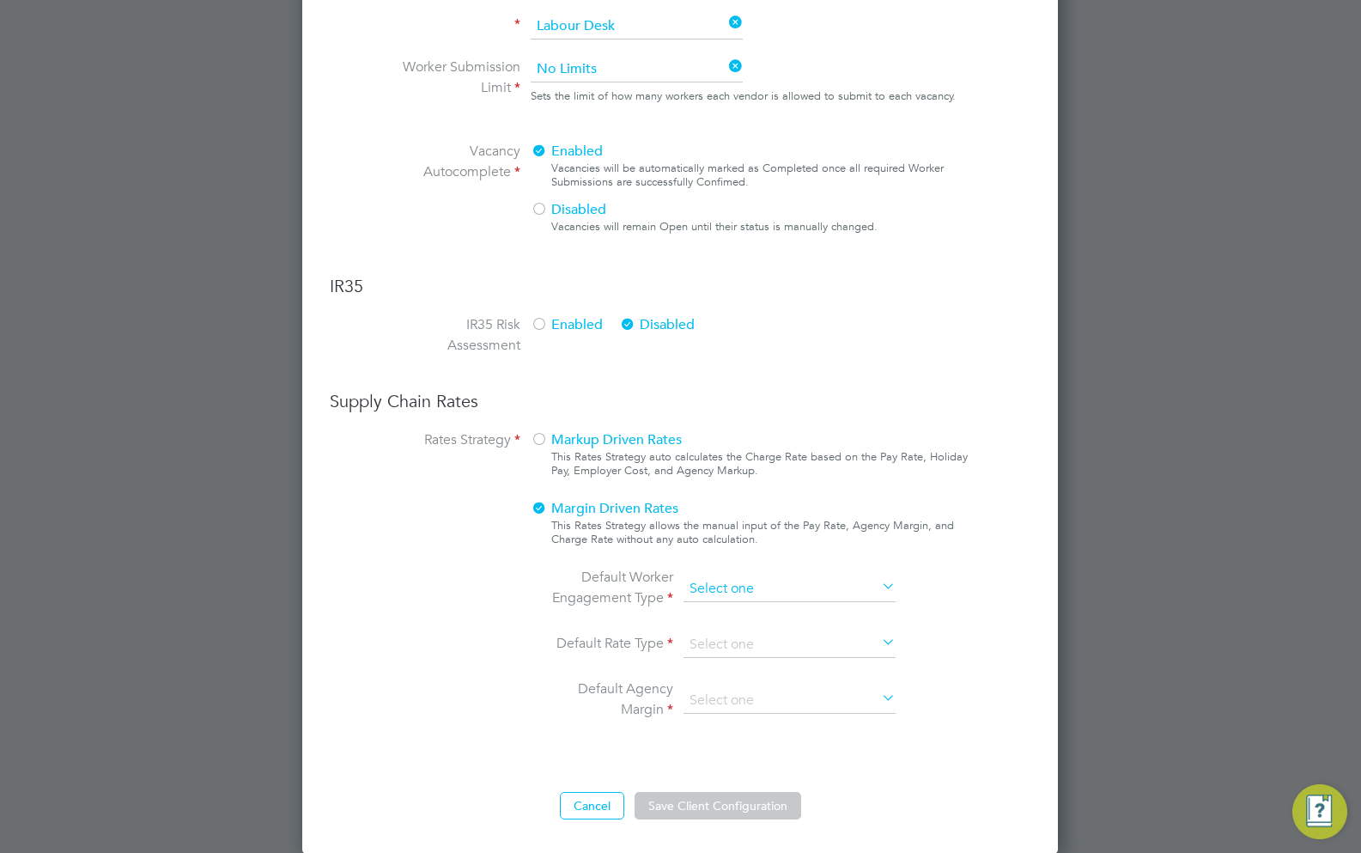
click at [716, 585] on input at bounding box center [790, 589] width 212 height 26
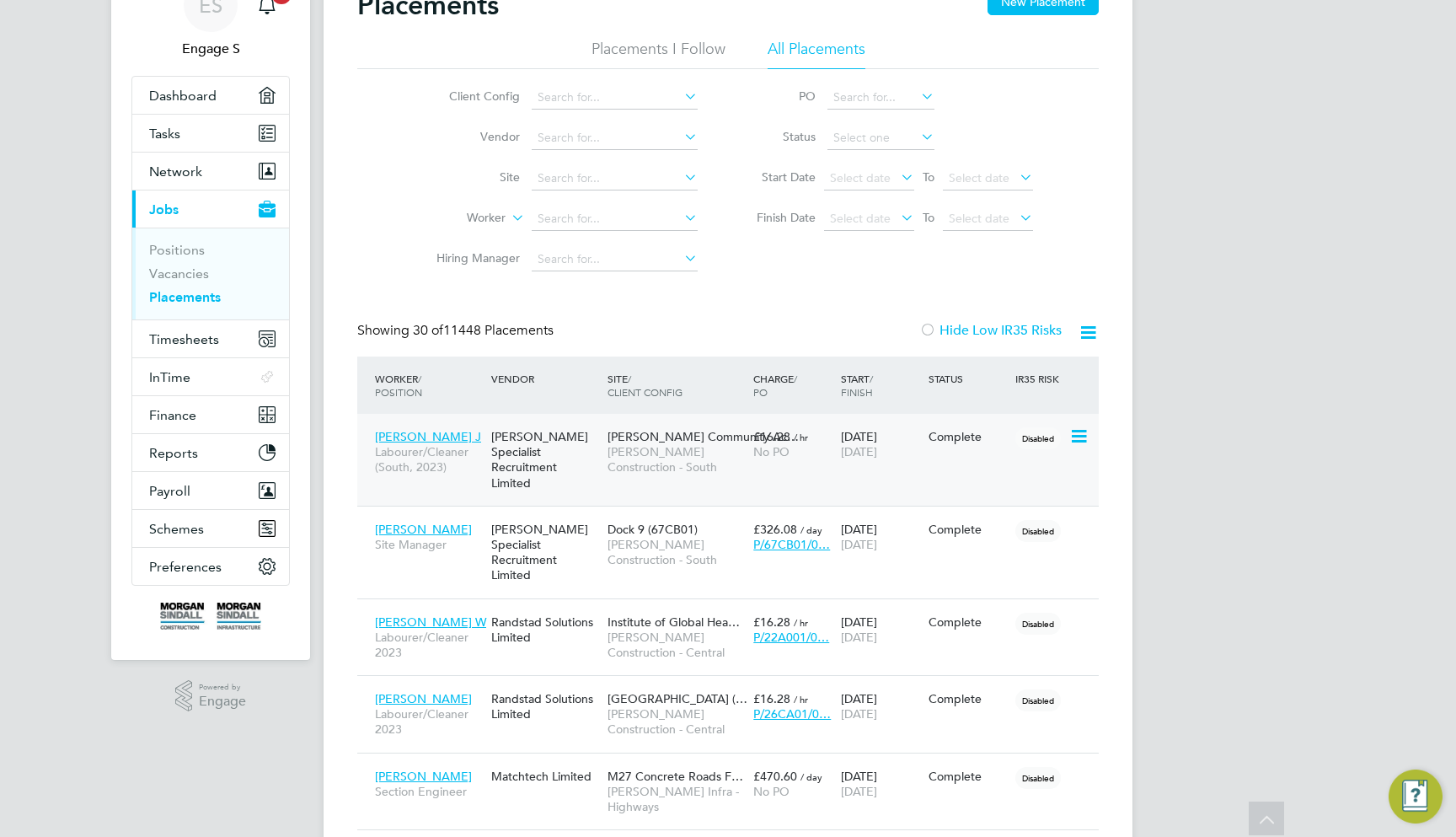
click at [516, 443] on div "[PERSON_NAME] Specialist Recruitment Limited" at bounding box center [545, 459] width 117 height 78
click at [647, 614] on span "Institute of Global Hea…" at bounding box center [673, 621] width 132 height 15
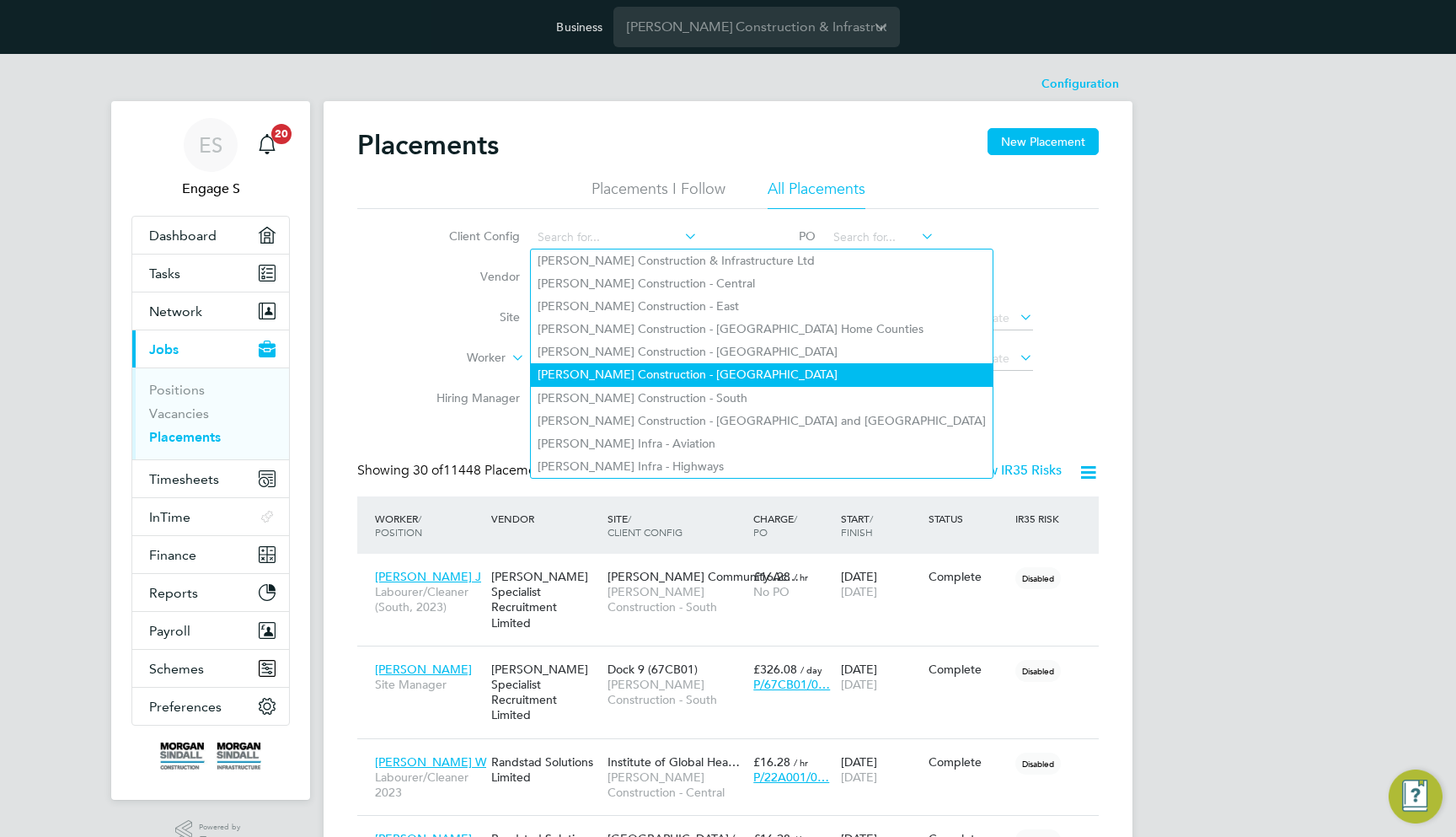
click at [680, 370] on li "Morgan Sindall Construction - Scotland" at bounding box center [761, 374] width 462 height 23
type input "Morgan Sindall Construction - Scotland"
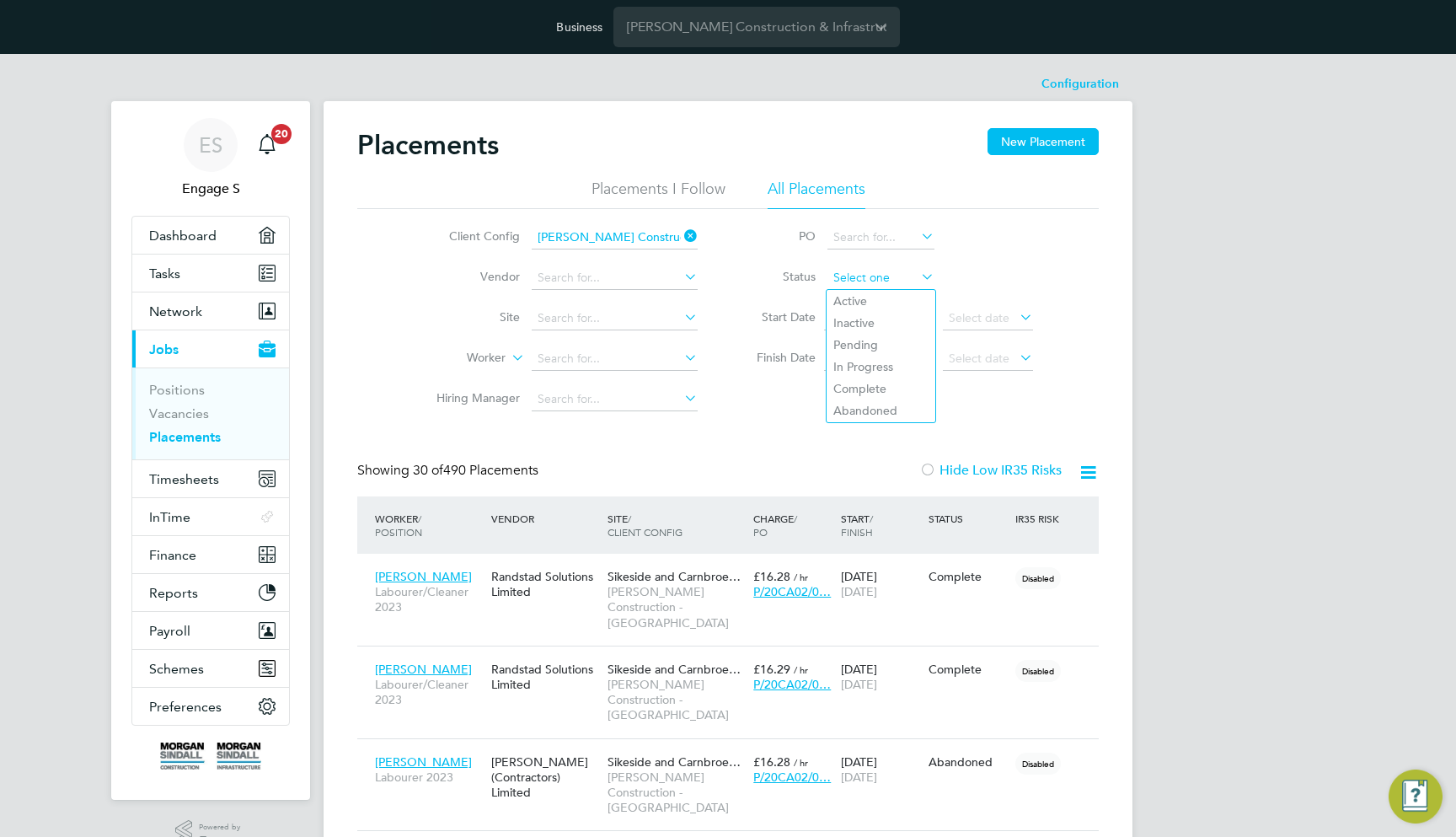
click at [875, 278] on input at bounding box center [880, 278] width 107 height 24
click at [879, 363] on li "In Progress" at bounding box center [880, 366] width 109 height 22
type input "In Progress"
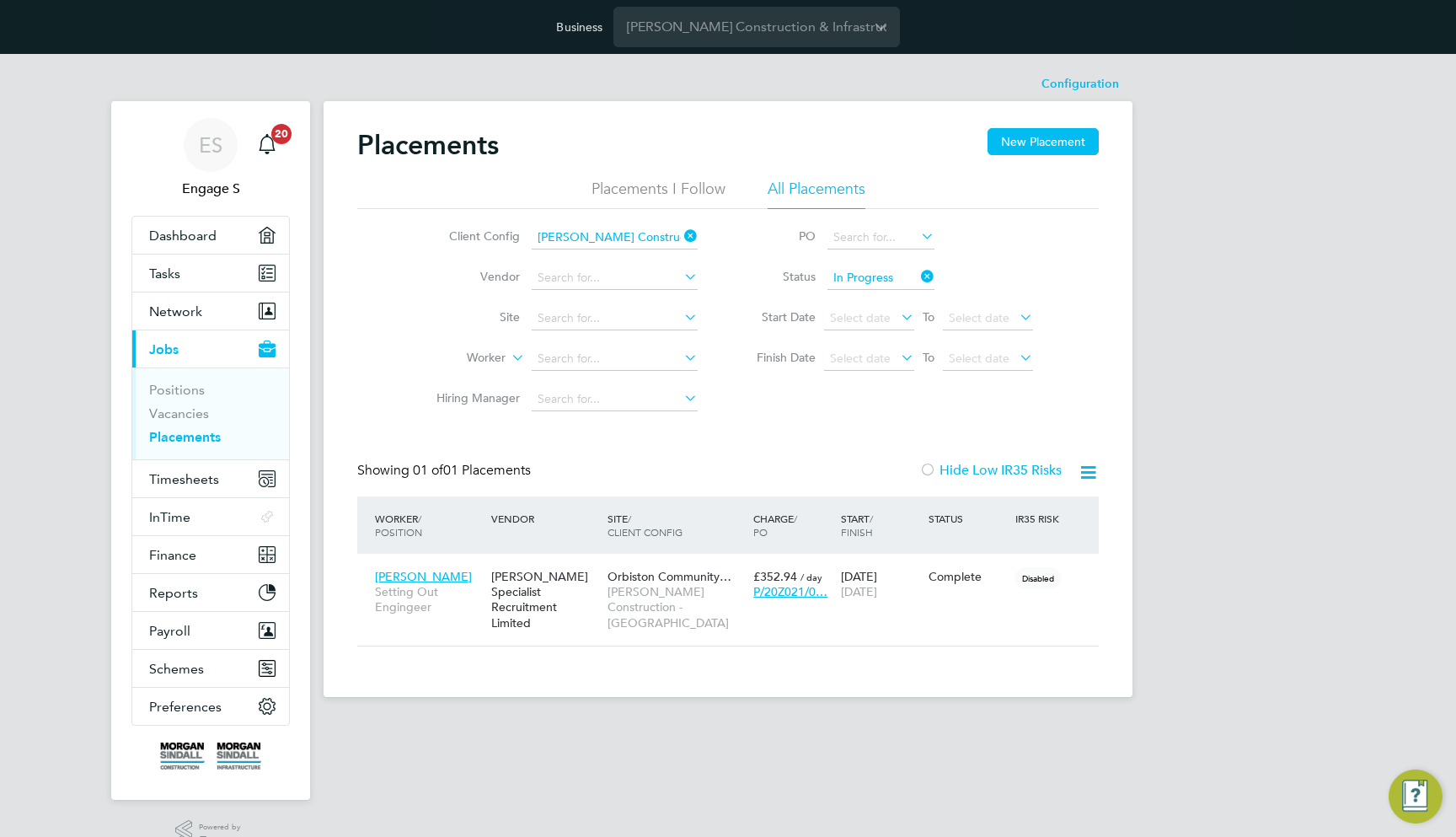
click at [917, 275] on icon at bounding box center [917, 277] width 0 height 24
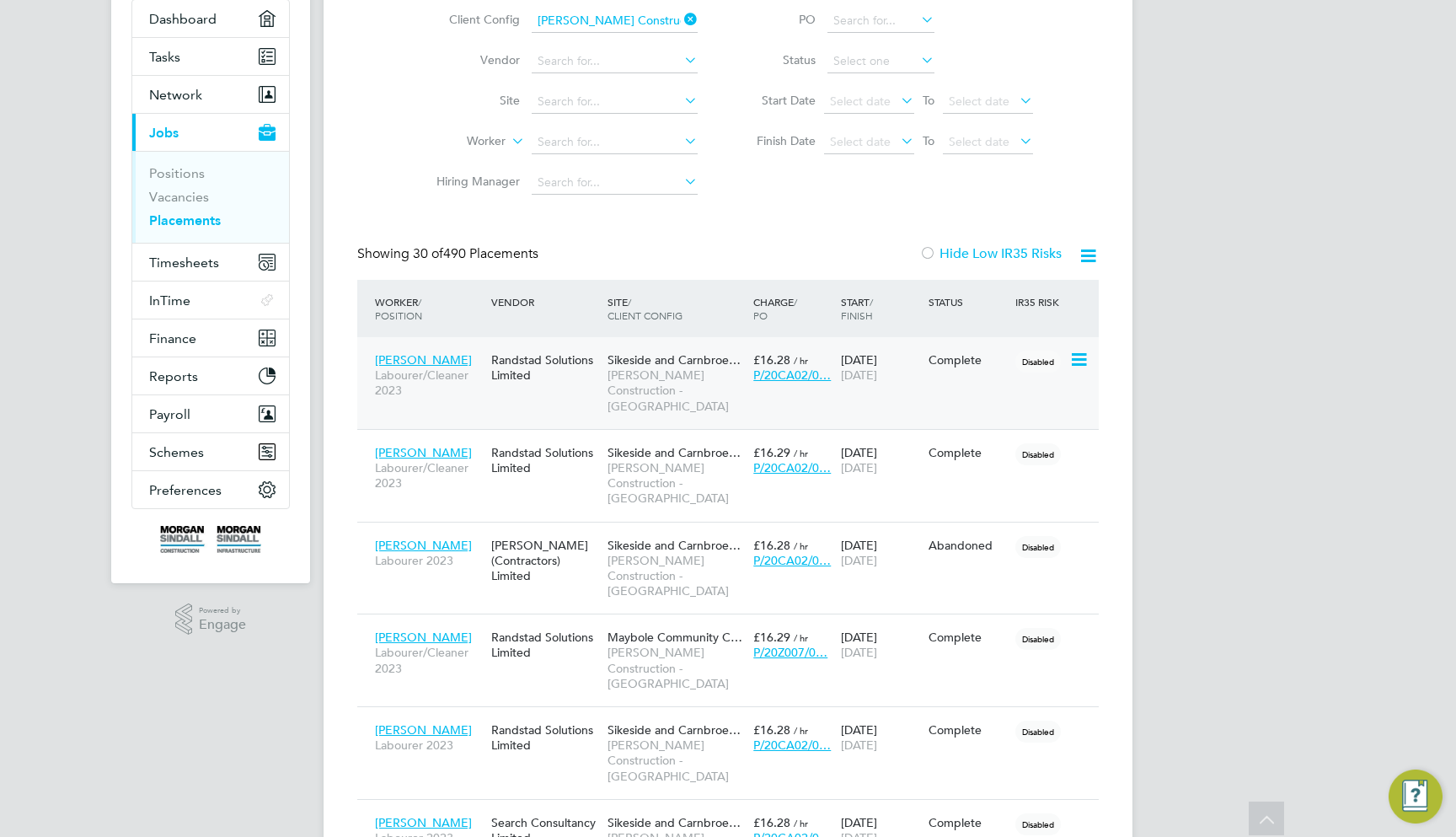
click at [642, 371] on span "Morgan Sindall Construction - Scotland" at bounding box center [676, 390] width 137 height 46
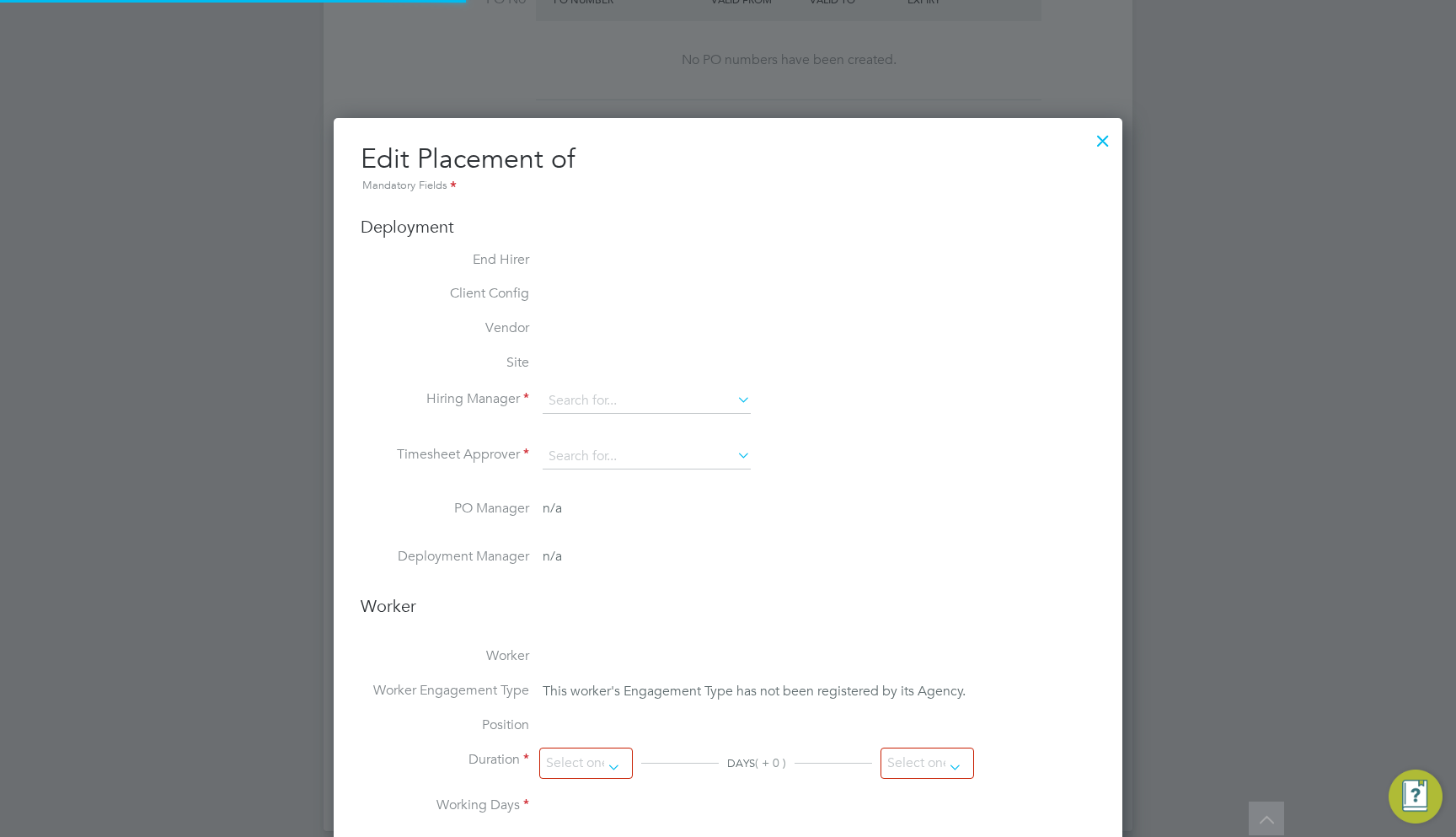
scroll to position [34, 736]
type input "Sam L"
type input "07 Feb 2024"
type input "31 Oct 2024"
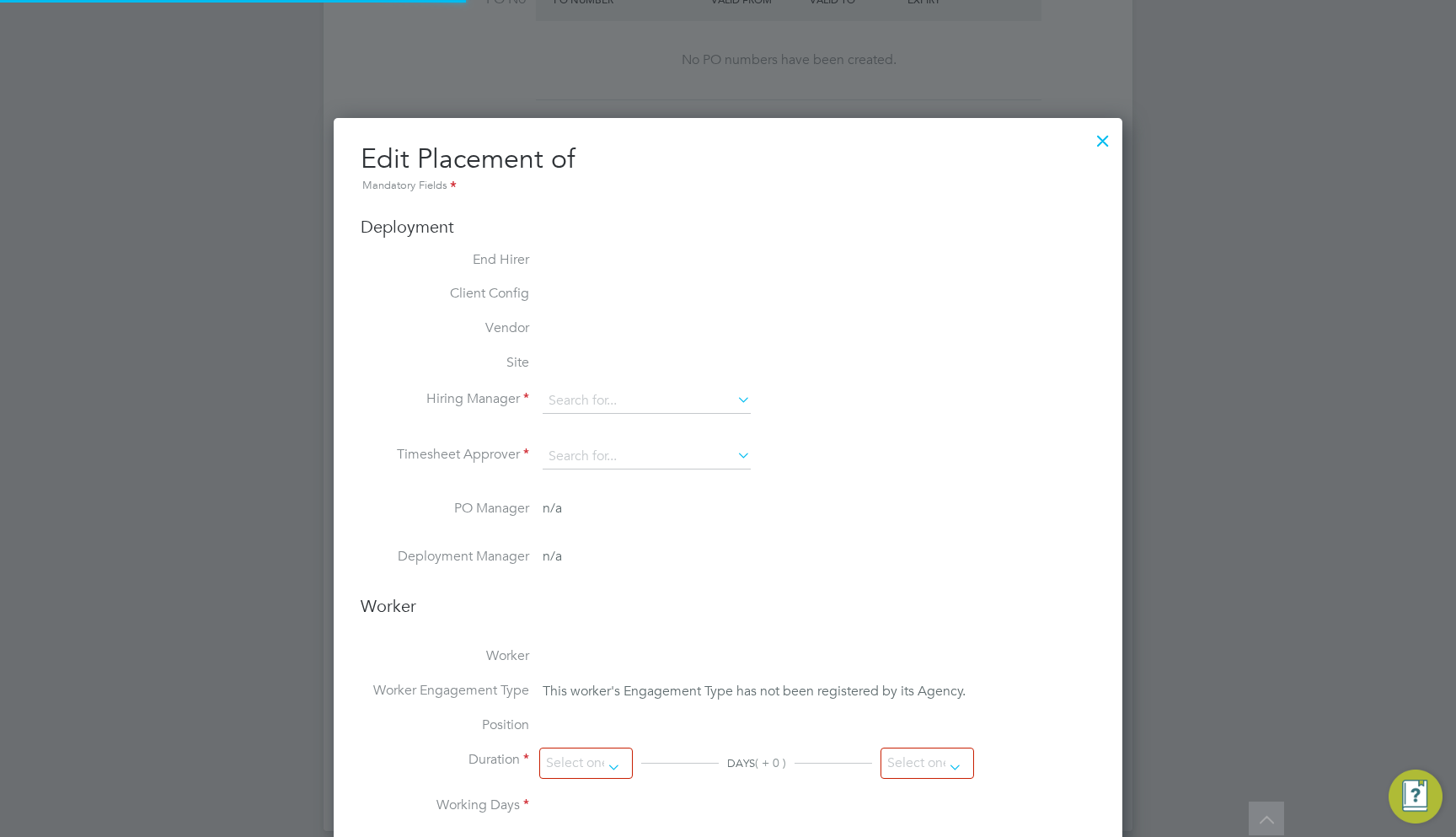
type input "07:30"
type input "17:00"
type input "30434997"
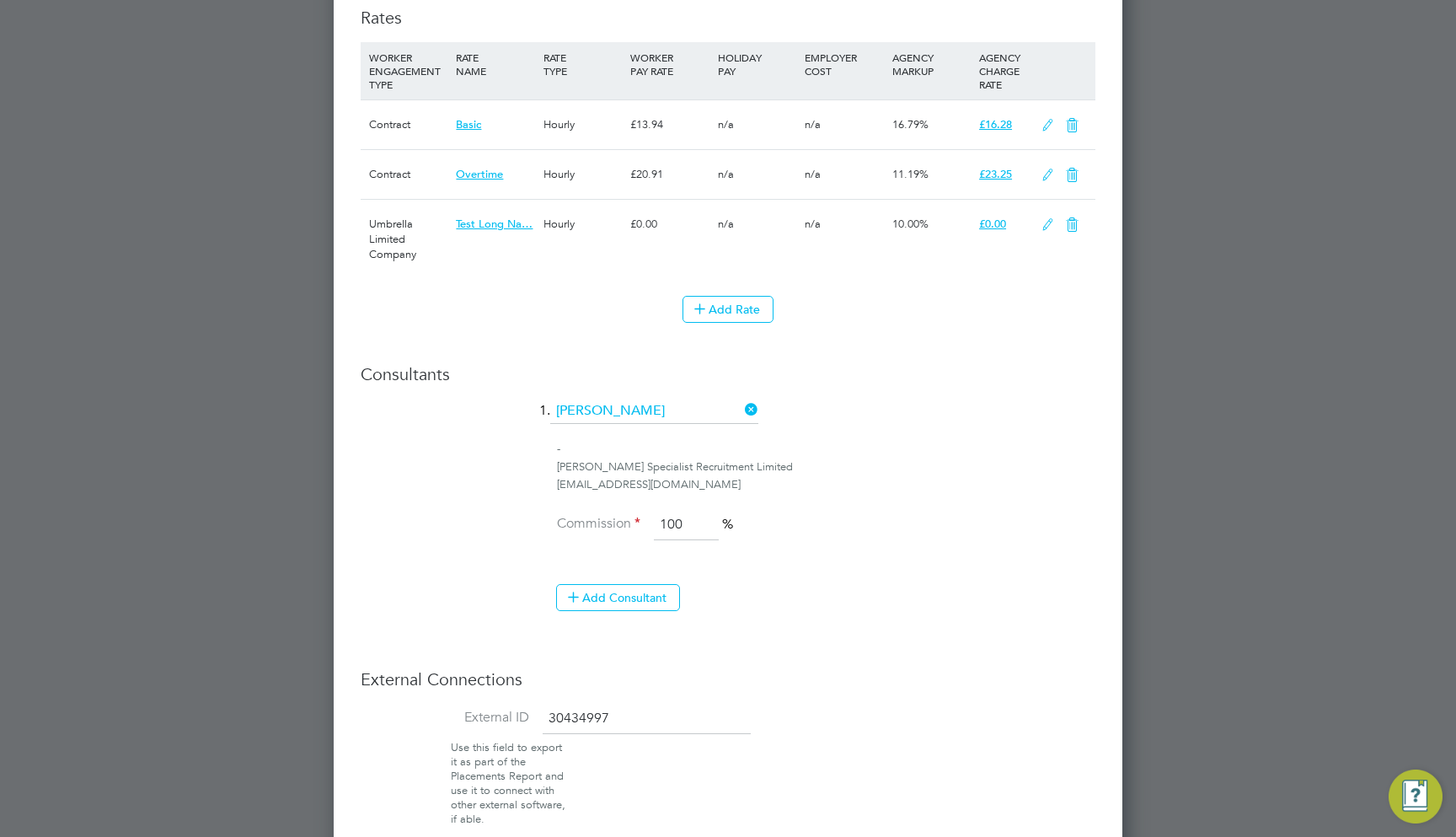
scroll to position [2210, 0]
click at [1044, 217] on icon at bounding box center [1047, 224] width 21 height 14
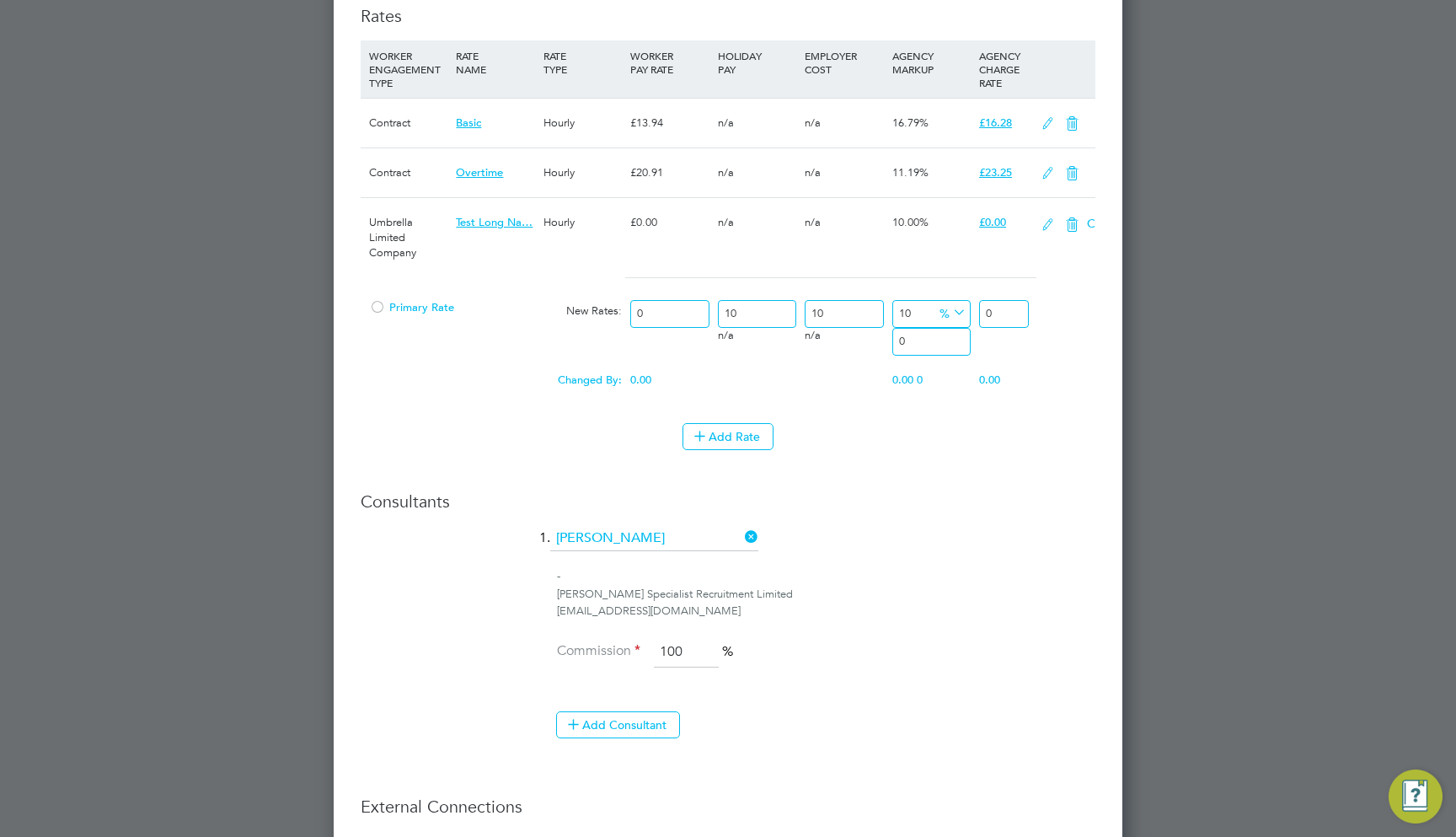
scroll to position [2085, 790]
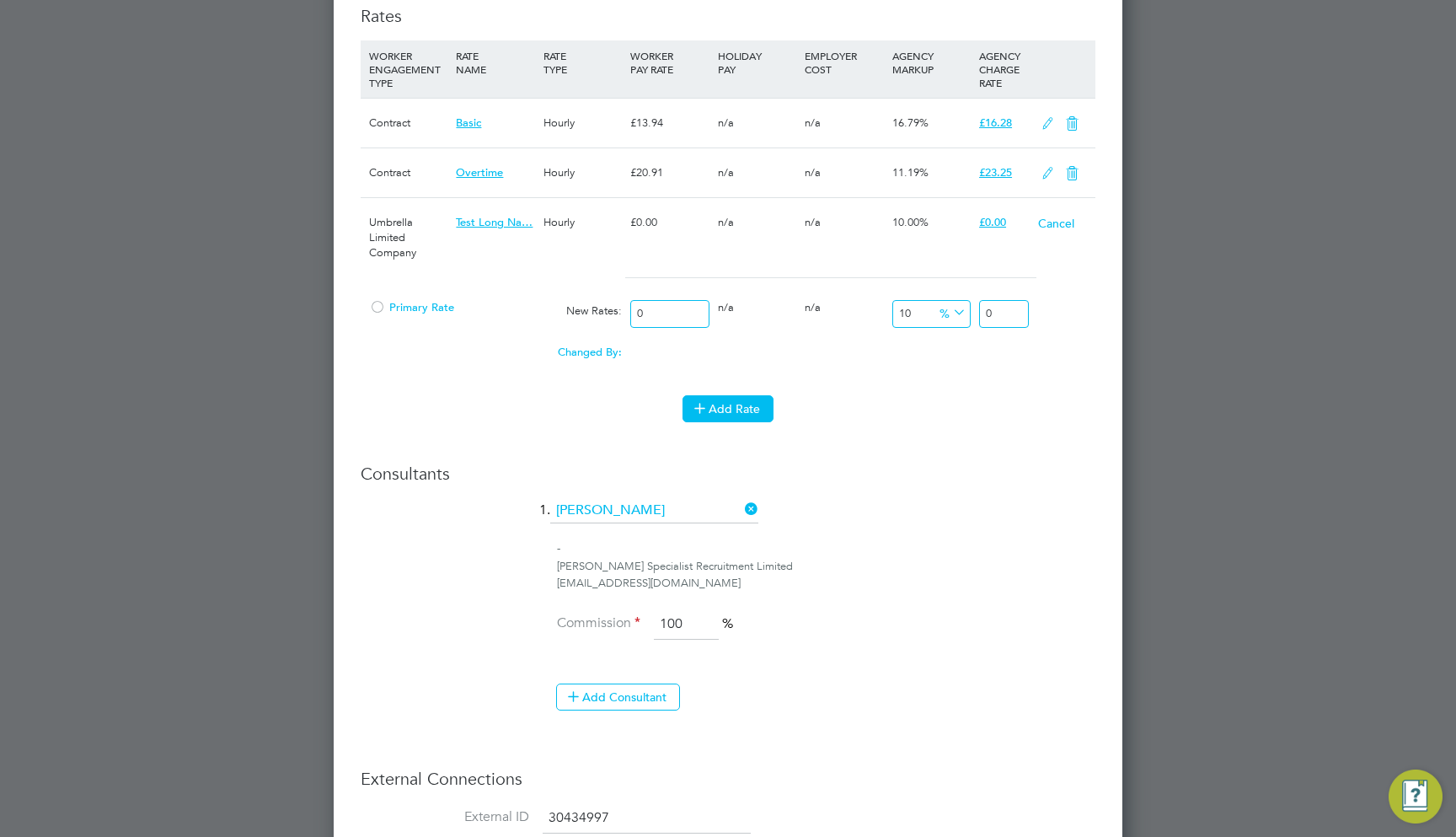
click at [751, 405] on button "Add Rate" at bounding box center [728, 408] width 91 height 26
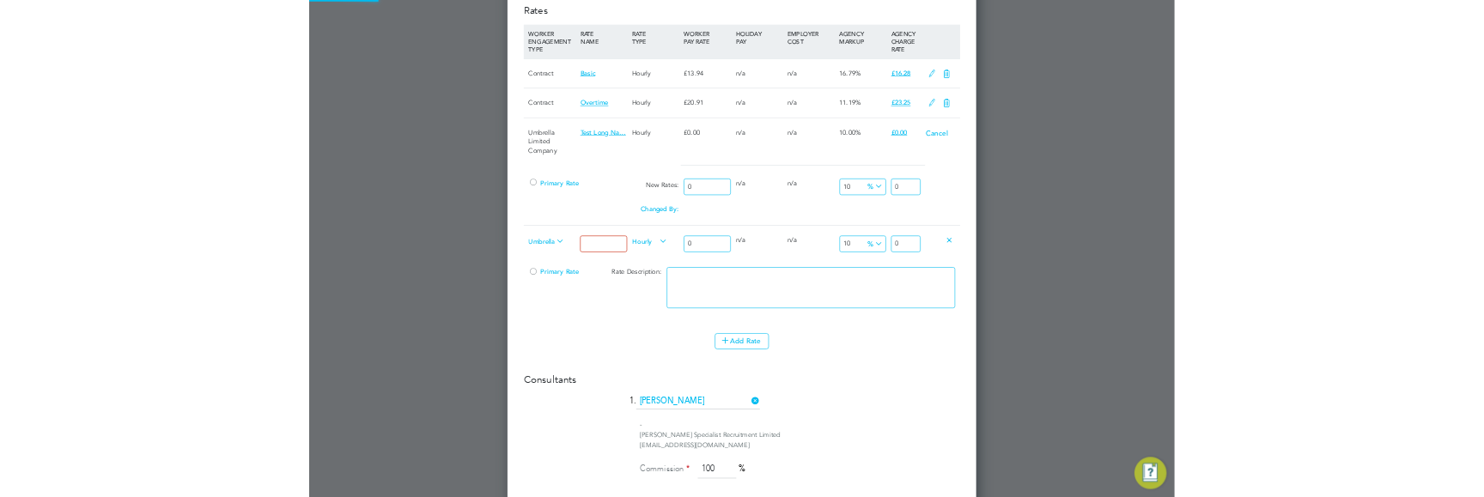
scroll to position [2293, 805]
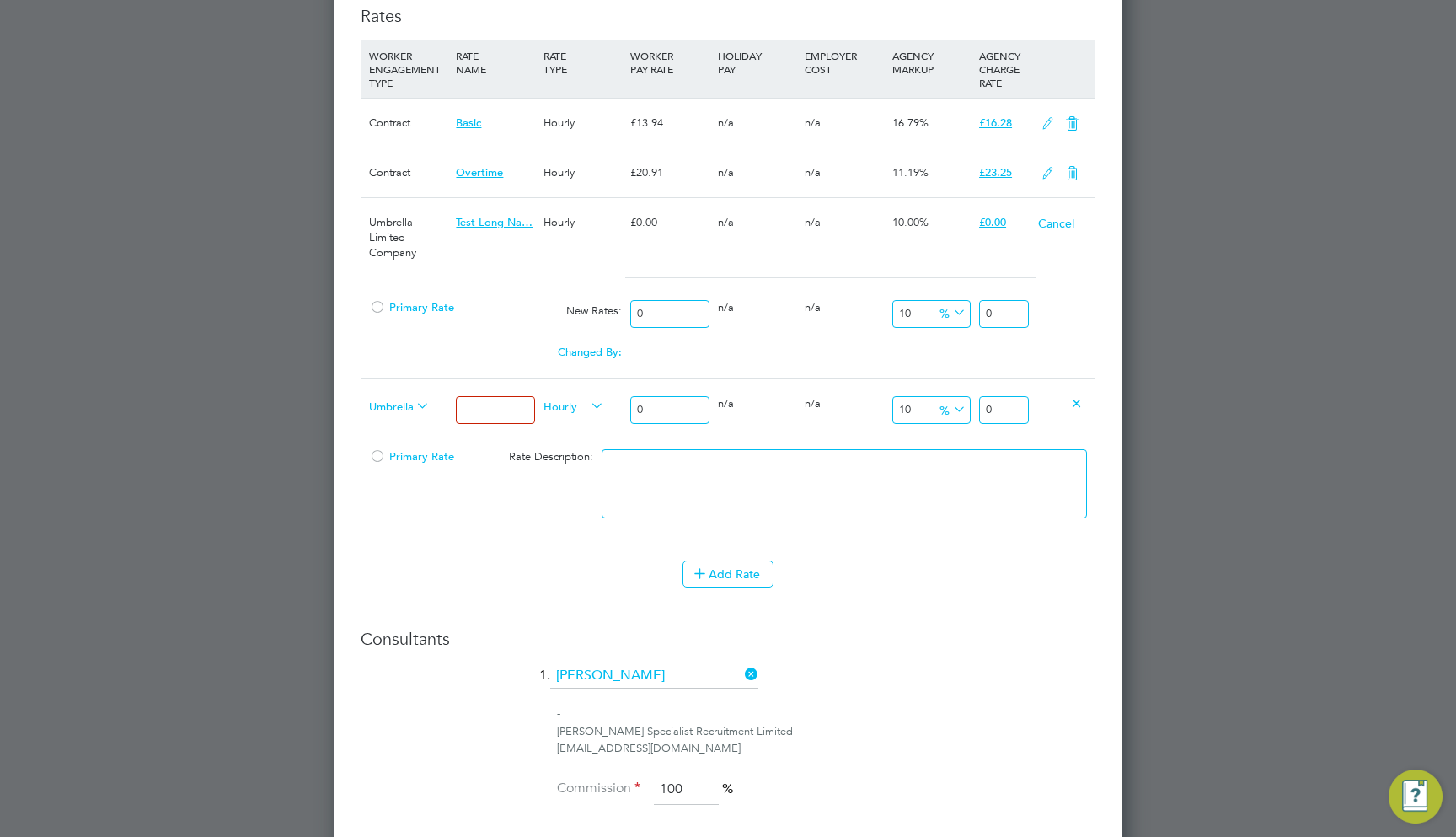
click at [413, 394] on icon at bounding box center [413, 406] width 0 height 24
click at [398, 396] on span "Umbrella Limited Company" at bounding box center [399, 405] width 61 height 19
click at [396, 350] on div "Changed By:" at bounding box center [495, 352] width 261 height 32
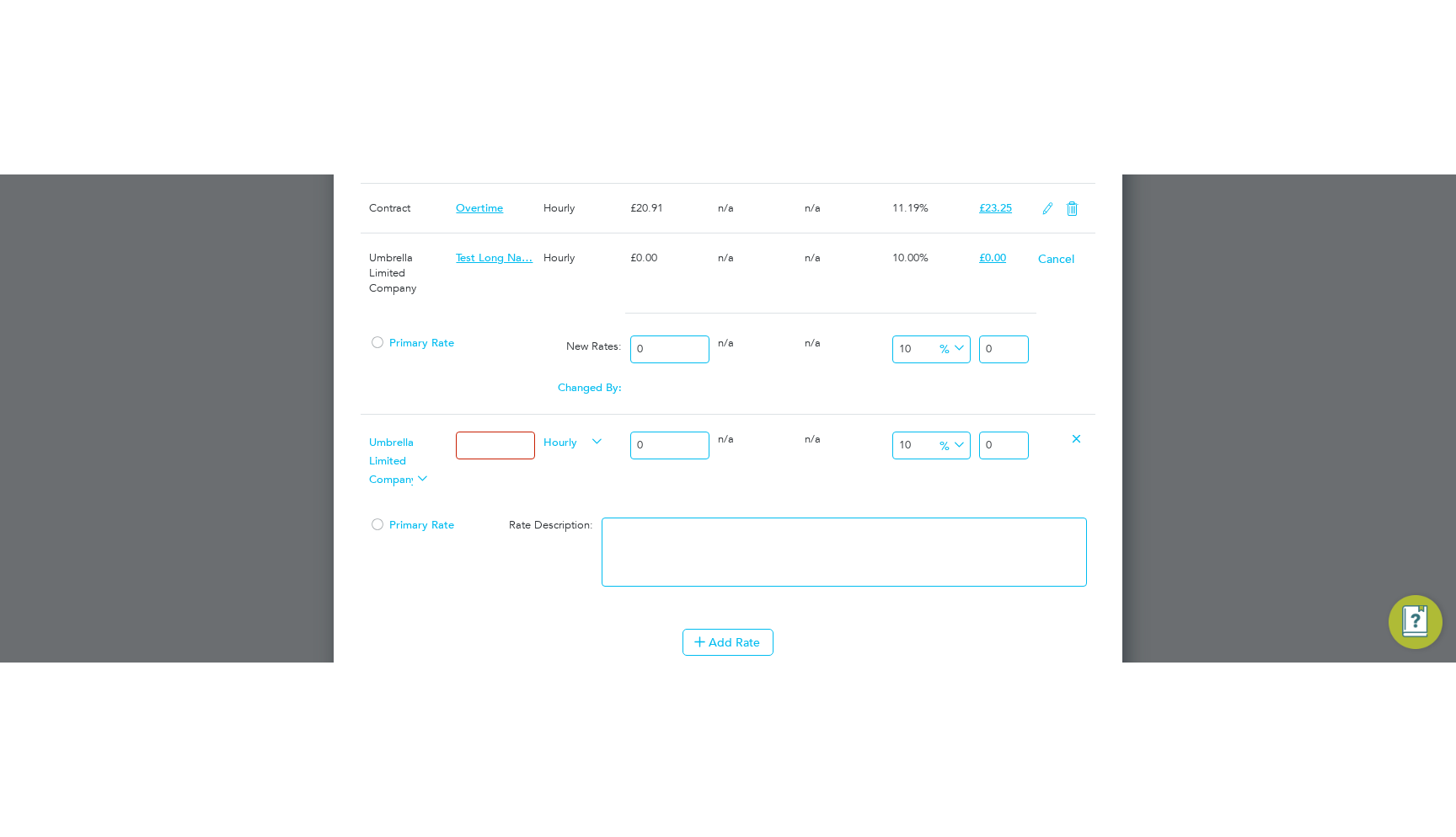
scroll to position [2347, 0]
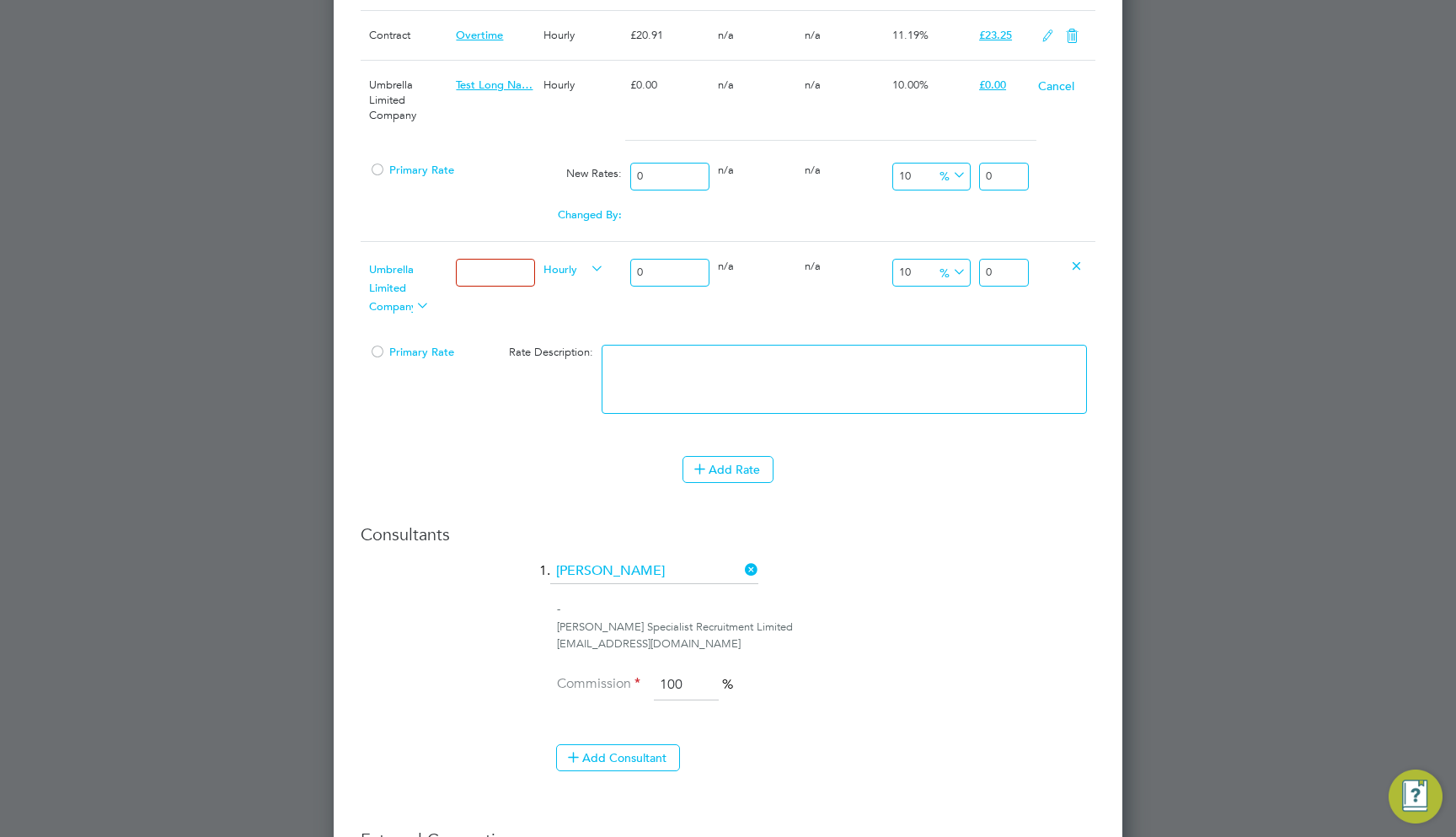
click at [940, 456] on div "Add Rate" at bounding box center [728, 469] width 735 height 26
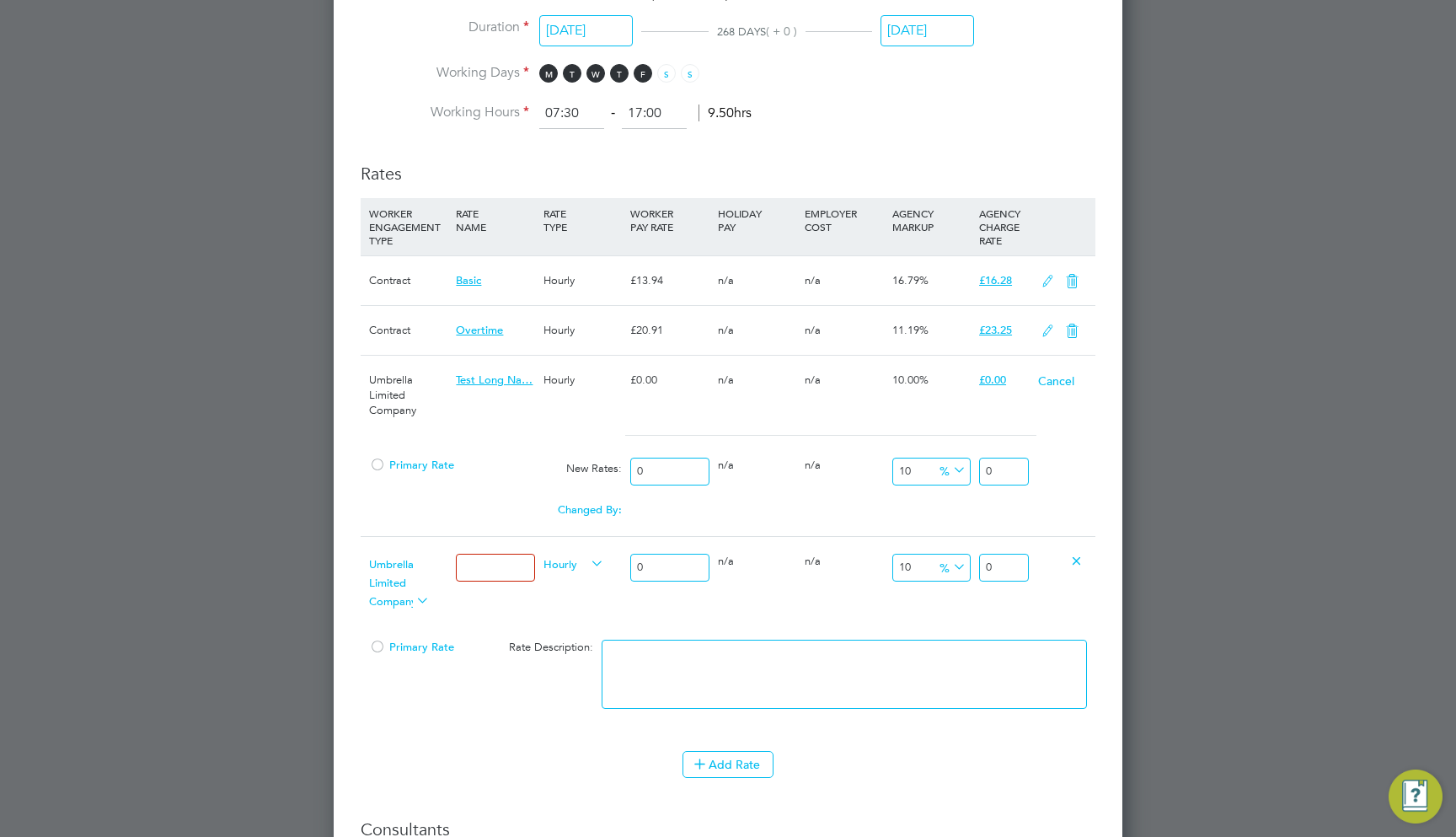
scroll to position [2053, 0]
click at [489, 373] on span "Test Long Na…" at bounding box center [494, 380] width 77 height 15
click at [437, 392] on div "Umbrella Limited Company" at bounding box center [408, 394] width 86 height 79
click at [402, 572] on span "Limited" at bounding box center [399, 581] width 61 height 19
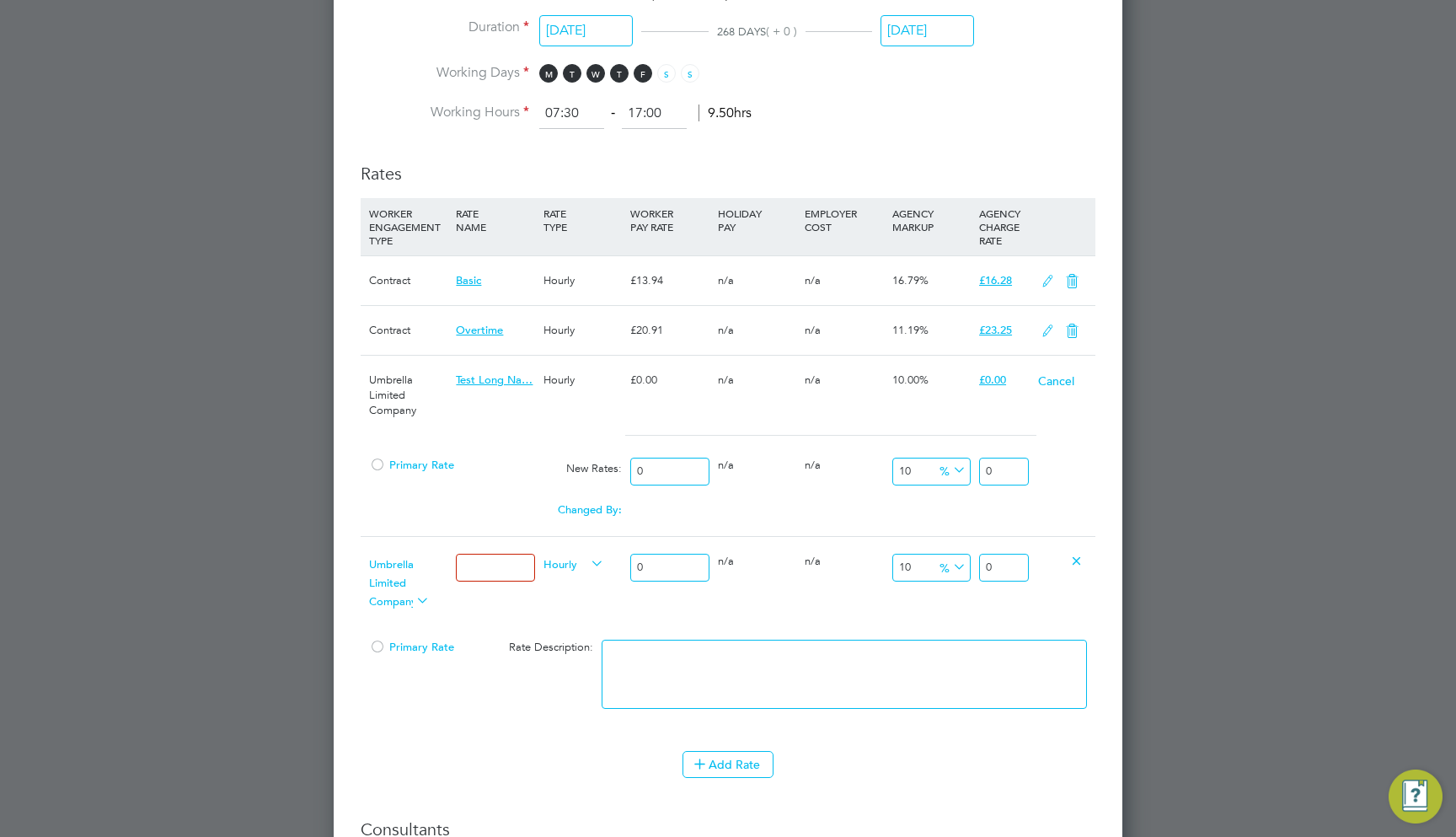
click at [413, 589] on icon at bounding box center [413, 601] width 0 height 24
click at [390, 572] on span "Limited" at bounding box center [399, 581] width 61 height 19
click at [390, 593] on span "Company" at bounding box center [399, 600] width 61 height 19
click at [402, 591] on span "Company" at bounding box center [399, 600] width 61 height 19
click at [463, 578] on div at bounding box center [494, 567] width 86 height 62
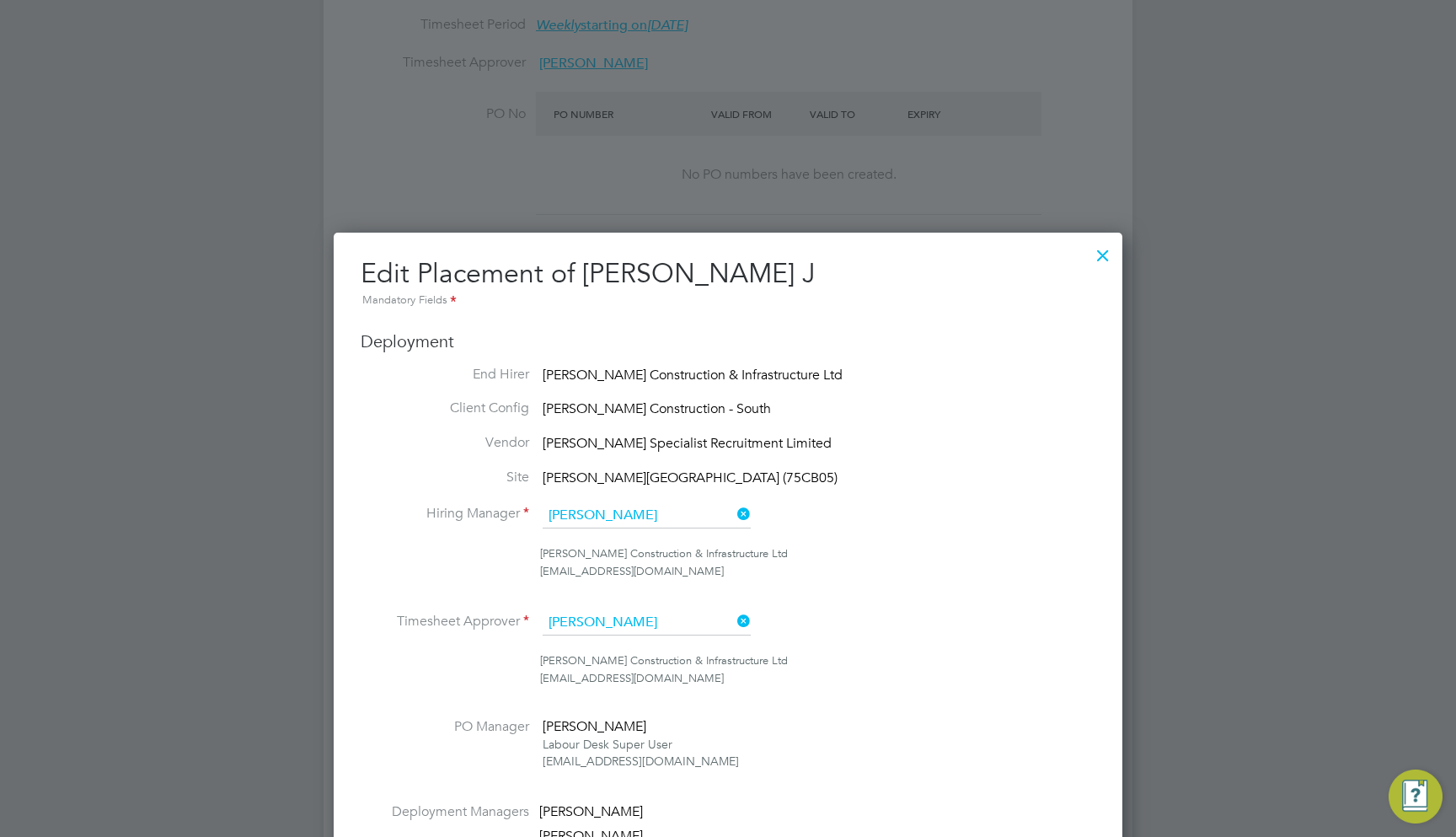
scroll to position [901, 0]
click at [847, 176] on div at bounding box center [728, 418] width 1456 height 837
click at [1096, 254] on div at bounding box center [1103, 249] width 30 height 30
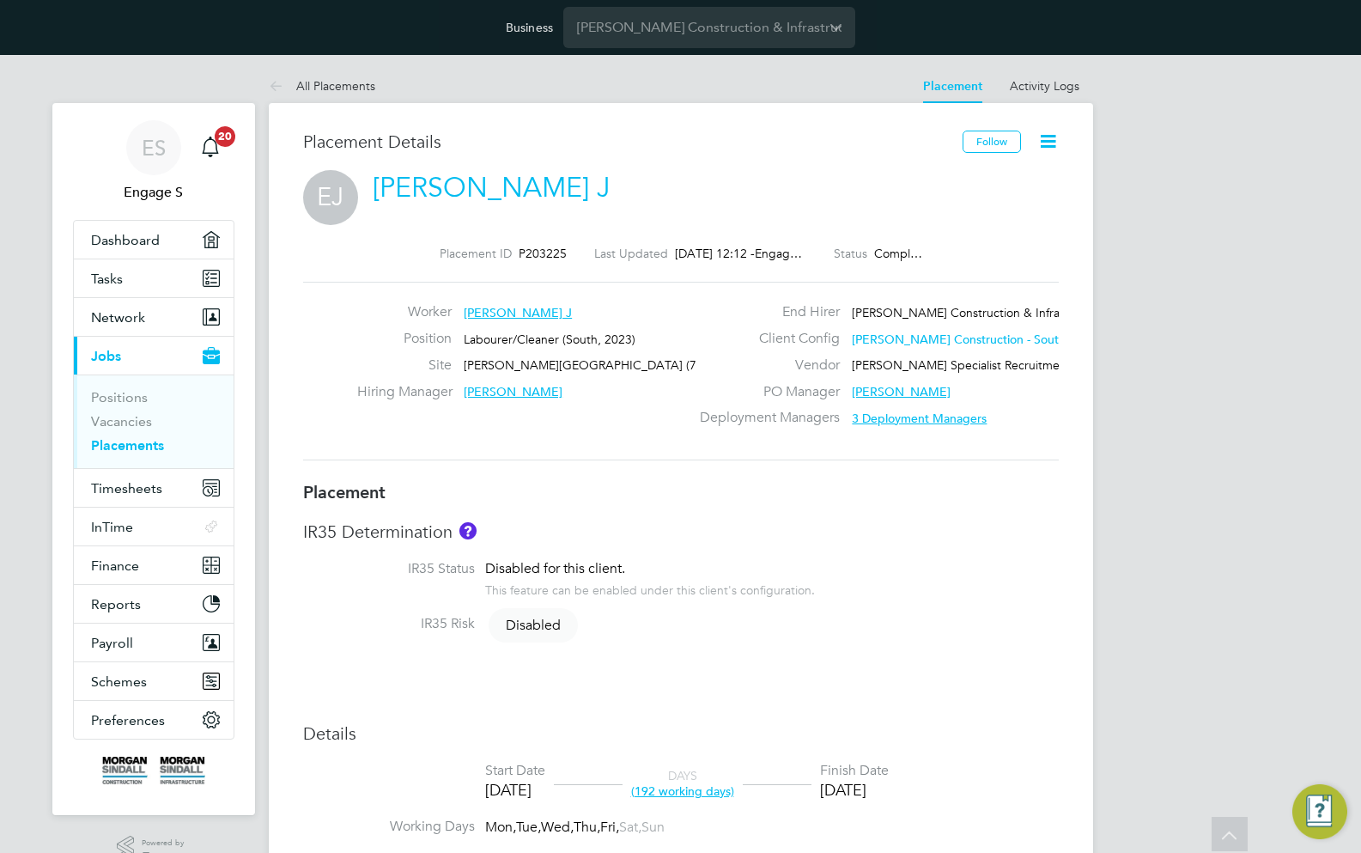
scroll to position [51, 120]
click at [950, 557] on div "IR35 Determination IR35 Status Disabled for this client. This feature can be en…" at bounding box center [681, 586] width 756 height 133
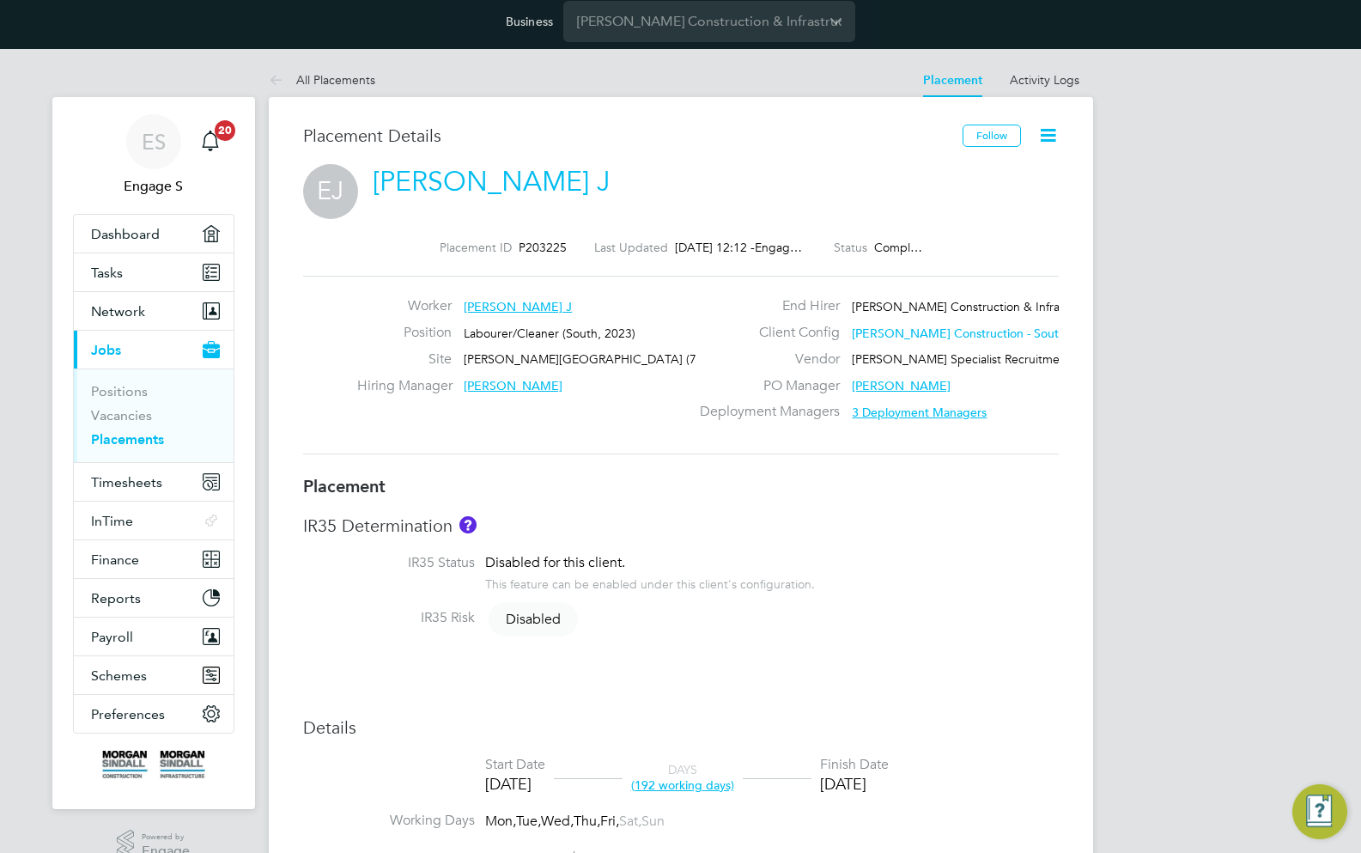
scroll to position [9, 0]
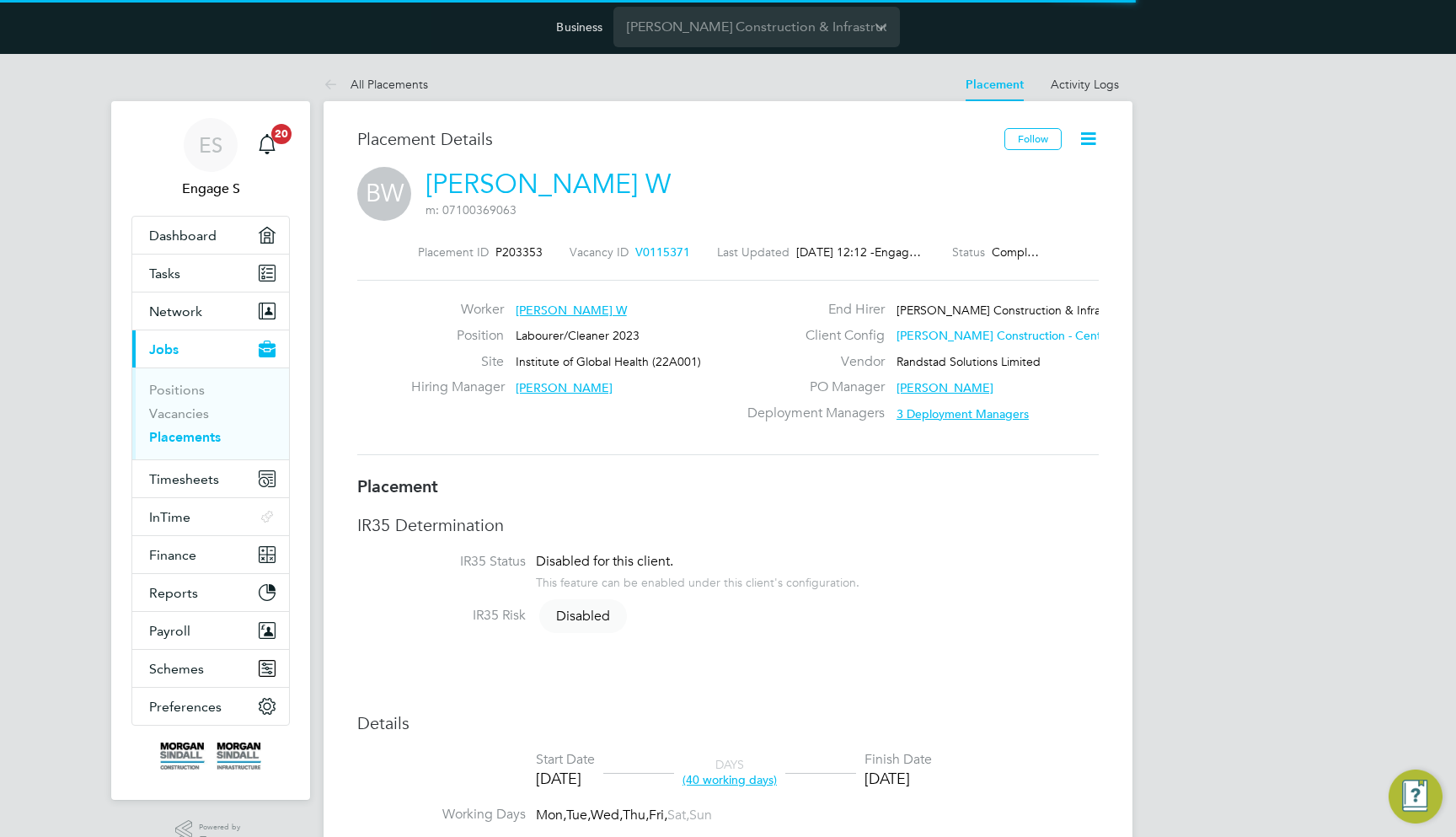
scroll to position [9, 9]
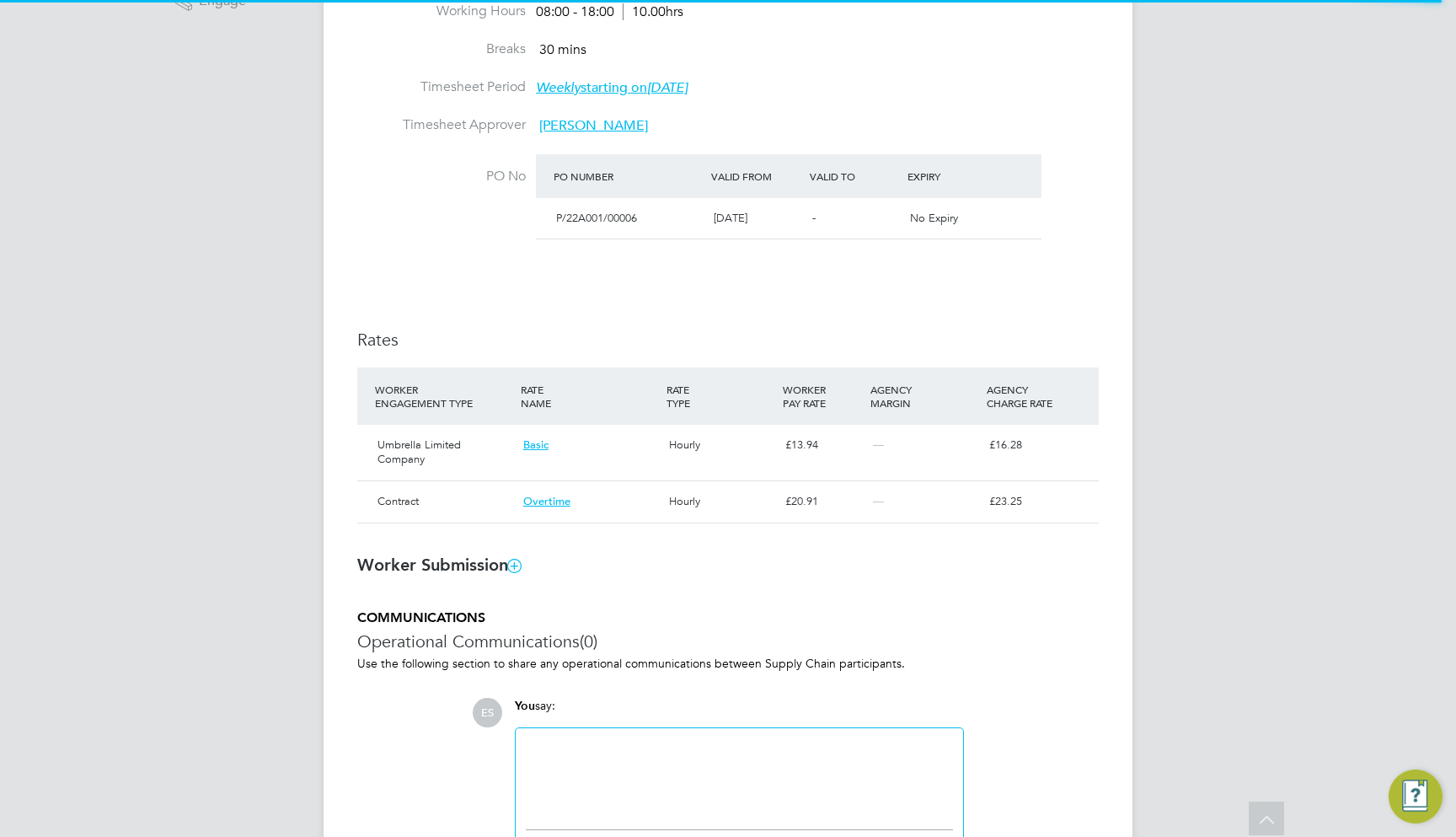
scroll to position [34, 736]
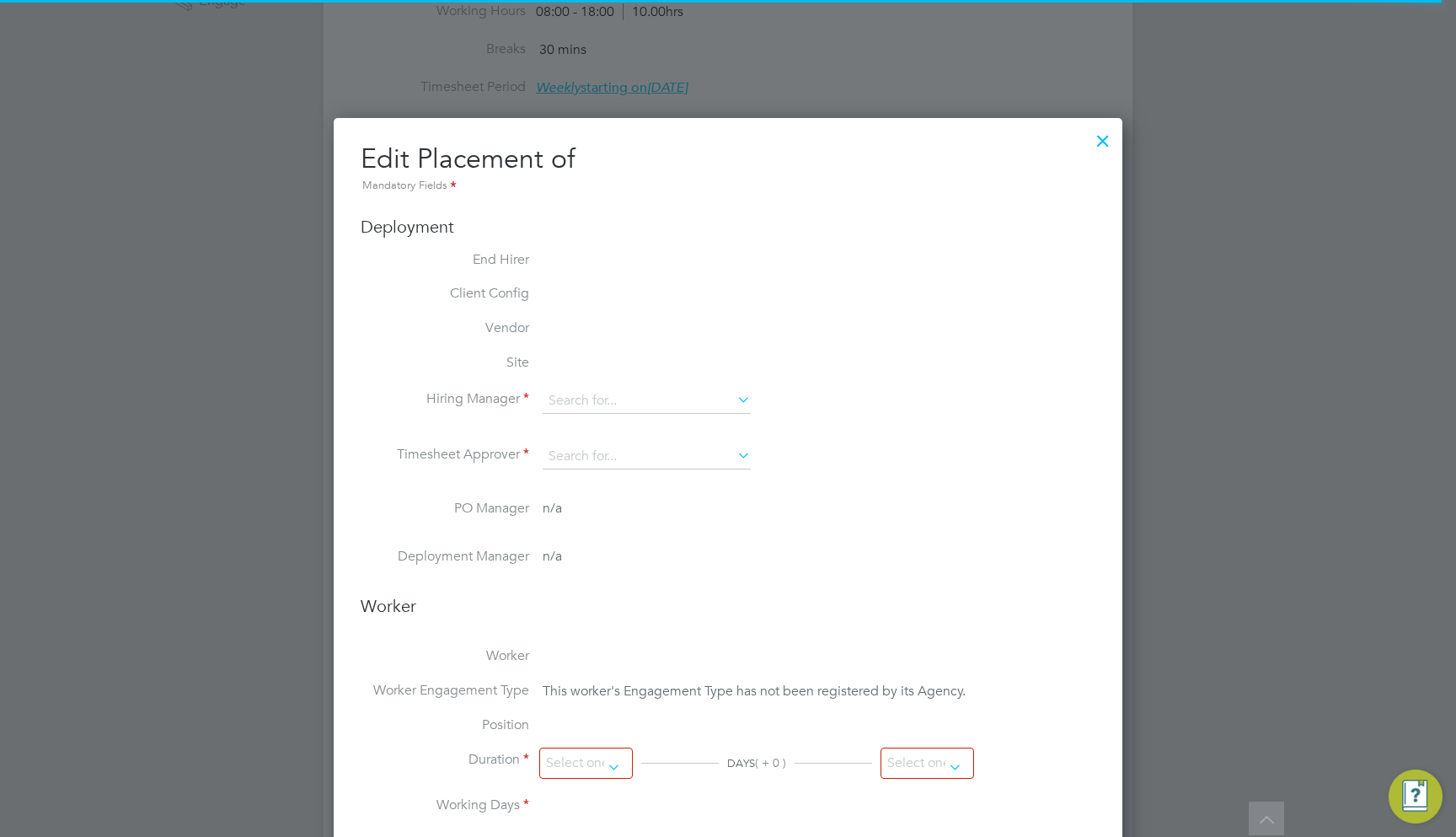
type input "[PERSON_NAME]"
type input "[DATE]"
type input "08:00"
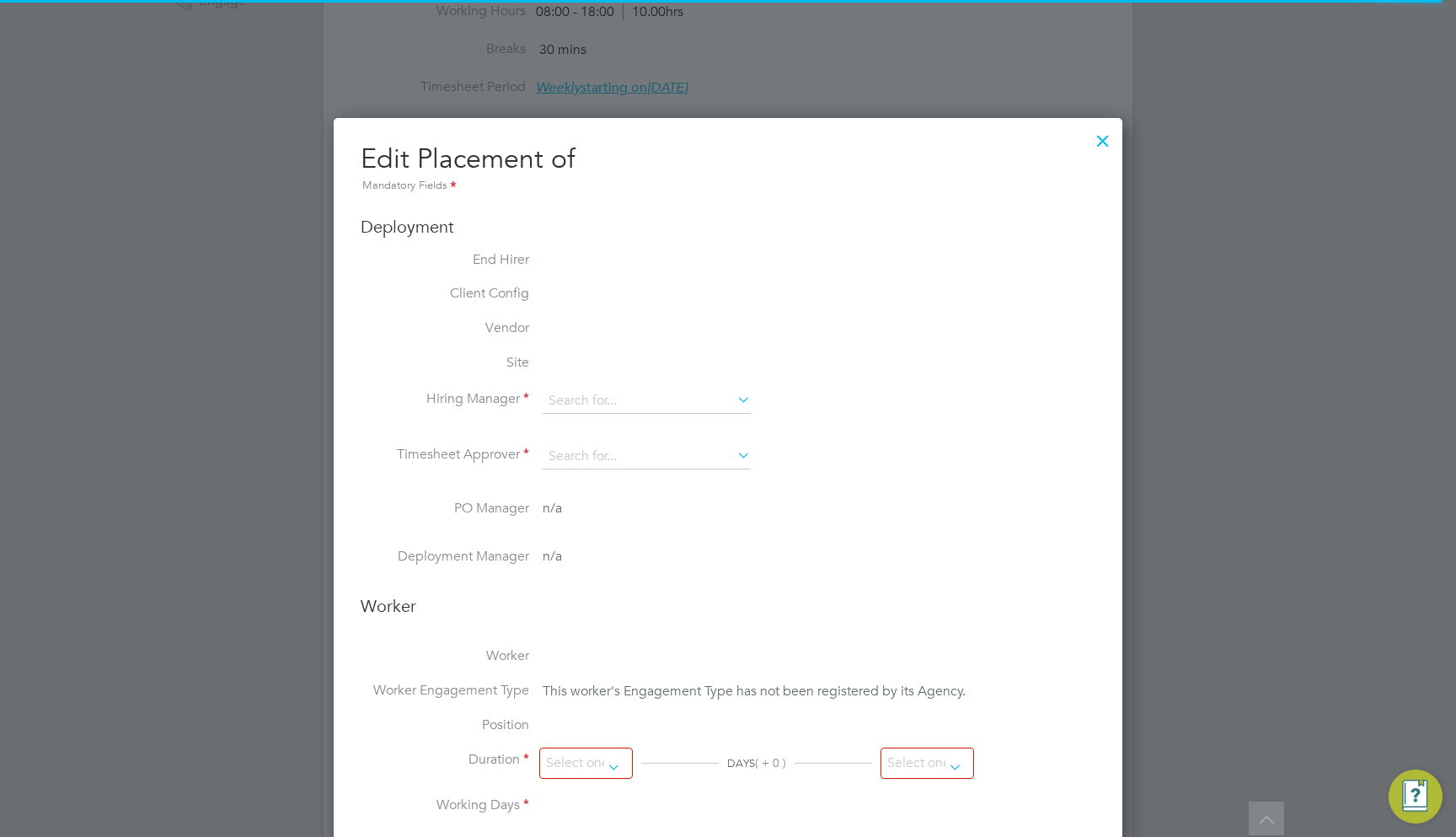
type input "18:00"
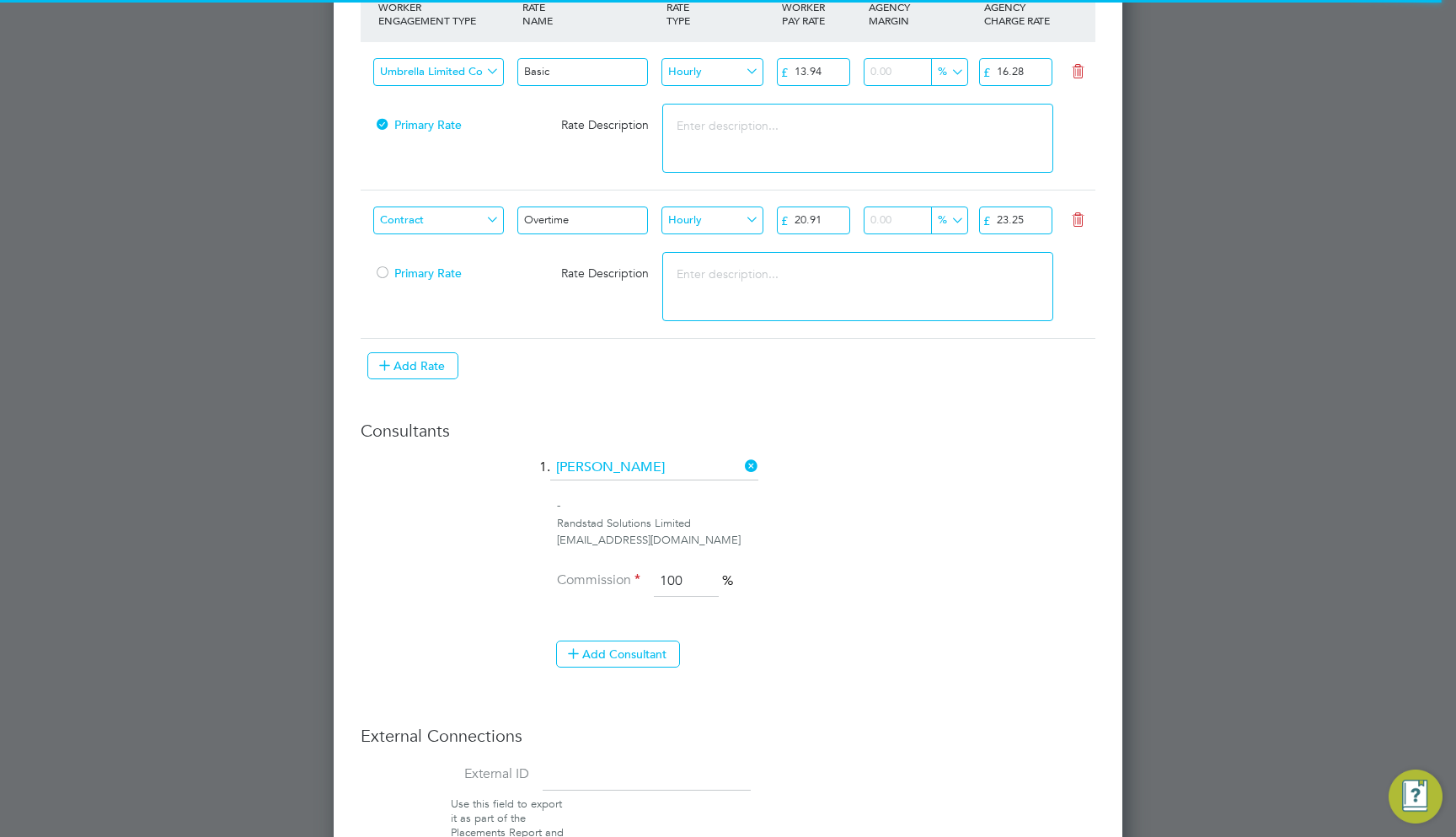
scroll to position [2078, 0]
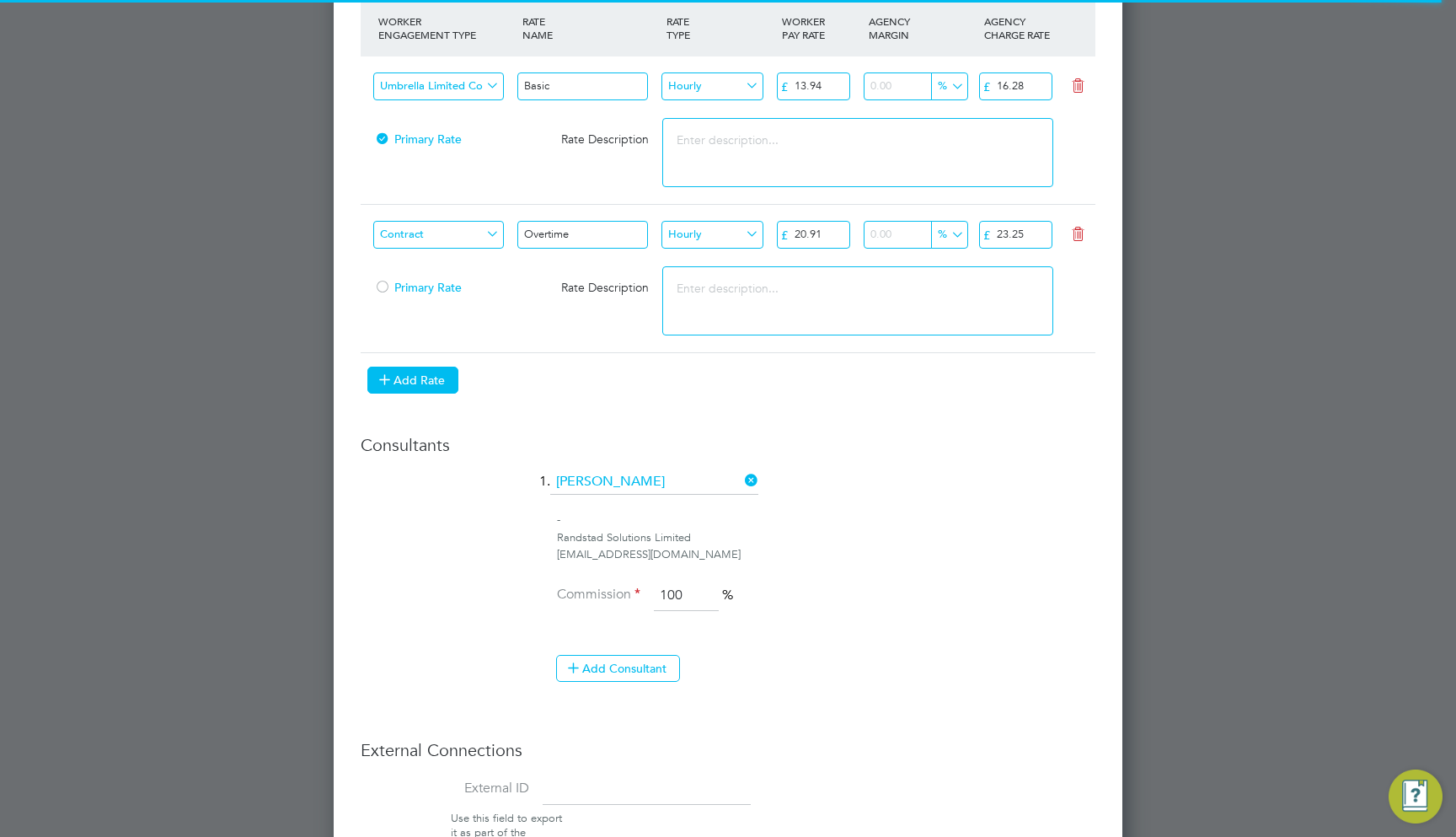
click at [437, 372] on button "Add Rate" at bounding box center [412, 380] width 91 height 26
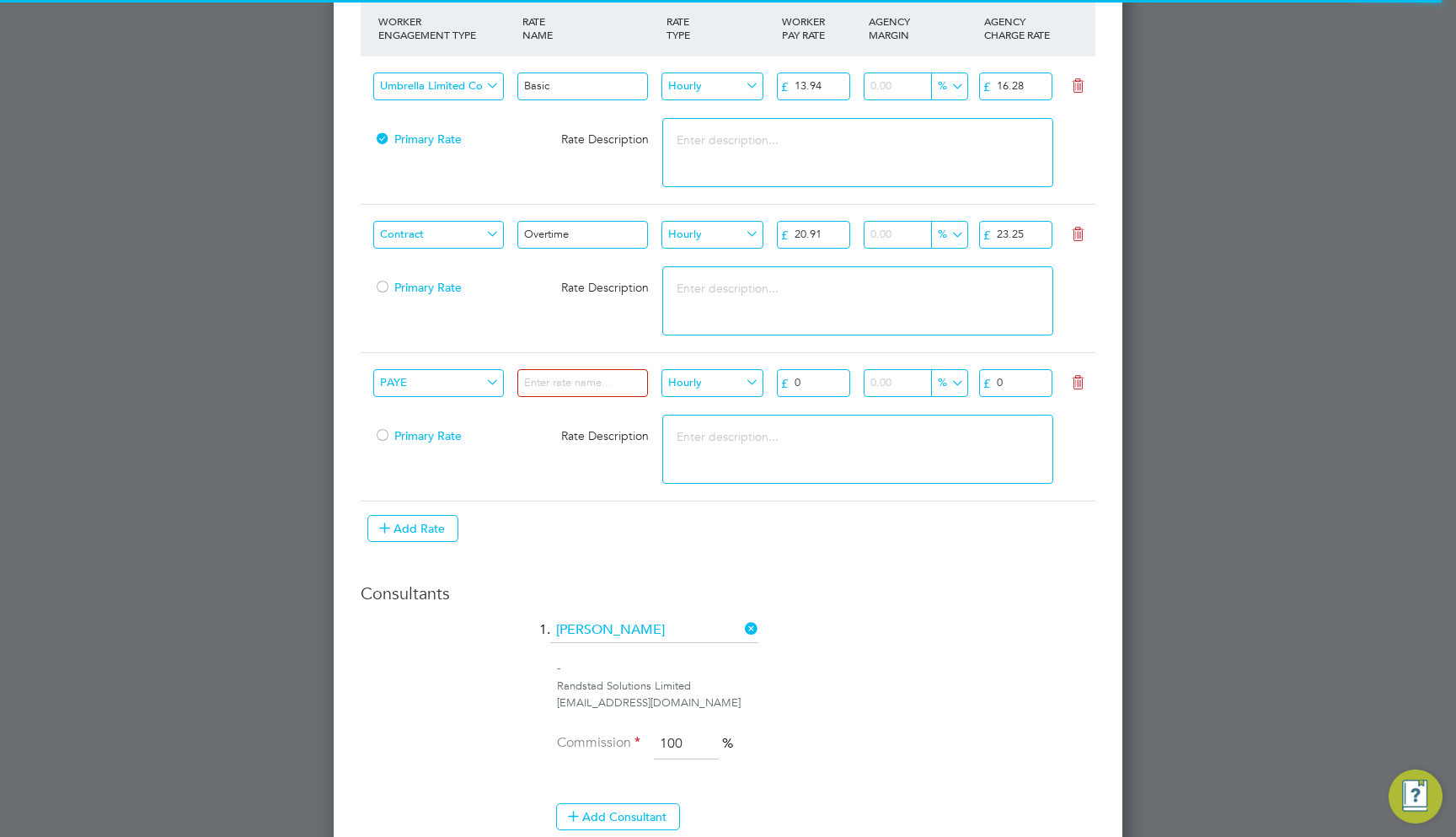
click at [481, 369] on input "PAYE" at bounding box center [438, 383] width 130 height 27
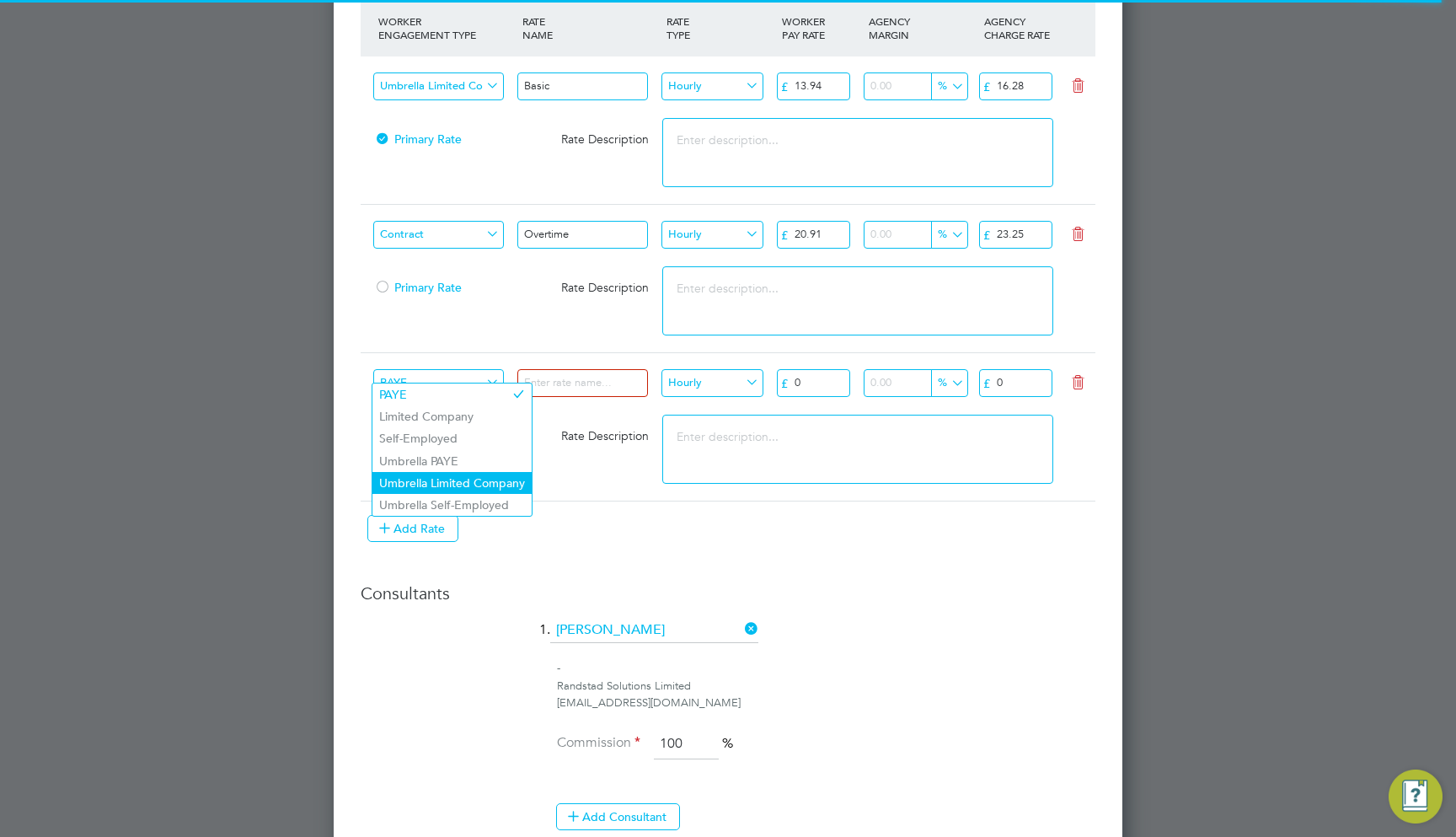
click at [483, 477] on li "Umbrella Limited Company" at bounding box center [452, 483] width 159 height 22
type input "Umbrella Limited Company"
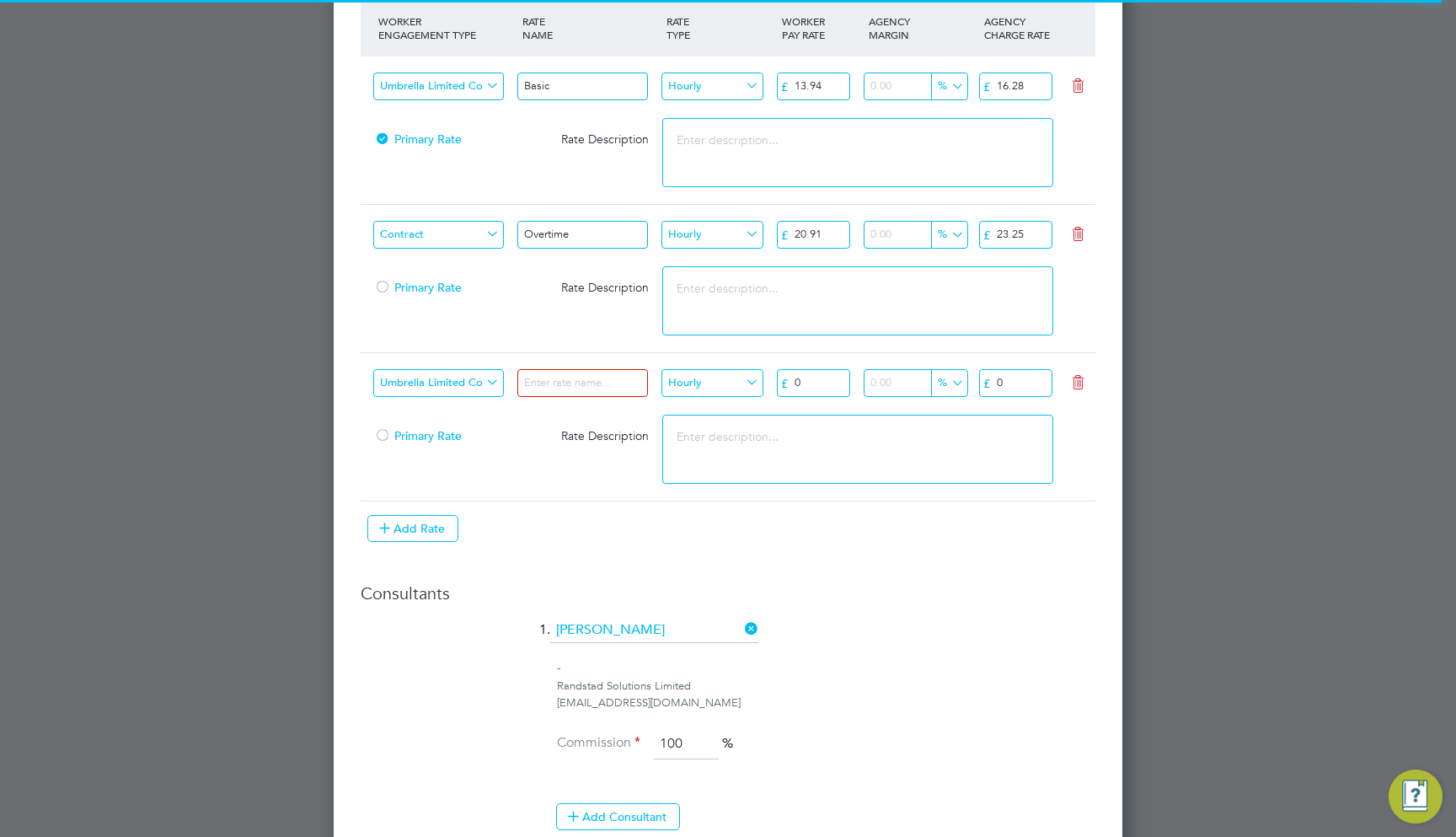
click at [697, 542] on li "WORKER ENGAGEMENT TYPE RATE NAME RATE TYPE WORKER PAY RATE AGENCY MARGIN AGENCY…" at bounding box center [728, 279] width 735 height 559
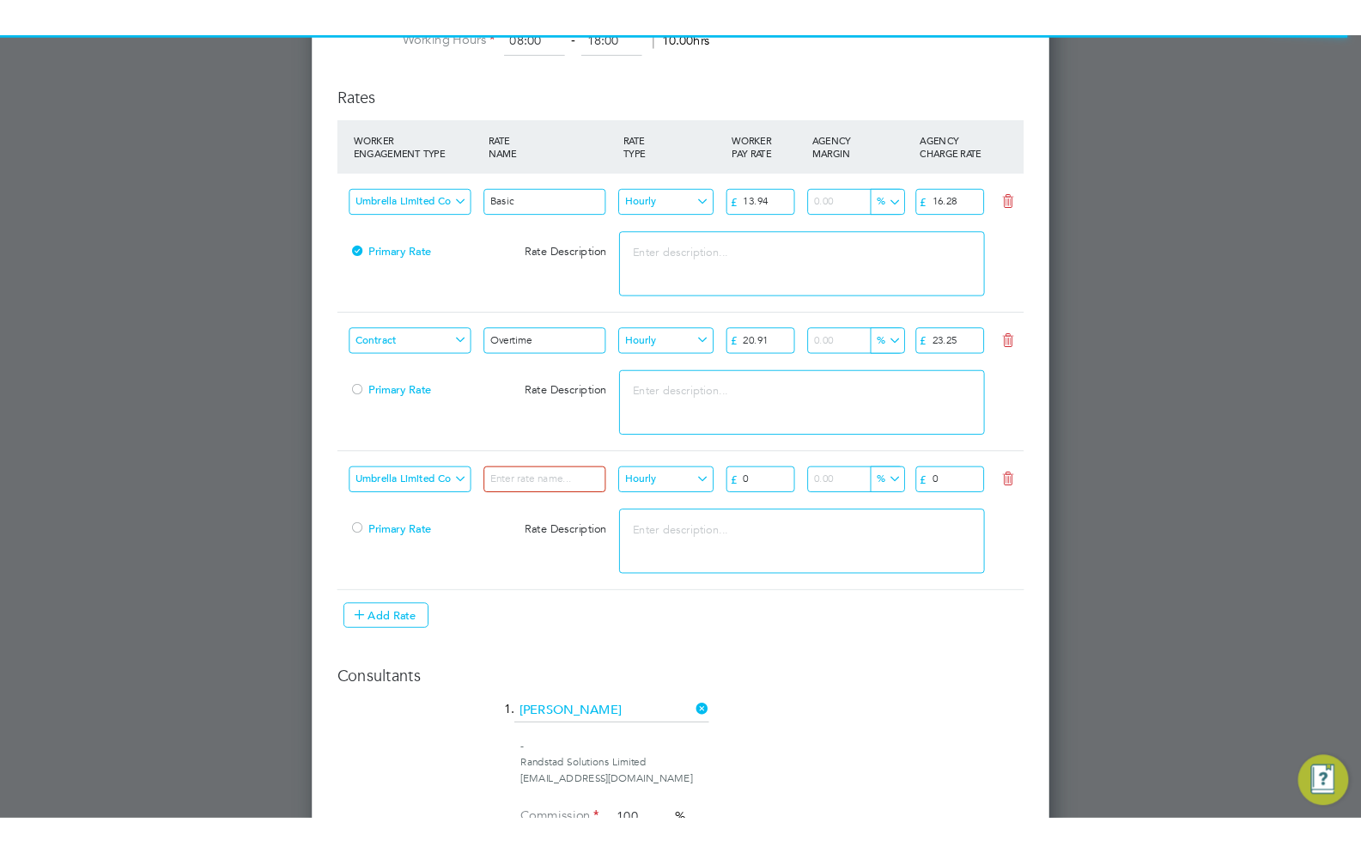
scroll to position [2039, 0]
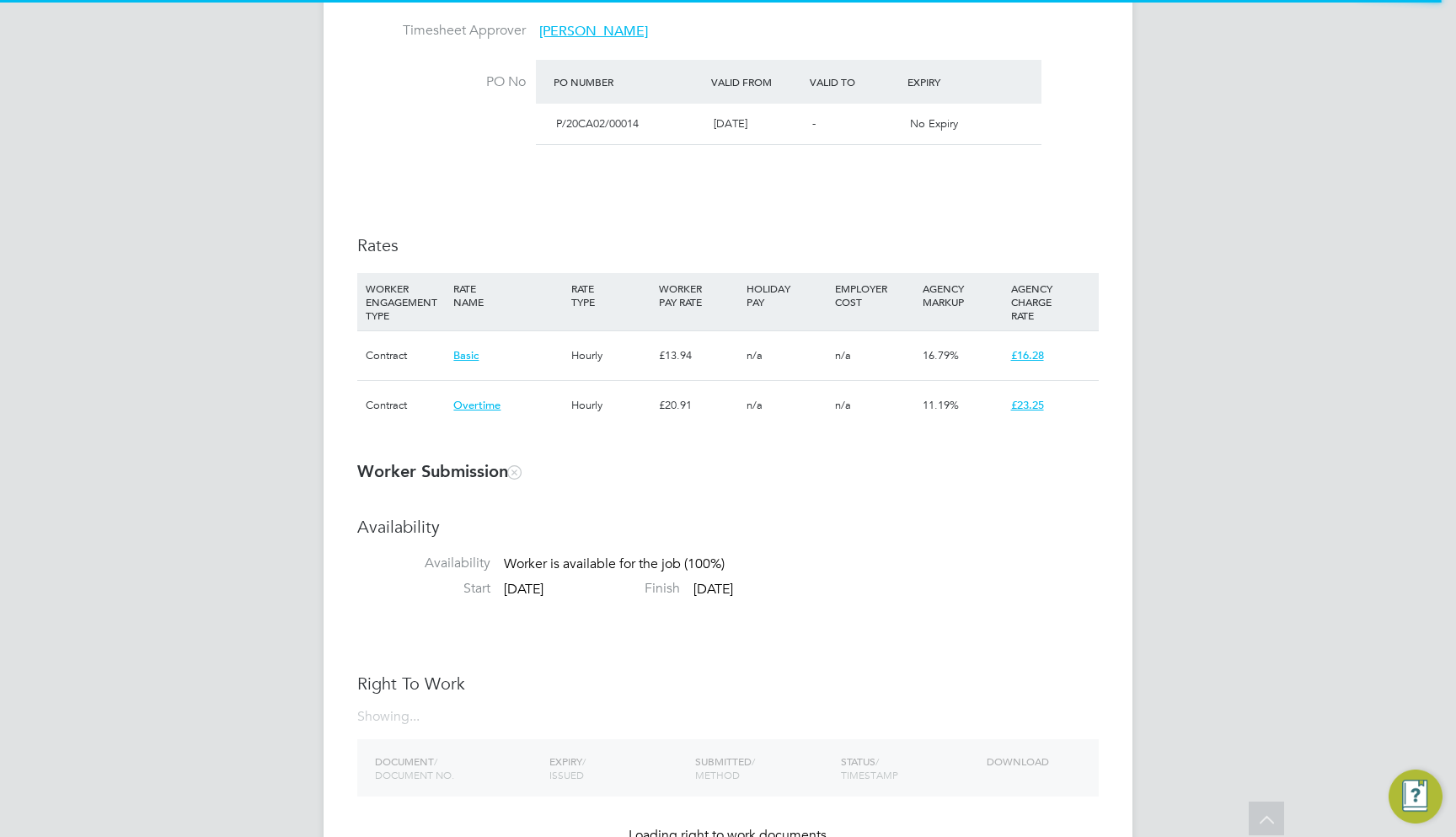
scroll to position [34, 736]
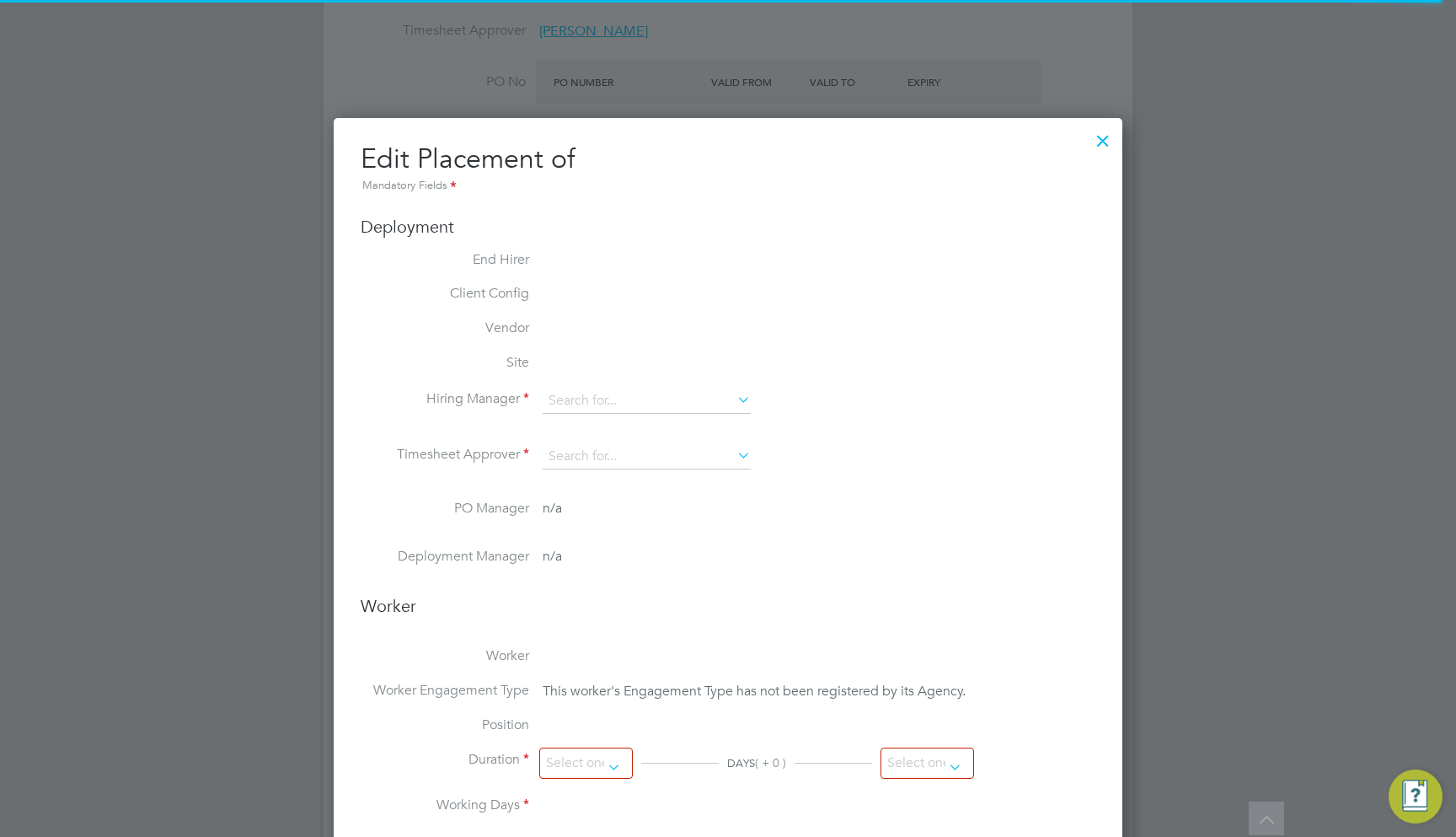
type input "[PERSON_NAME]"
type input "[DATE]"
type input "08:00"
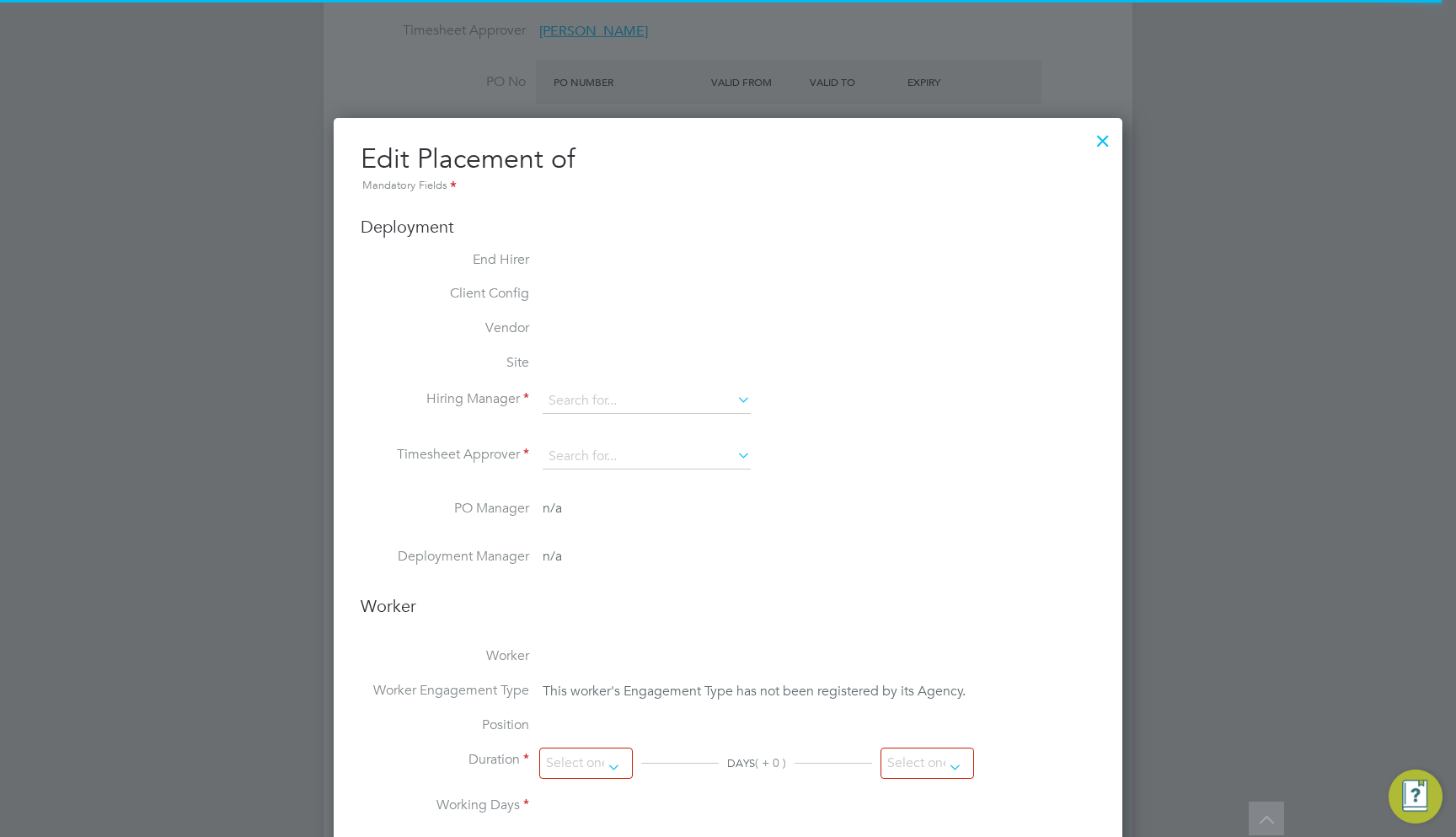
type input "18:00"
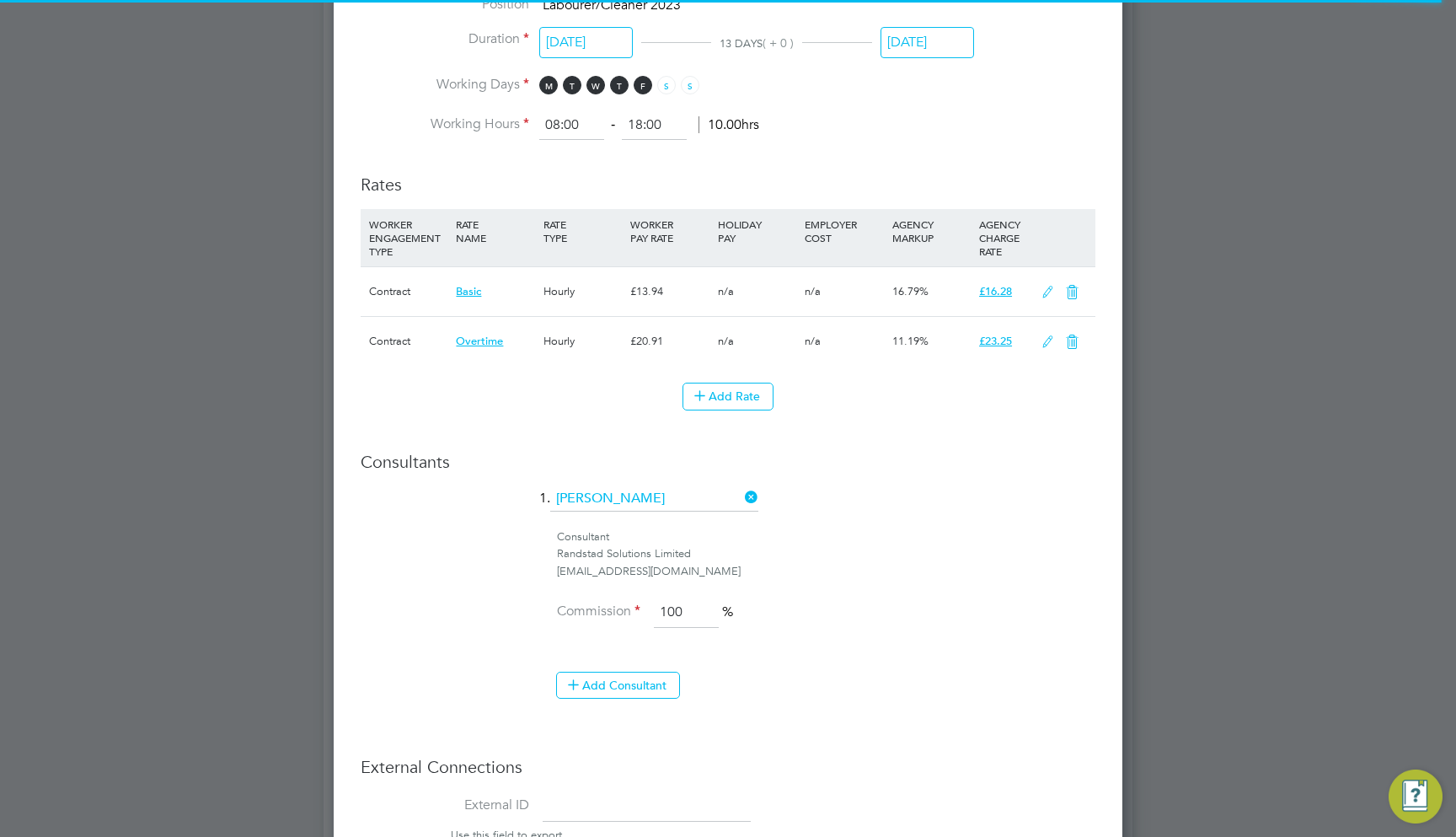
scroll to position [50, 88]
click at [1048, 336] on icon at bounding box center [1047, 342] width 21 height 14
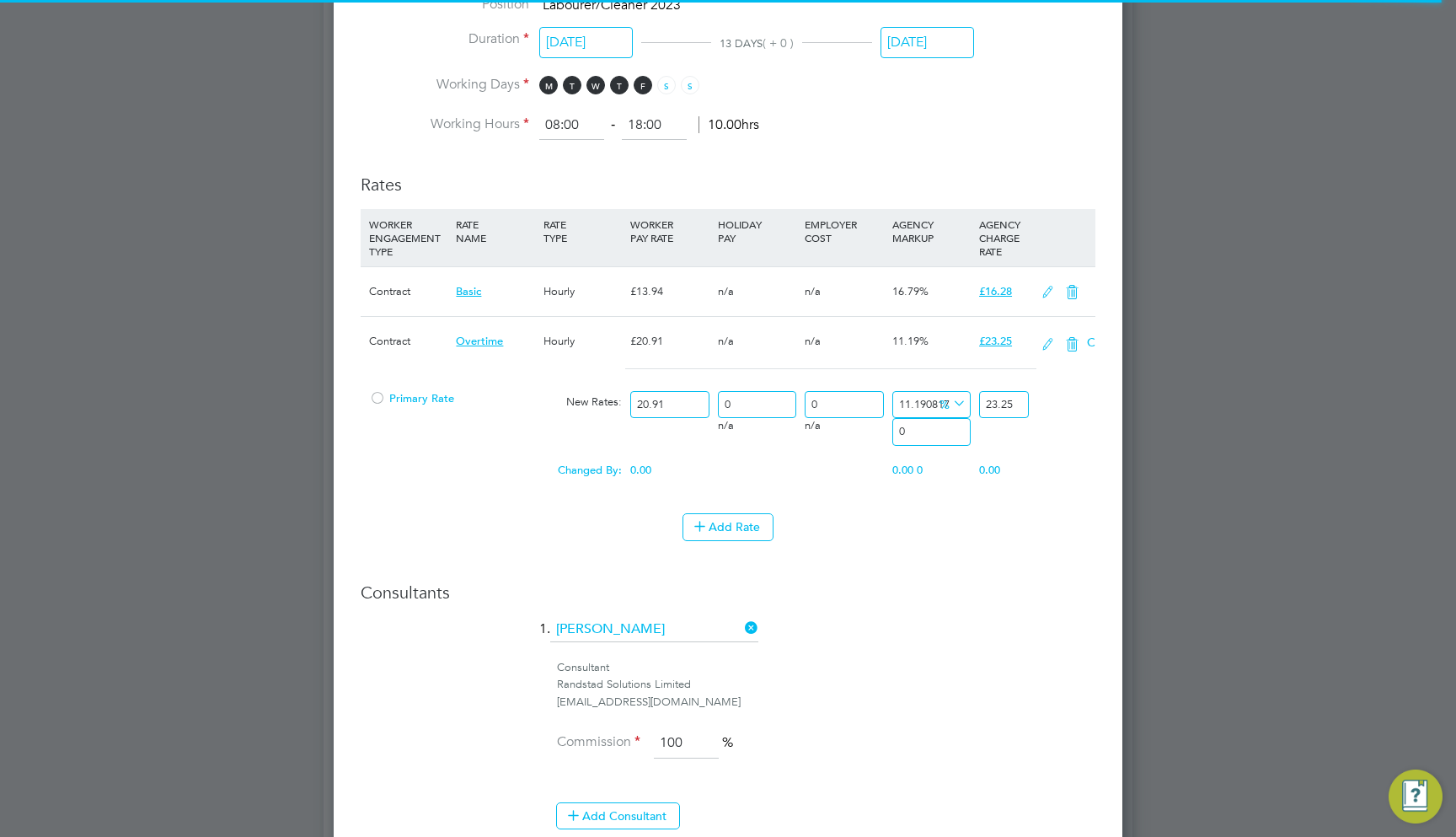
scroll to position [2041, 790]
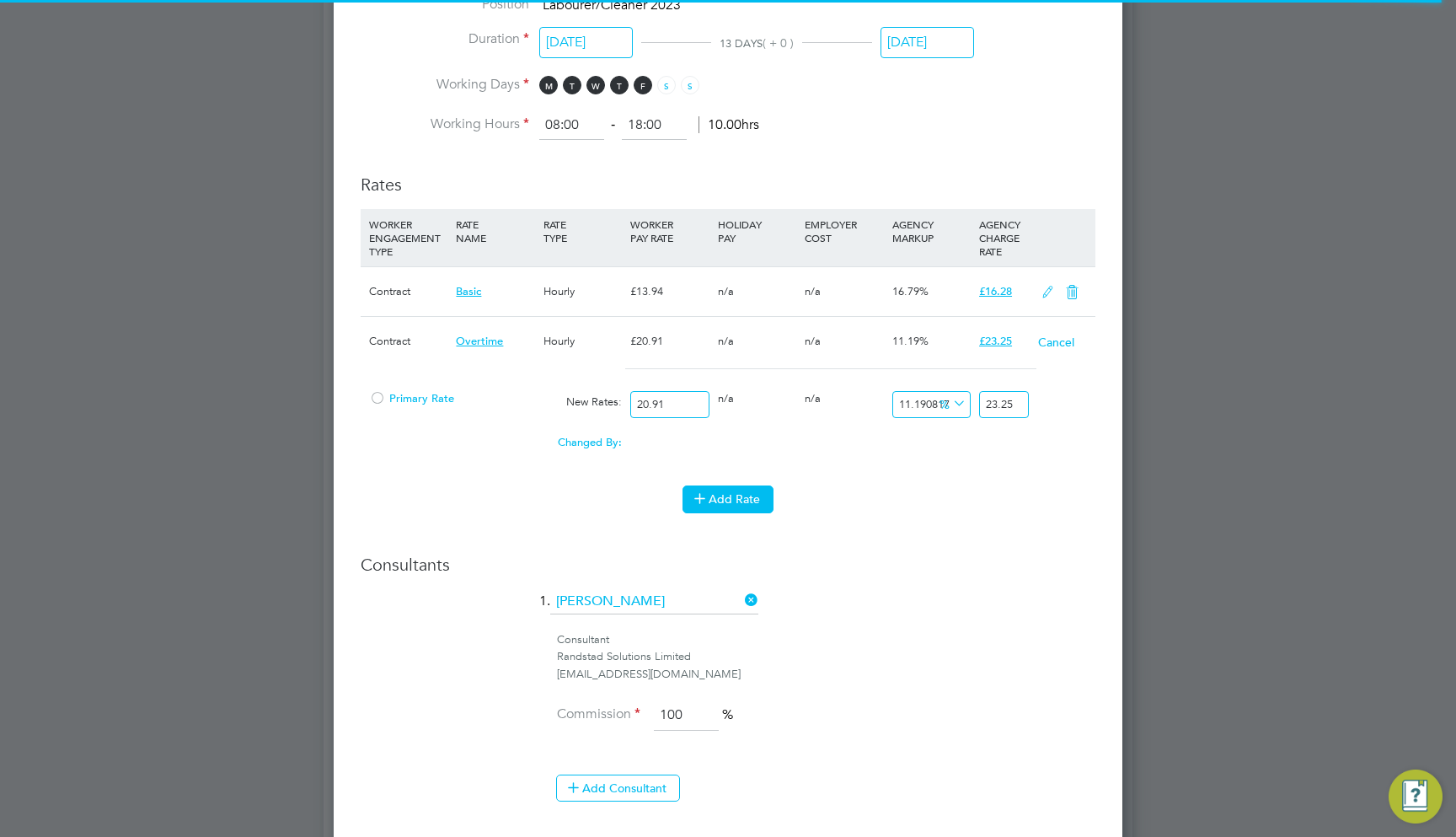
click at [722, 486] on button "Add Rate" at bounding box center [728, 498] width 91 height 26
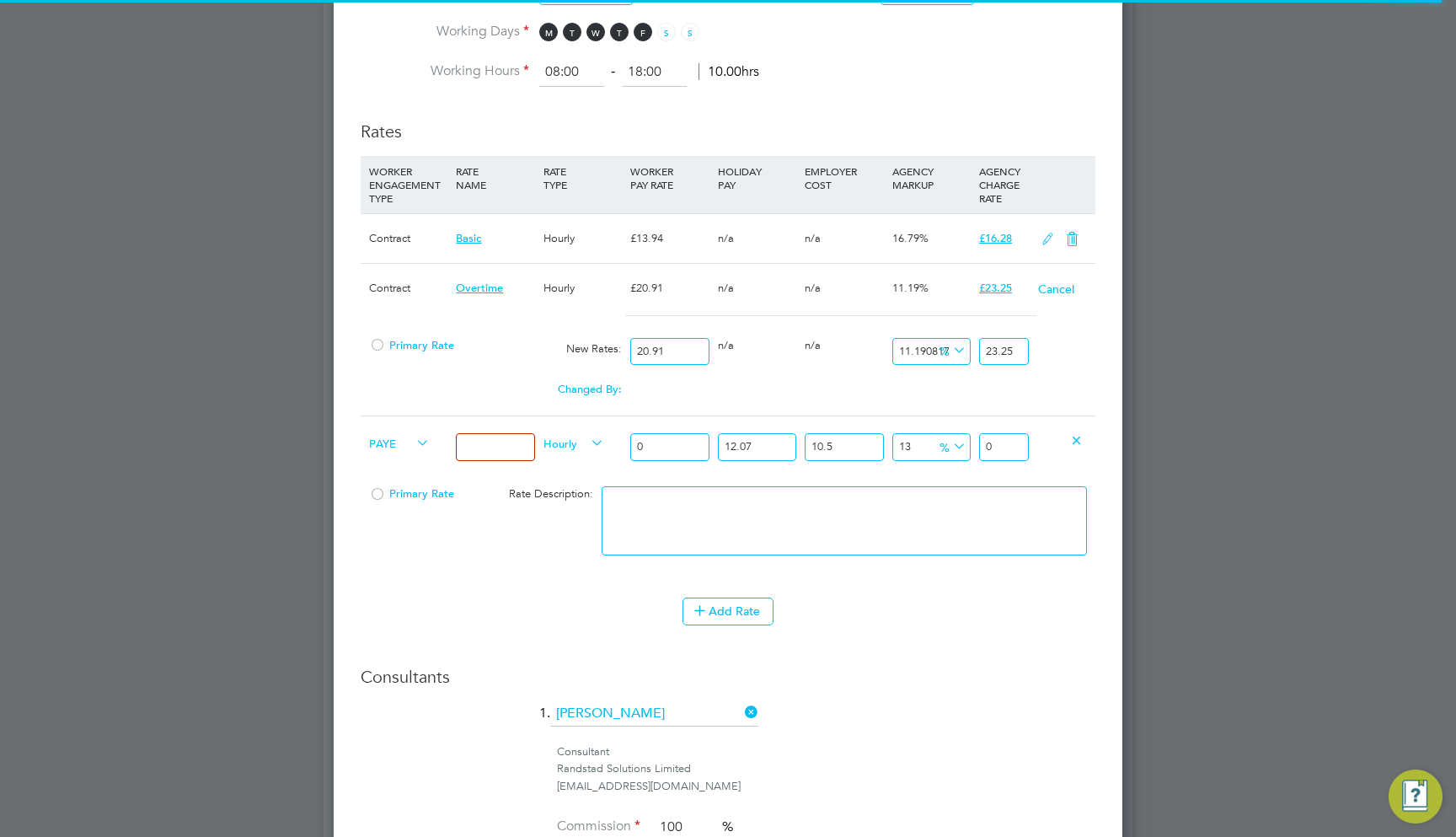
scroll to position [2056, 0]
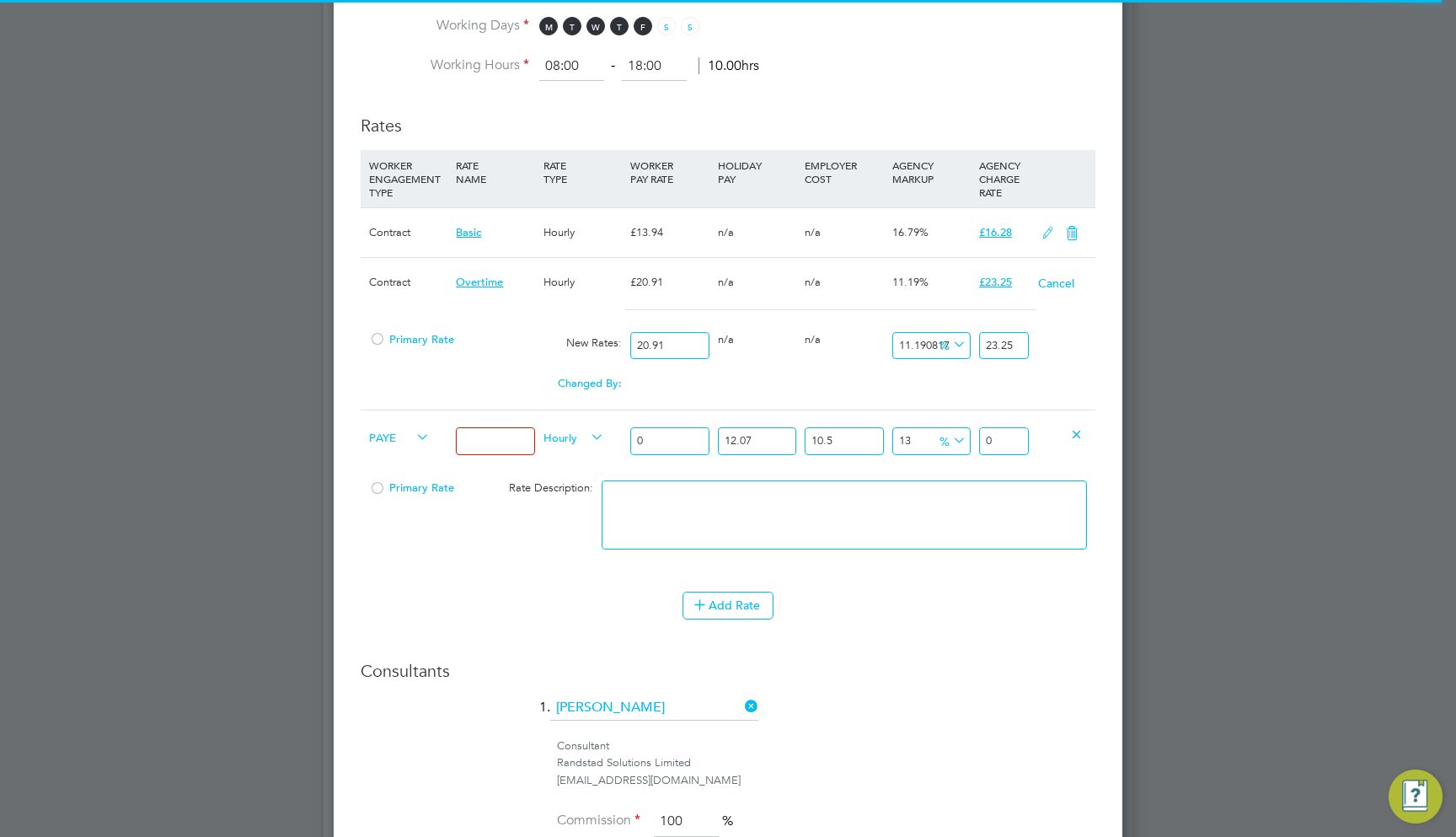
click at [388, 427] on span "PAYE" at bounding box center [399, 436] width 61 height 19
click at [472, 379] on div "Changed By:" at bounding box center [495, 383] width 261 height 32
click at [413, 428] on icon at bounding box center [413, 438] width 0 height 24
click at [372, 410] on div "PAYE" at bounding box center [408, 439] width 86 height 57
click at [378, 427] on span "PAYE" at bounding box center [399, 436] width 61 height 19
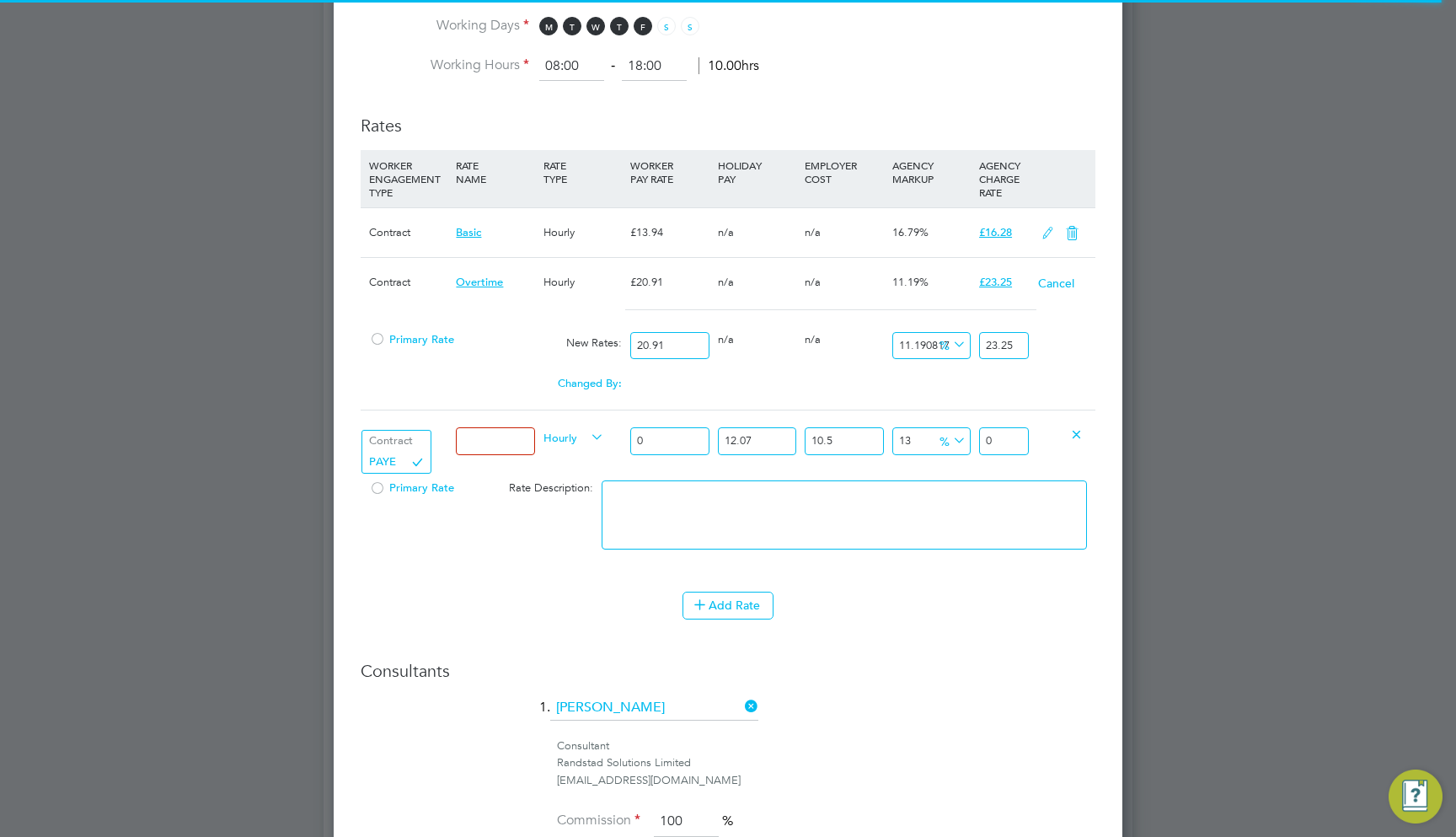
click at [423, 410] on div "PAYE" at bounding box center [408, 439] width 86 height 57
click at [390, 427] on span "PAYE" at bounding box center [399, 436] width 61 height 19
click at [449, 367] on div "Changed By:" at bounding box center [495, 383] width 261 height 32
